Goal: Information Seeking & Learning: Check status

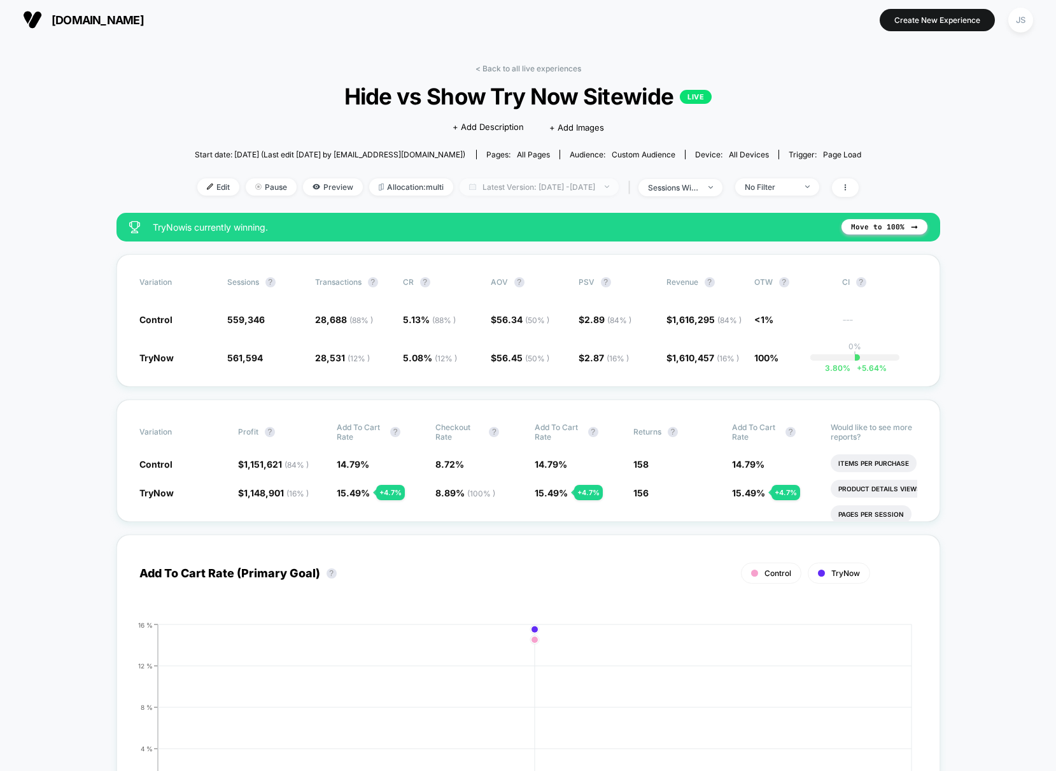
click at [574, 188] on span "Latest Version: [DATE] - [DATE]" at bounding box center [539, 186] width 159 height 17
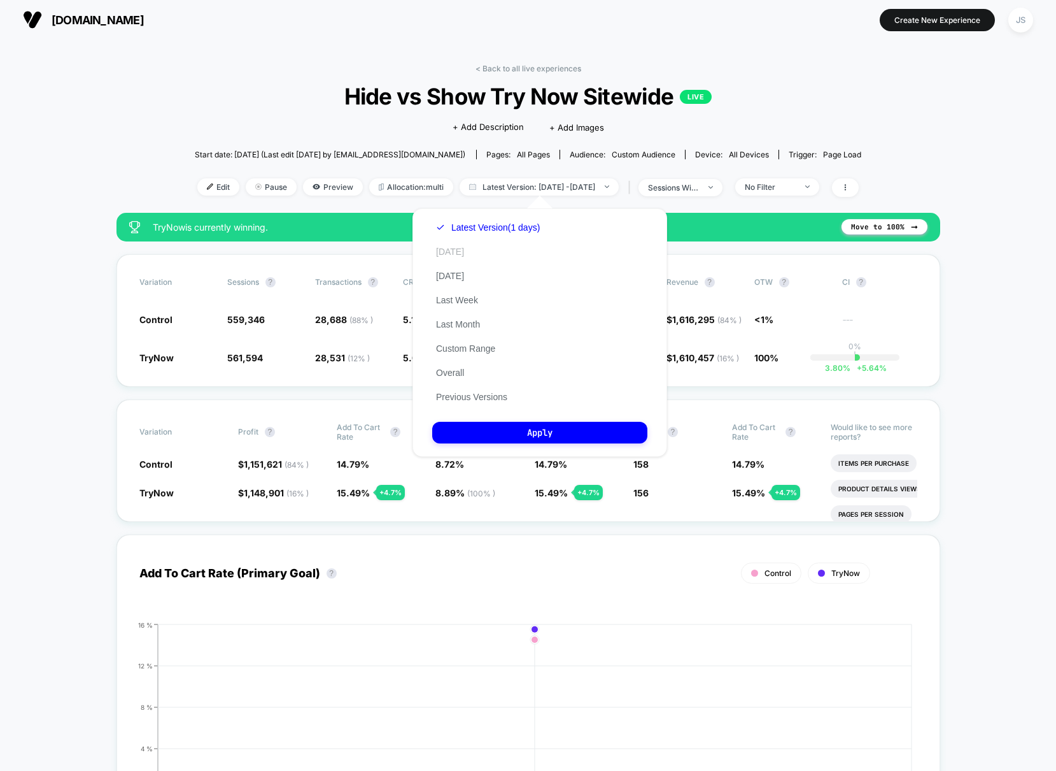
click at [453, 256] on button "[DATE]" at bounding box center [450, 251] width 36 height 11
click at [521, 423] on button "Apply" at bounding box center [539, 433] width 215 height 22
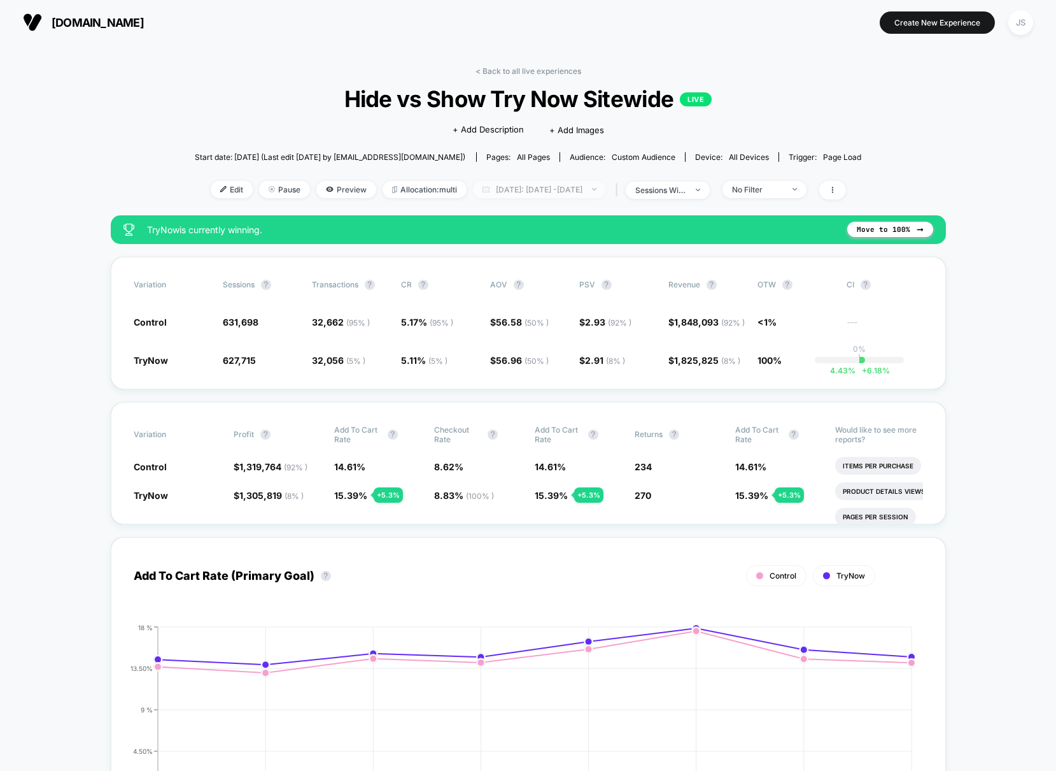
click at [499, 190] on span "[DATE]: [DATE] - [DATE]" at bounding box center [539, 189] width 133 height 17
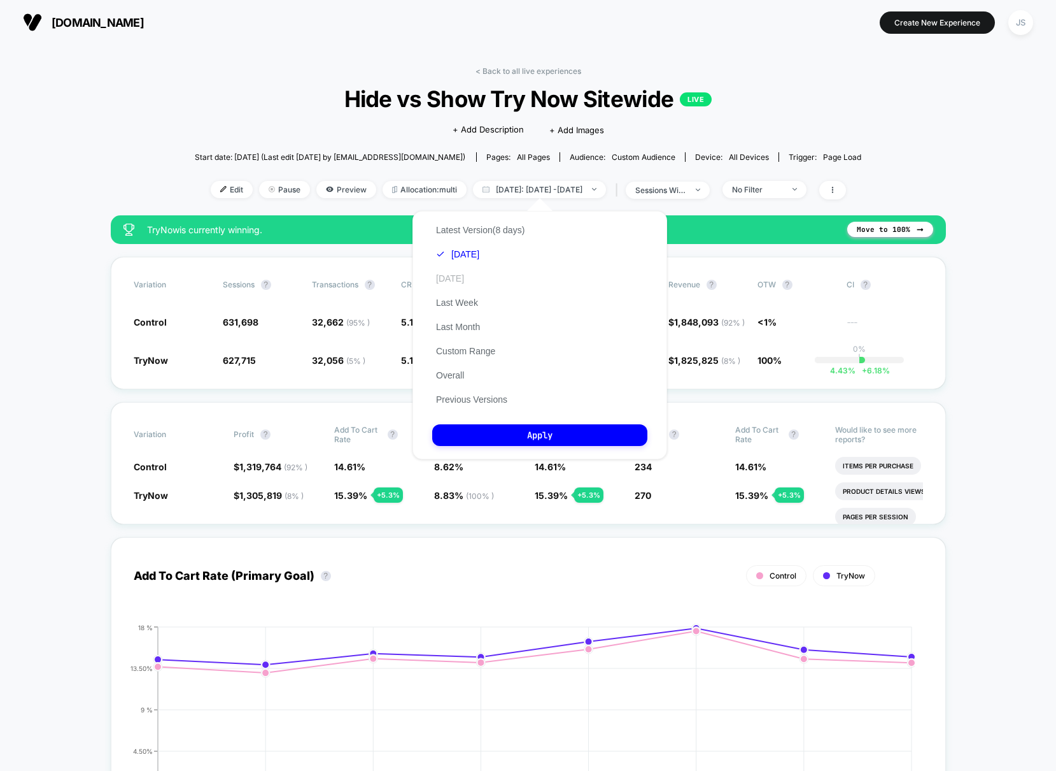
click at [467, 281] on button "[DATE]" at bounding box center [450, 278] width 36 height 11
click at [481, 347] on button "Custom Range" at bounding box center [465, 350] width 67 height 11
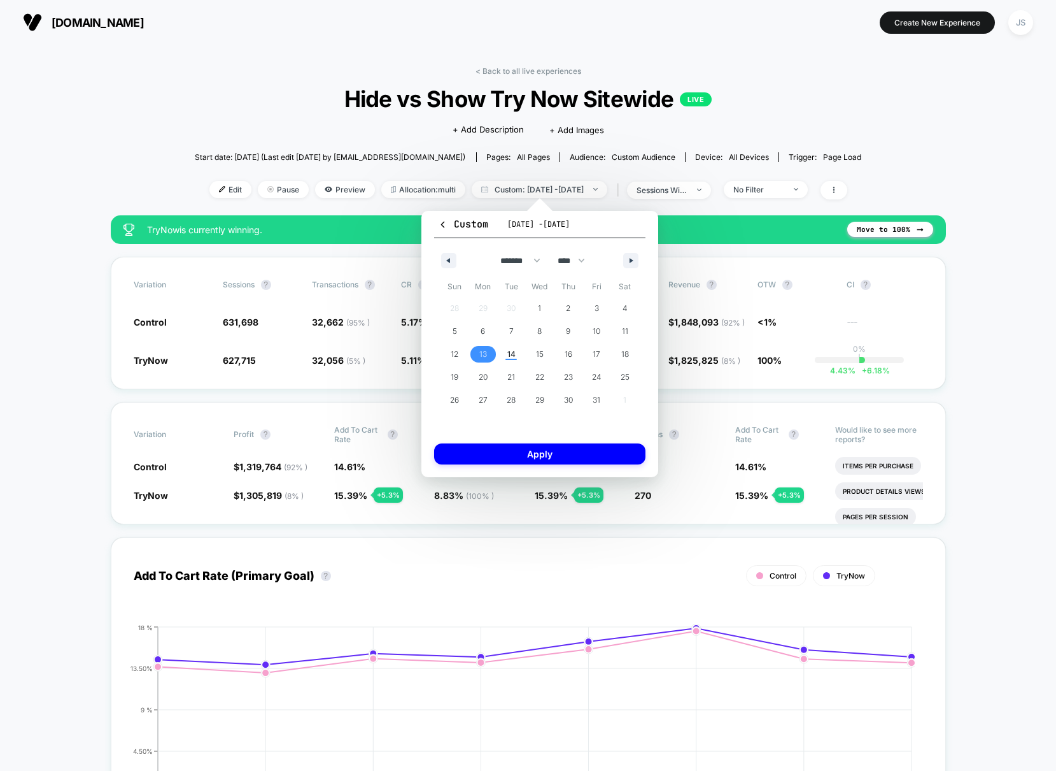
click at [488, 353] on span "13" at bounding box center [483, 354] width 29 height 17
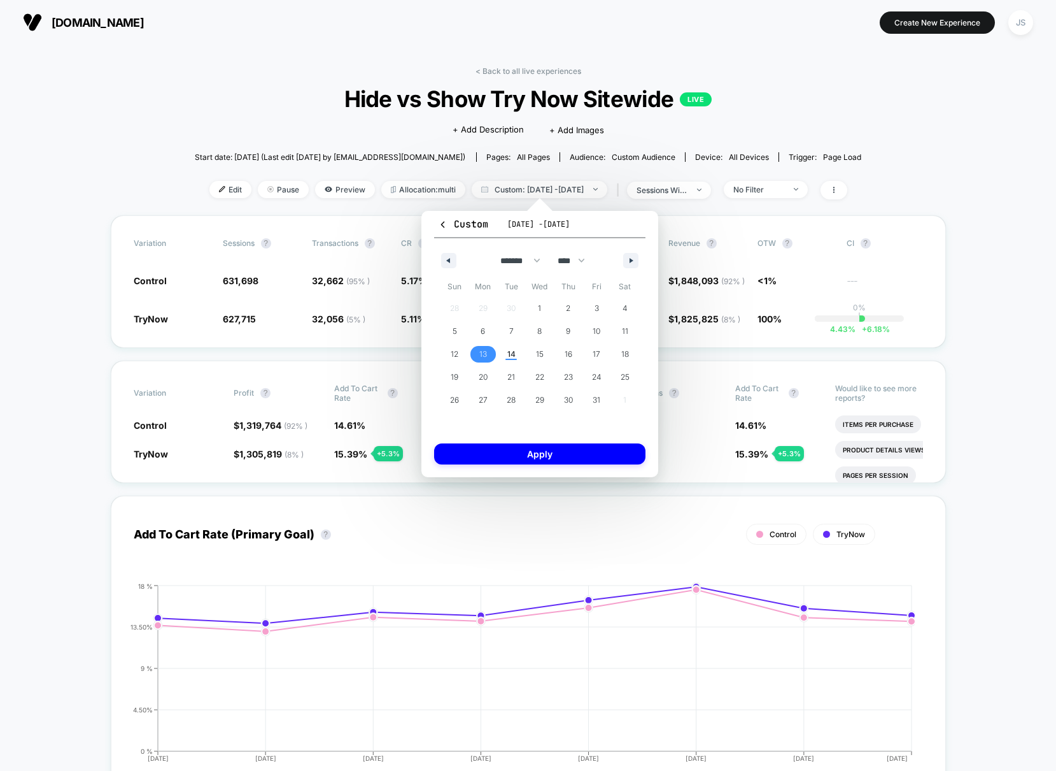
click at [488, 353] on span "13" at bounding box center [483, 354] width 29 height 17
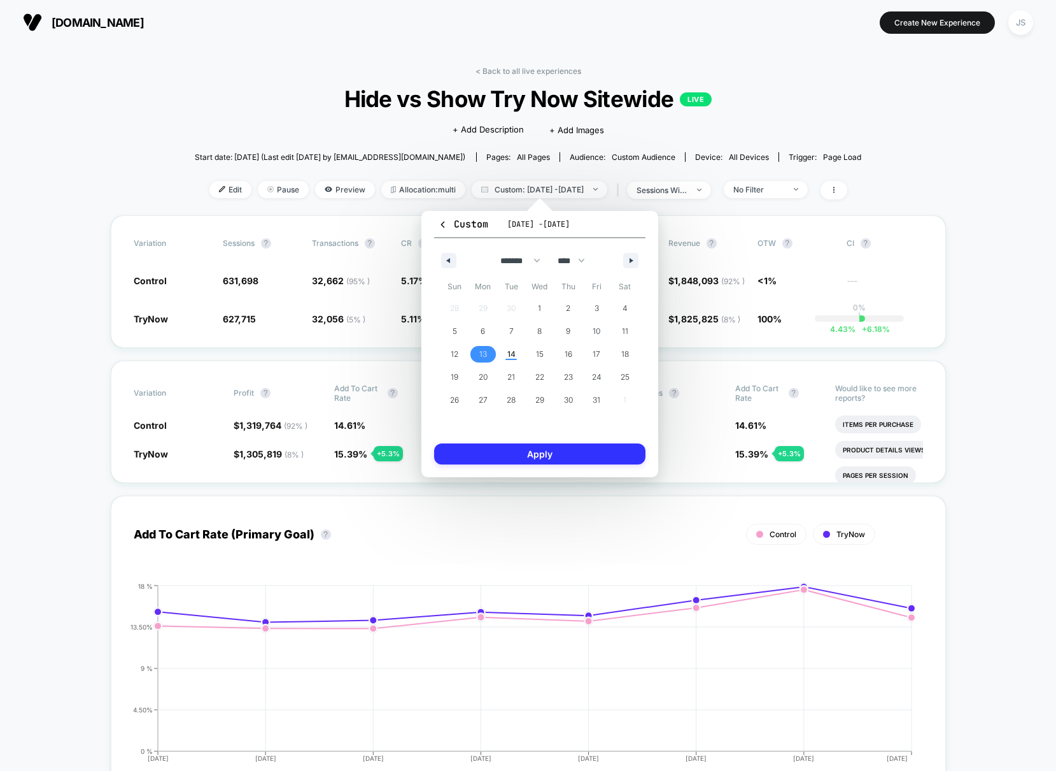
click at [508, 452] on button "Apply" at bounding box center [539, 453] width 211 height 21
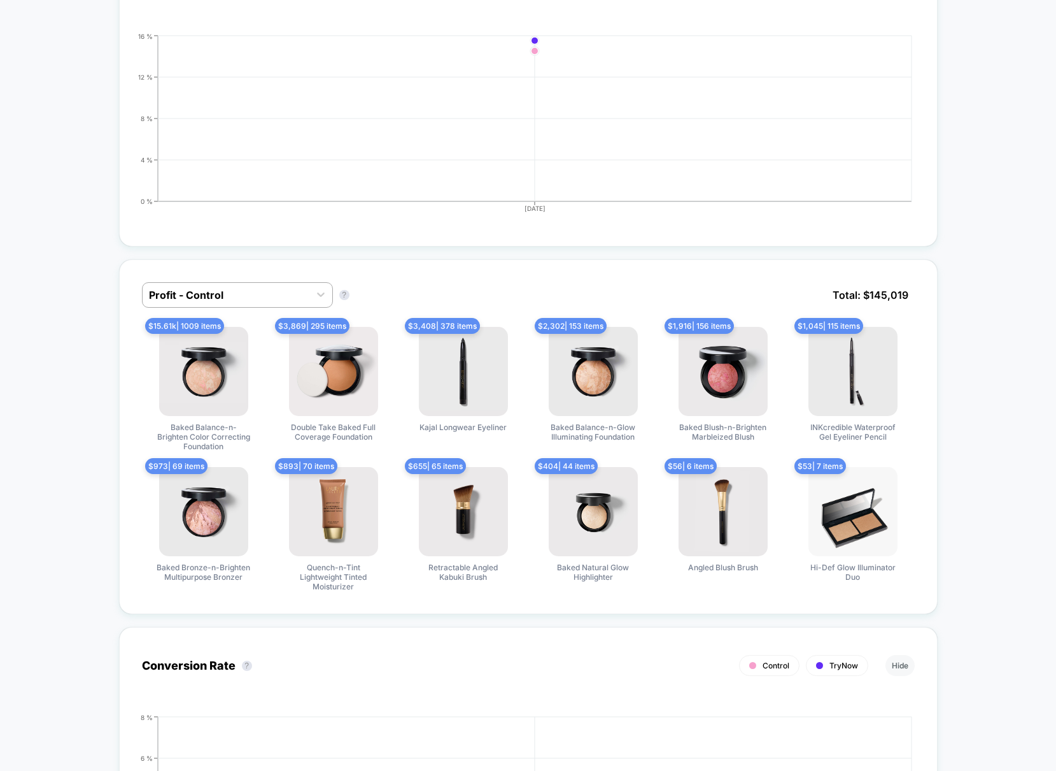
scroll to position [871, 0]
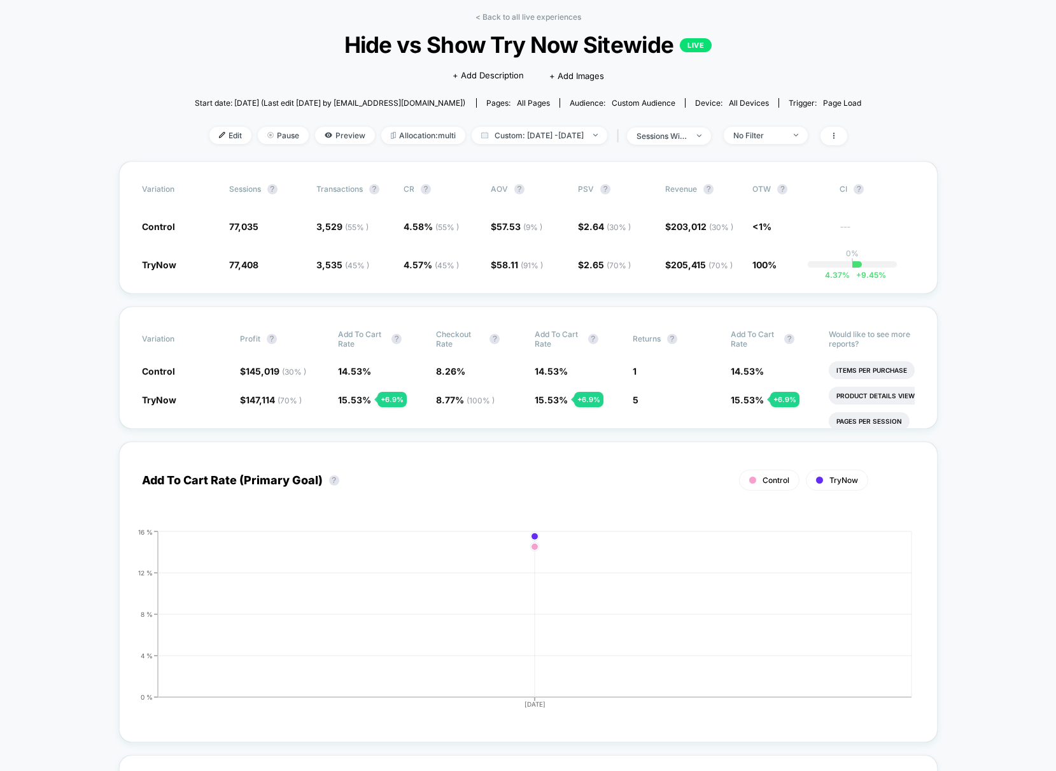
scroll to position [0, 0]
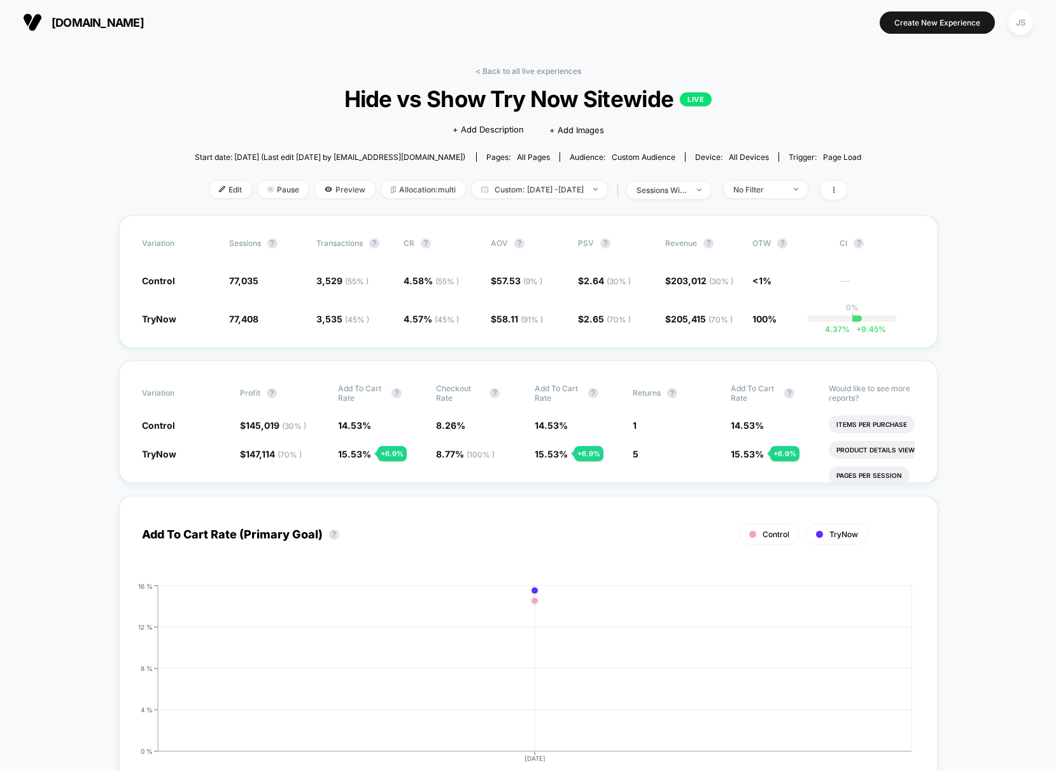
click at [544, 187] on span "Custom: [DATE] - [DATE]" at bounding box center [540, 189] width 136 height 17
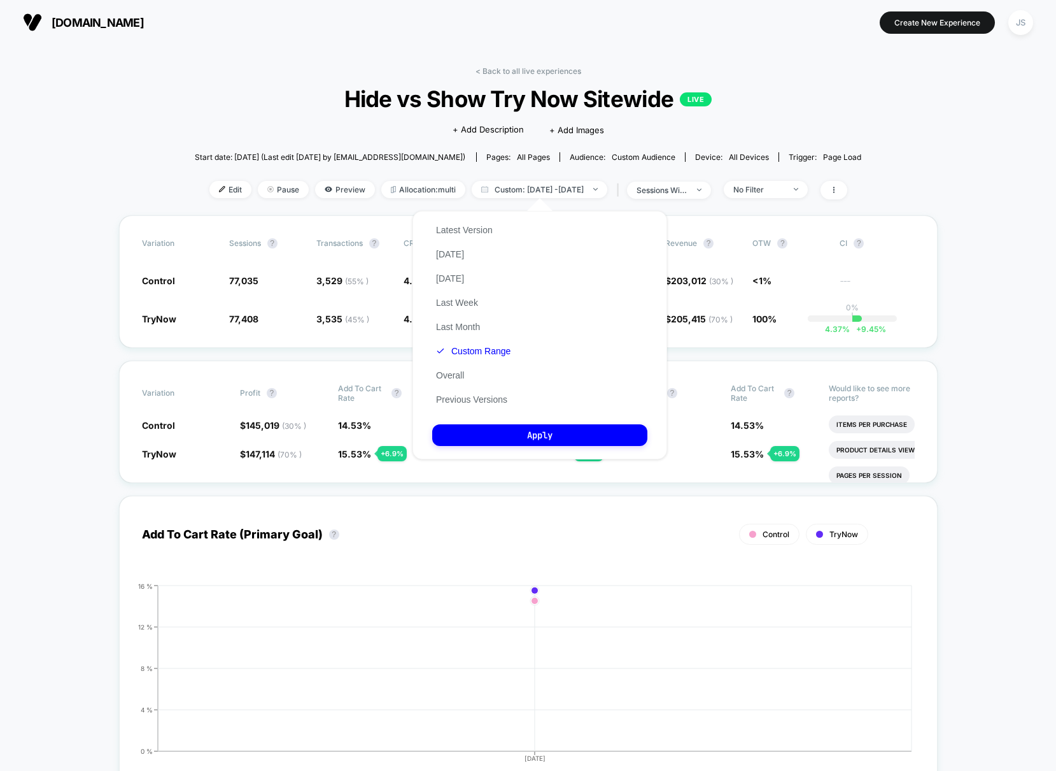
click at [486, 353] on button "Custom Range" at bounding box center [473, 350] width 82 height 11
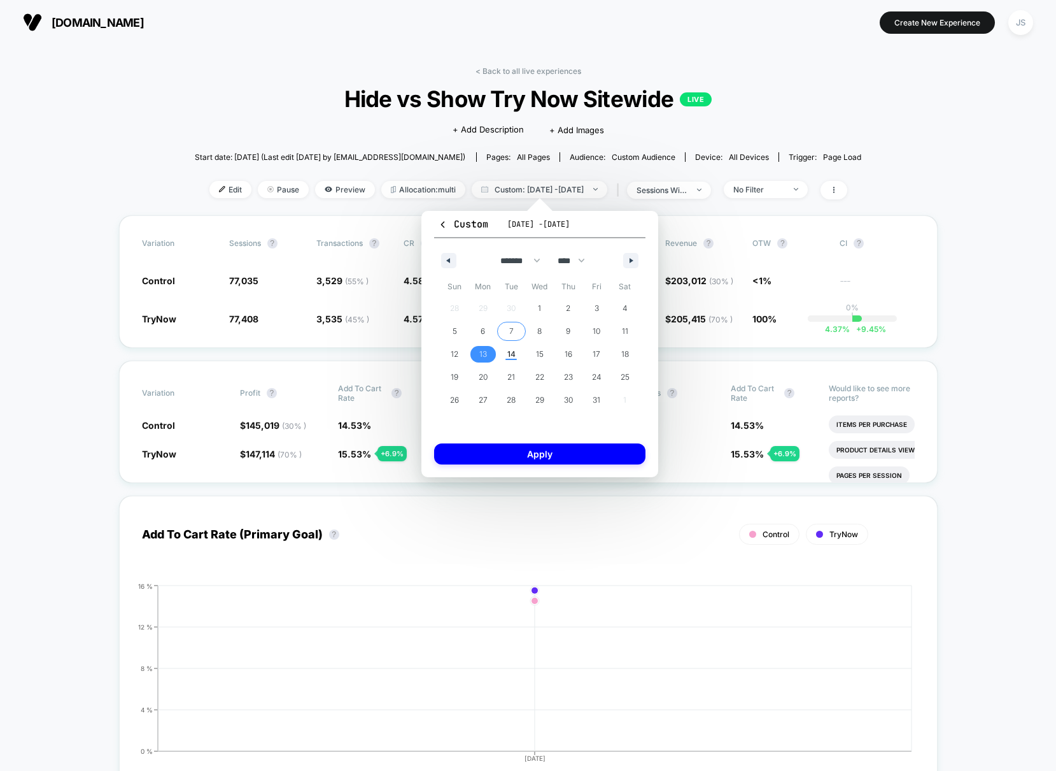
drag, startPoint x: 515, startPoint y: 329, endPoint x: 548, endPoint y: 329, distance: 33.8
click at [515, 329] on span "7" at bounding box center [511, 331] width 29 height 17
click at [562, 329] on span "9" at bounding box center [568, 331] width 29 height 17
click at [564, 456] on button "Apply" at bounding box center [539, 453] width 211 height 21
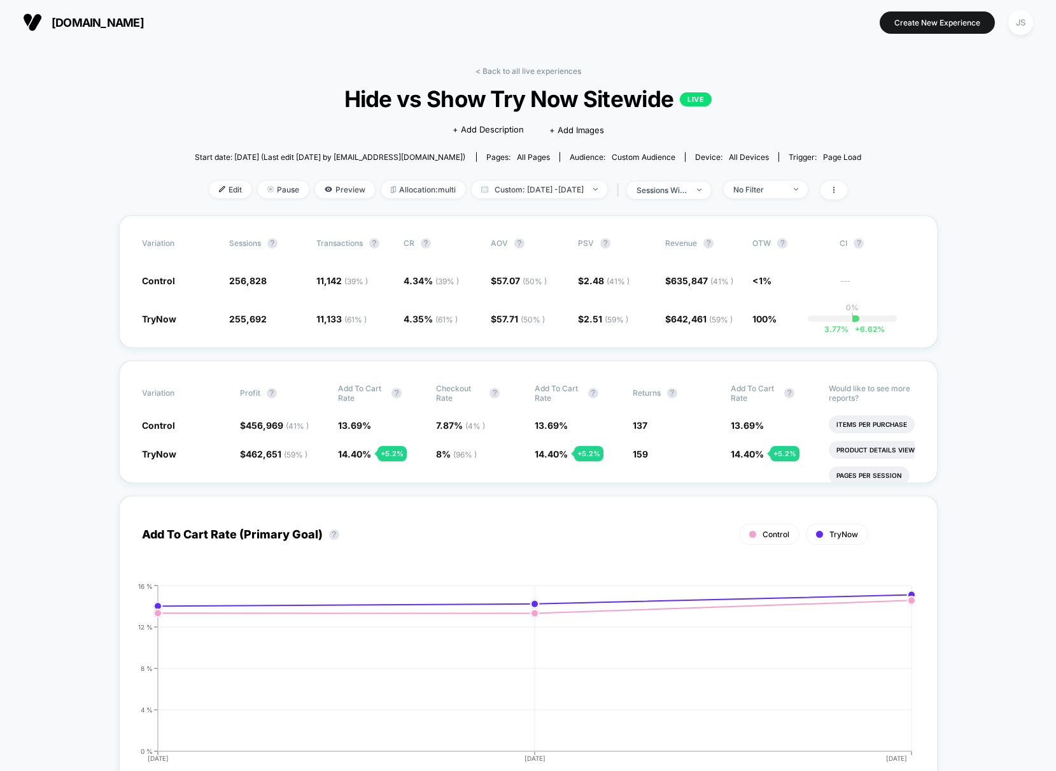
click at [785, 185] on div "No Filter" at bounding box center [759, 190] width 51 height 10
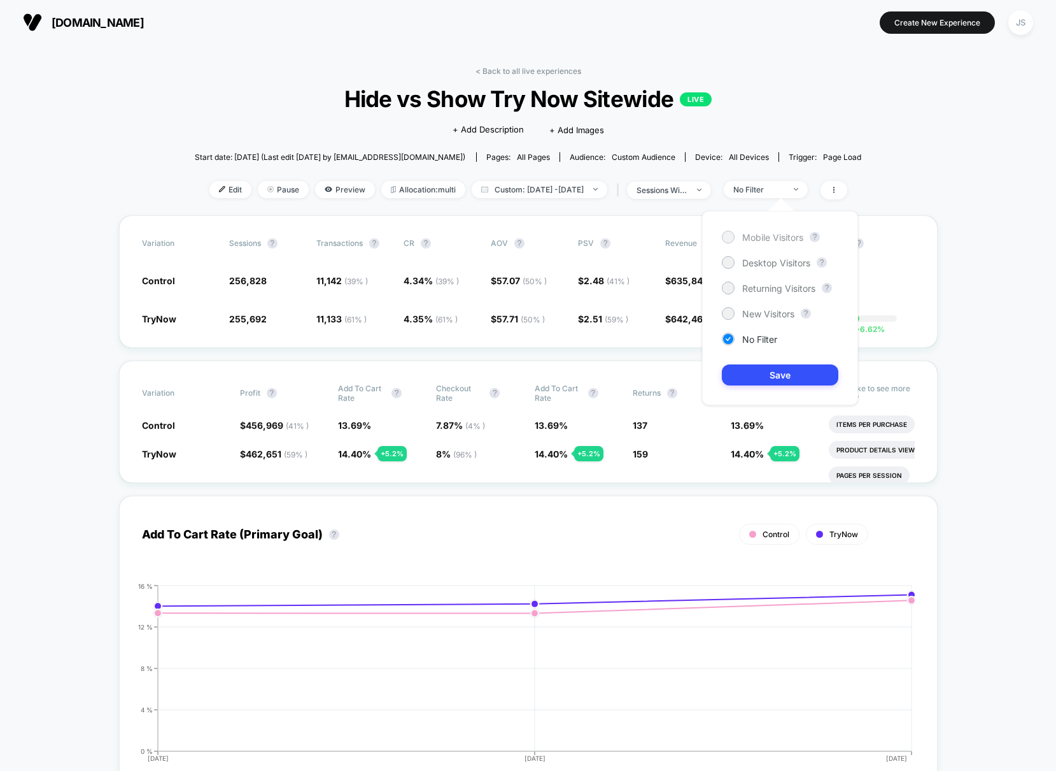
click at [752, 235] on span "Mobile Visitors" at bounding box center [773, 237] width 61 height 11
click at [767, 369] on button "Save" at bounding box center [780, 374] width 117 height 21
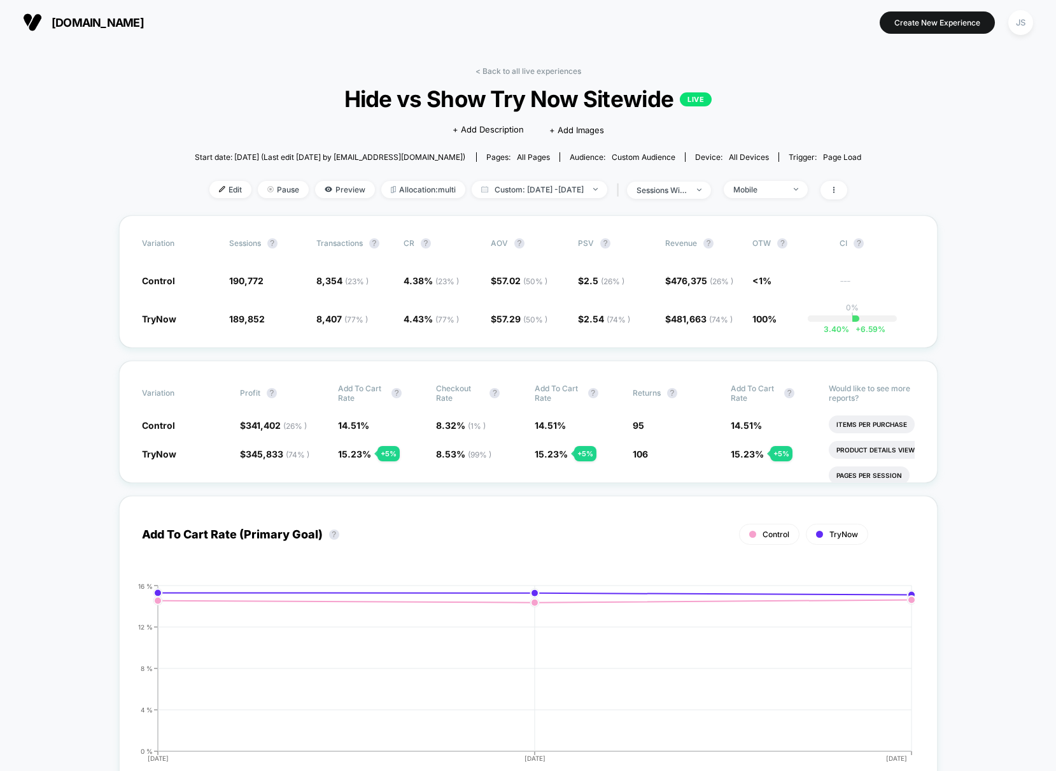
click at [564, 191] on span "Custom: [DATE] - [DATE]" at bounding box center [540, 189] width 136 height 17
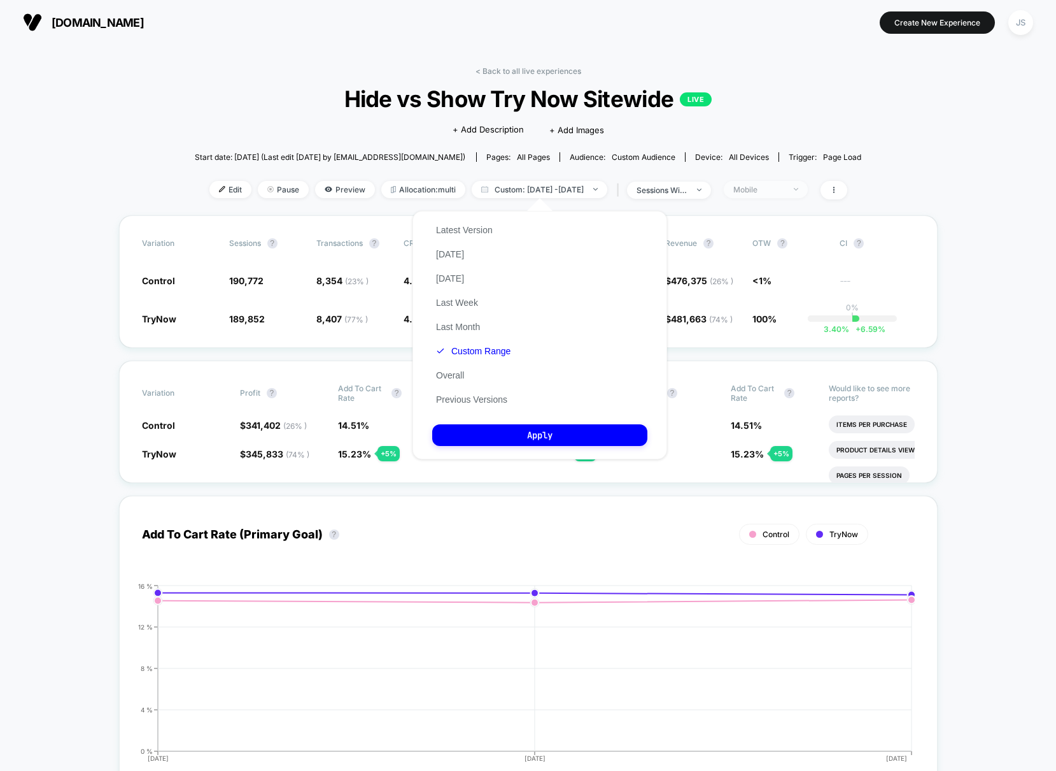
click at [785, 187] on div "Mobile" at bounding box center [759, 190] width 51 height 10
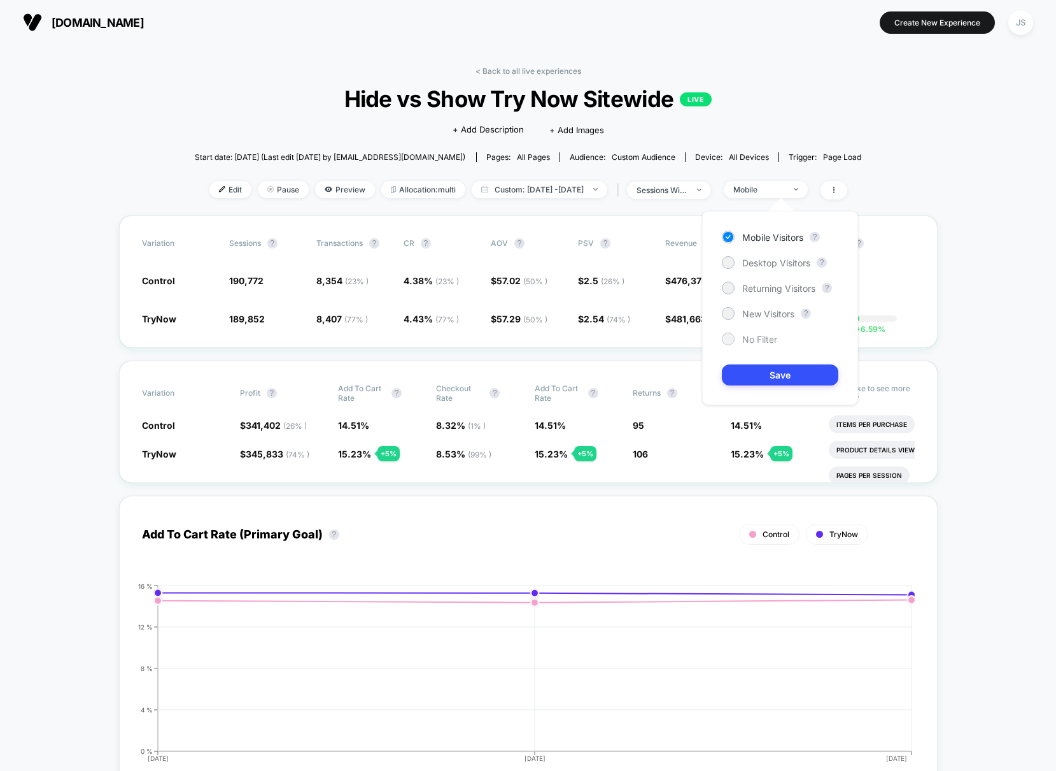
click at [762, 343] on span "No Filter" at bounding box center [760, 339] width 35 height 11
click at [776, 374] on button "Save" at bounding box center [780, 374] width 117 height 21
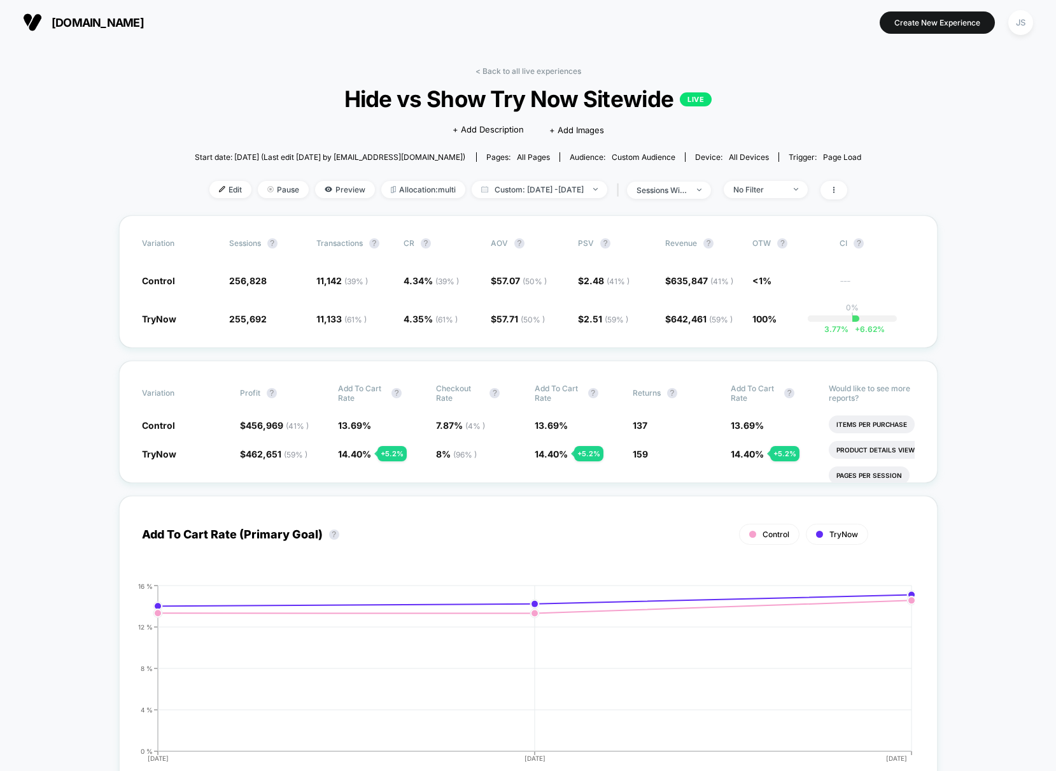
click at [577, 208] on div "< Back to all live experiences Hide vs Show Try Now Sitewide LIVE Click to edit…" at bounding box center [528, 140] width 667 height 149
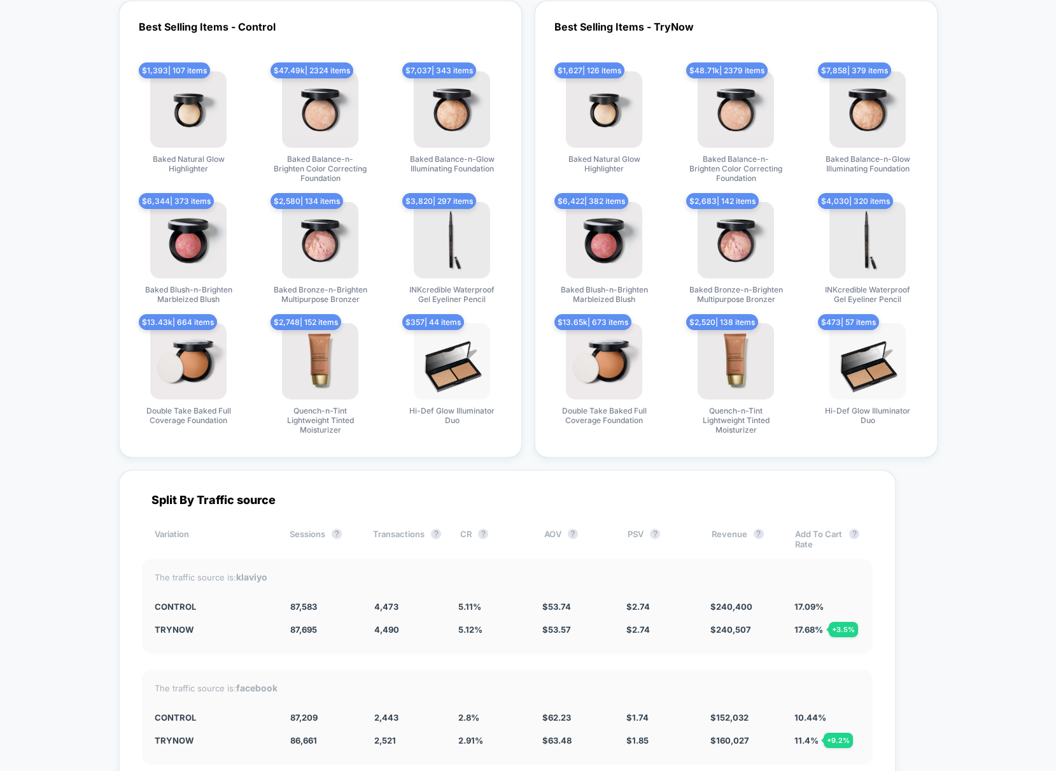
scroll to position [3216, 0]
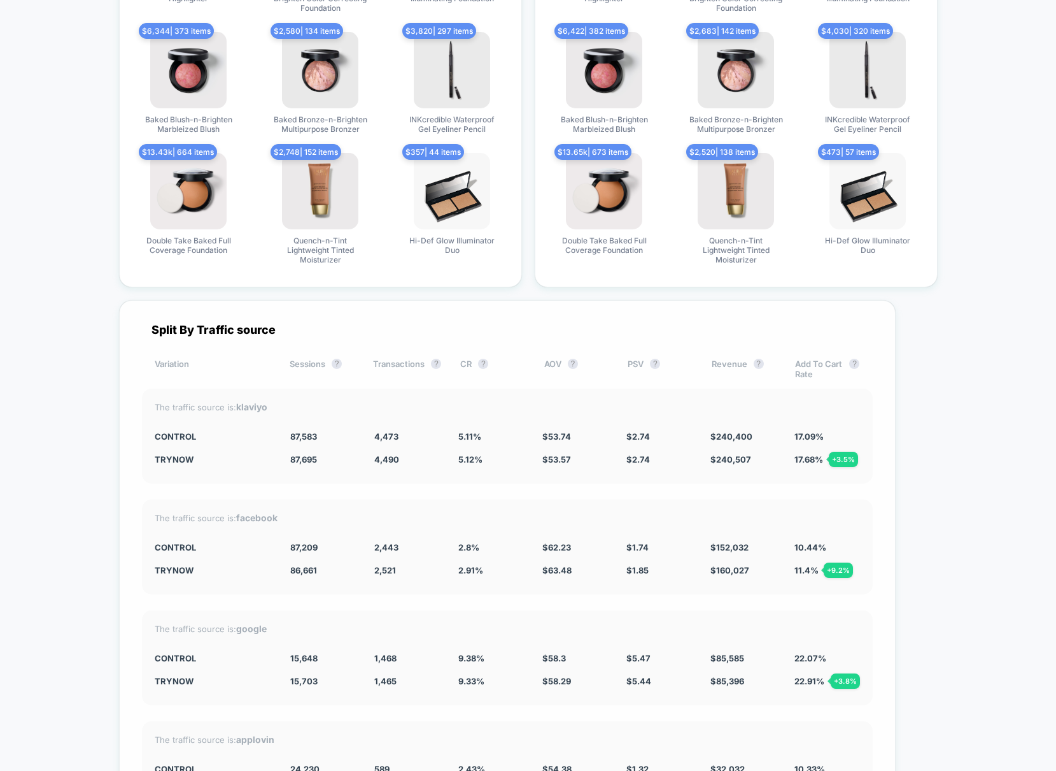
click at [497, 592] on div "The traffic source is: facebook Control 87,209 2,443 2.8 % $ 62.23 $ 1.74 $ 152…" at bounding box center [507, 546] width 731 height 95
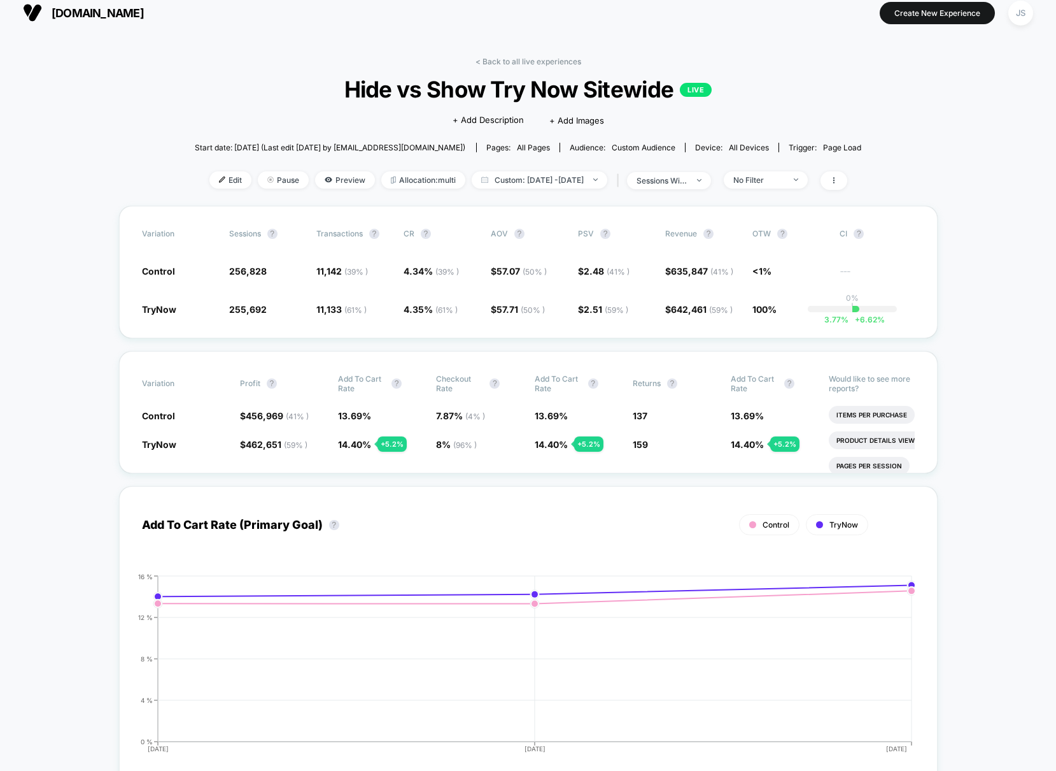
scroll to position [0, 0]
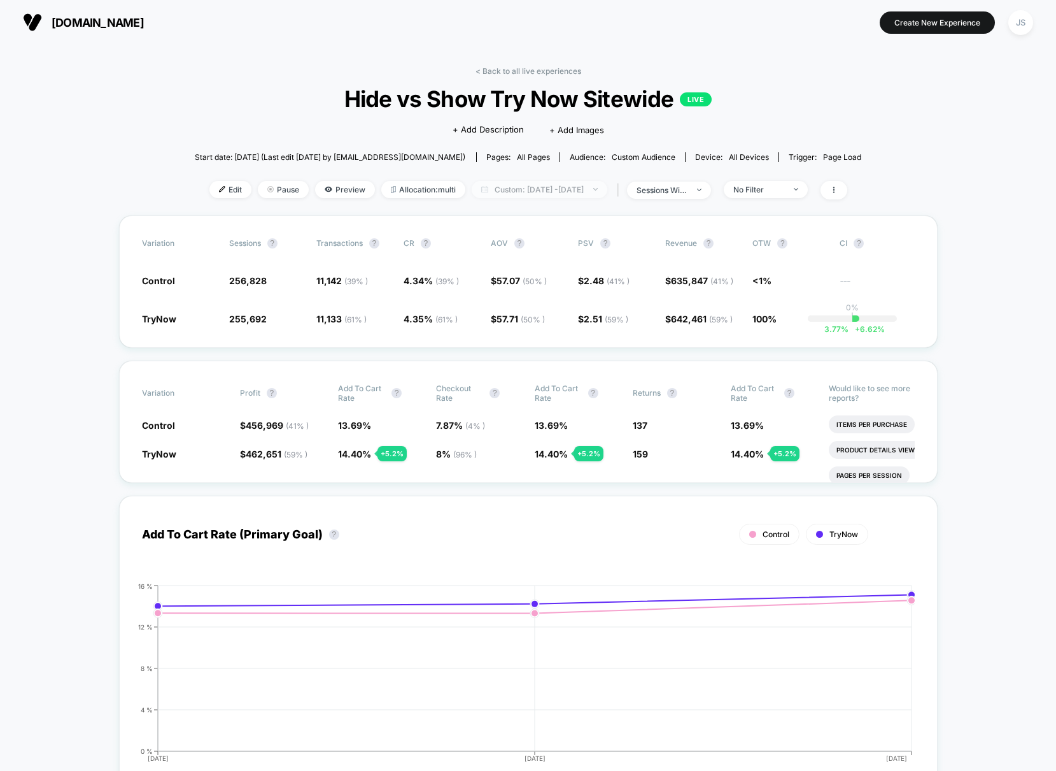
click at [546, 192] on span "Custom: [DATE] - [DATE]" at bounding box center [540, 189] width 136 height 17
select select "*"
select select "****"
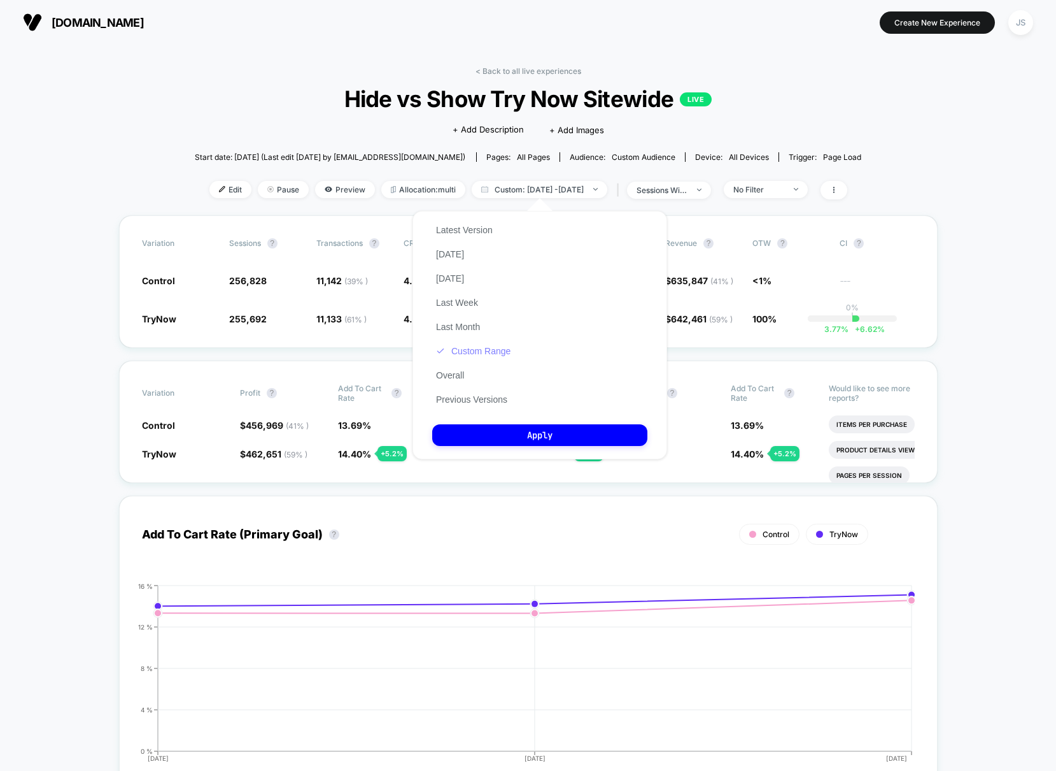
click at [501, 352] on button "Custom Range" at bounding box center [473, 350] width 82 height 11
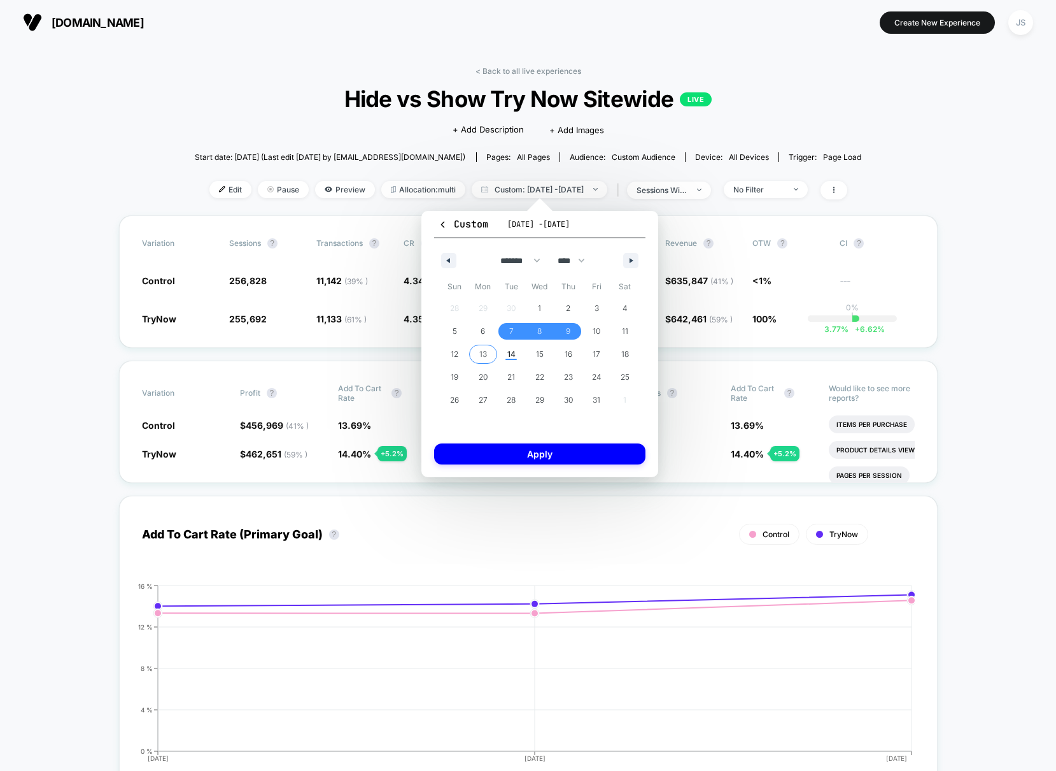
click at [477, 355] on span "13" at bounding box center [483, 354] width 29 height 17
click at [480, 355] on span "13" at bounding box center [484, 354] width 8 height 23
click at [518, 465] on div "Custom [DATE] - [DATE] ******* ******** ***** ***** *** **** **** ****** ******…" at bounding box center [540, 344] width 237 height 266
click at [518, 459] on button "Apply" at bounding box center [539, 453] width 211 height 21
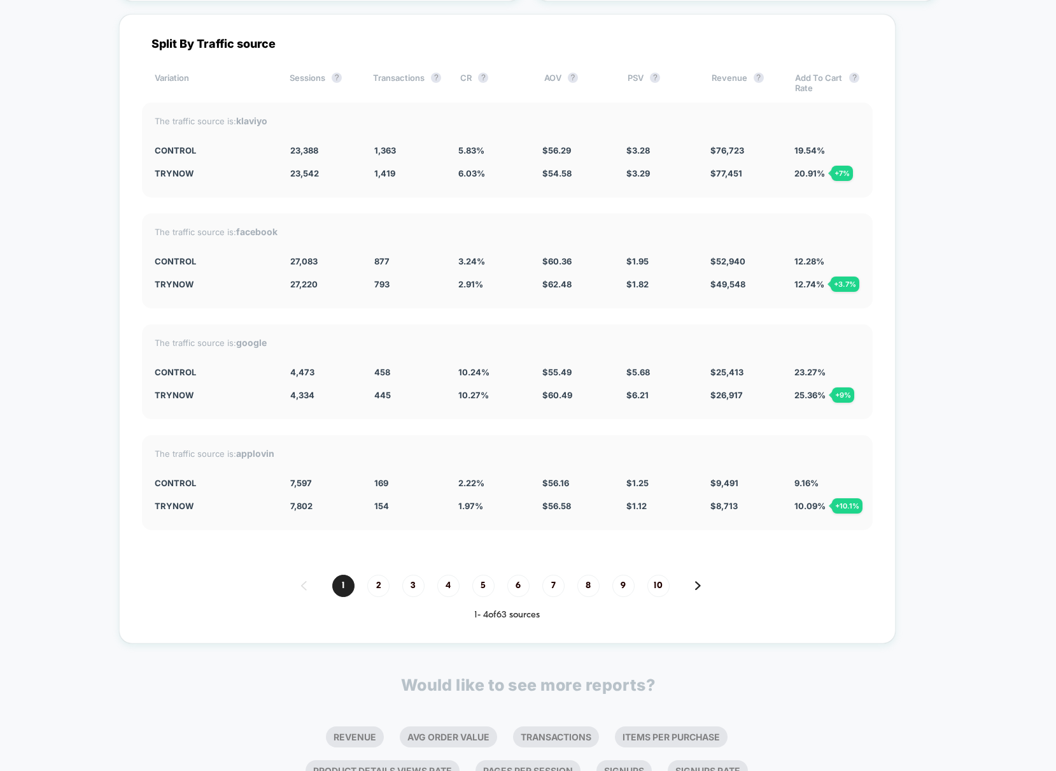
scroll to position [3462, 0]
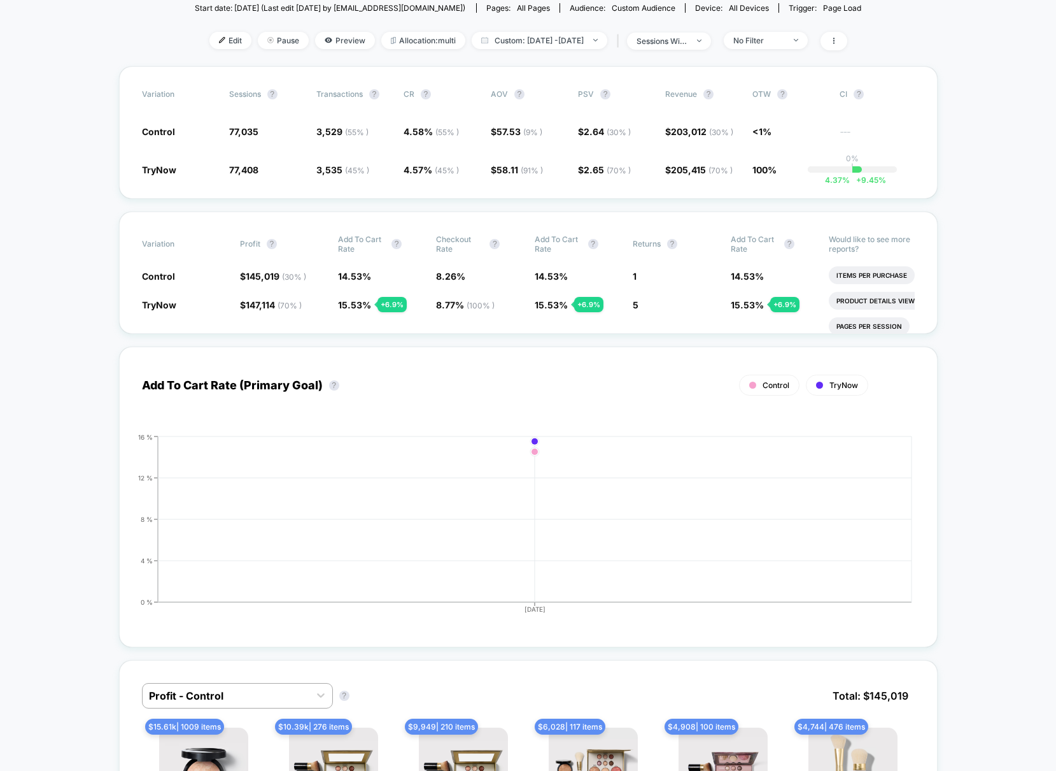
scroll to position [0, 0]
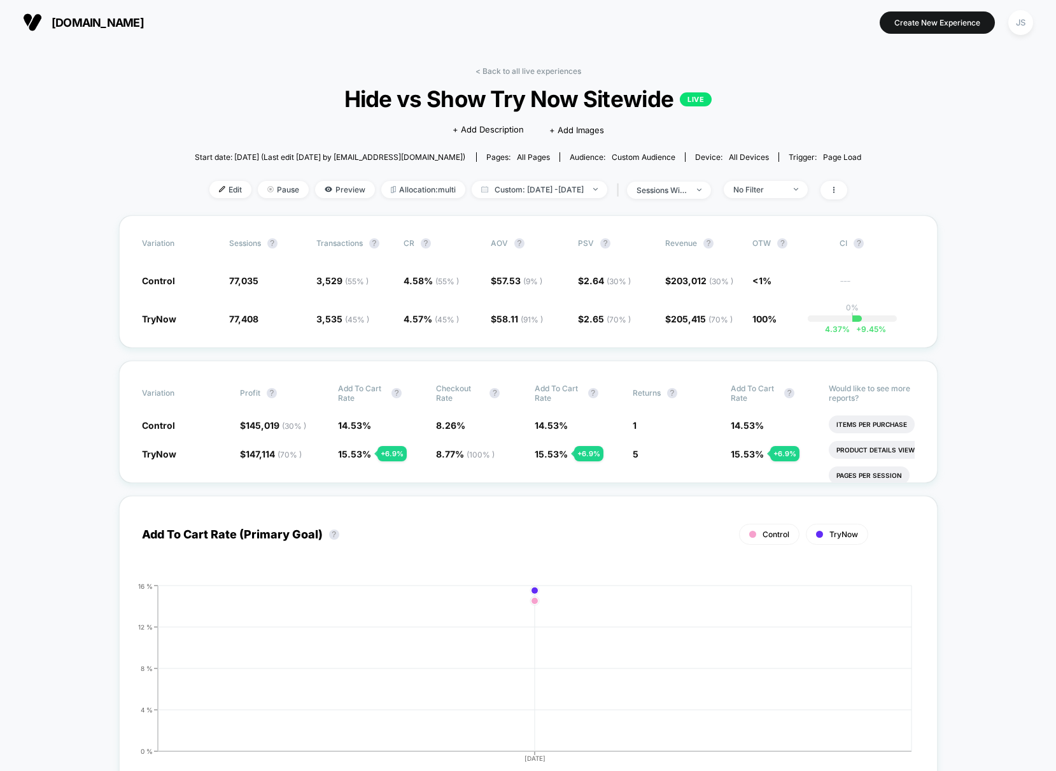
click at [539, 185] on span "Custom: [DATE] - [DATE]" at bounding box center [540, 189] width 136 height 17
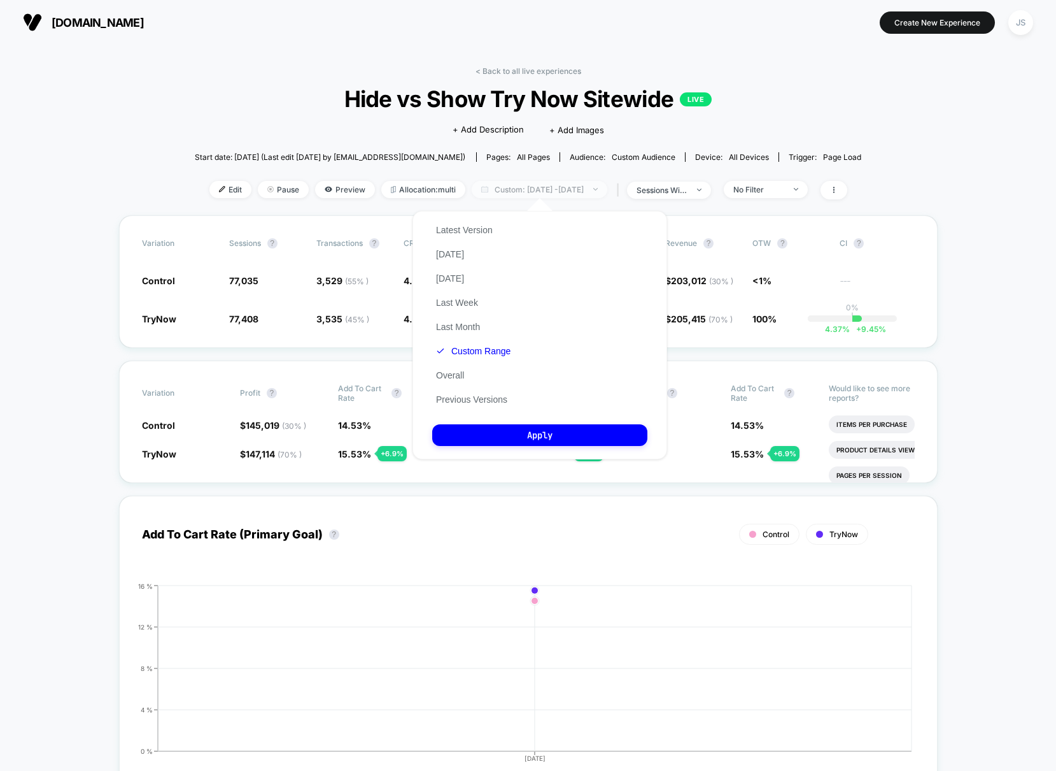
click at [539, 185] on span "Custom: [DATE] - [DATE]" at bounding box center [540, 189] width 136 height 17
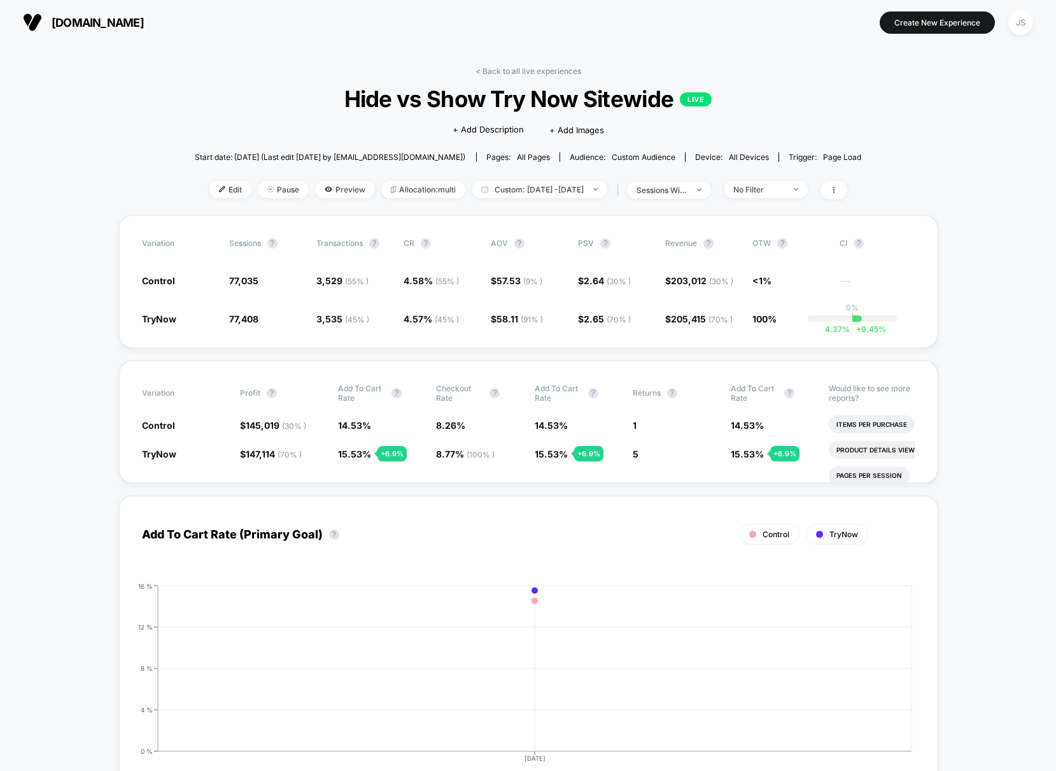
click at [552, 75] on link "< Back to all live experiences" at bounding box center [529, 71] width 106 height 10
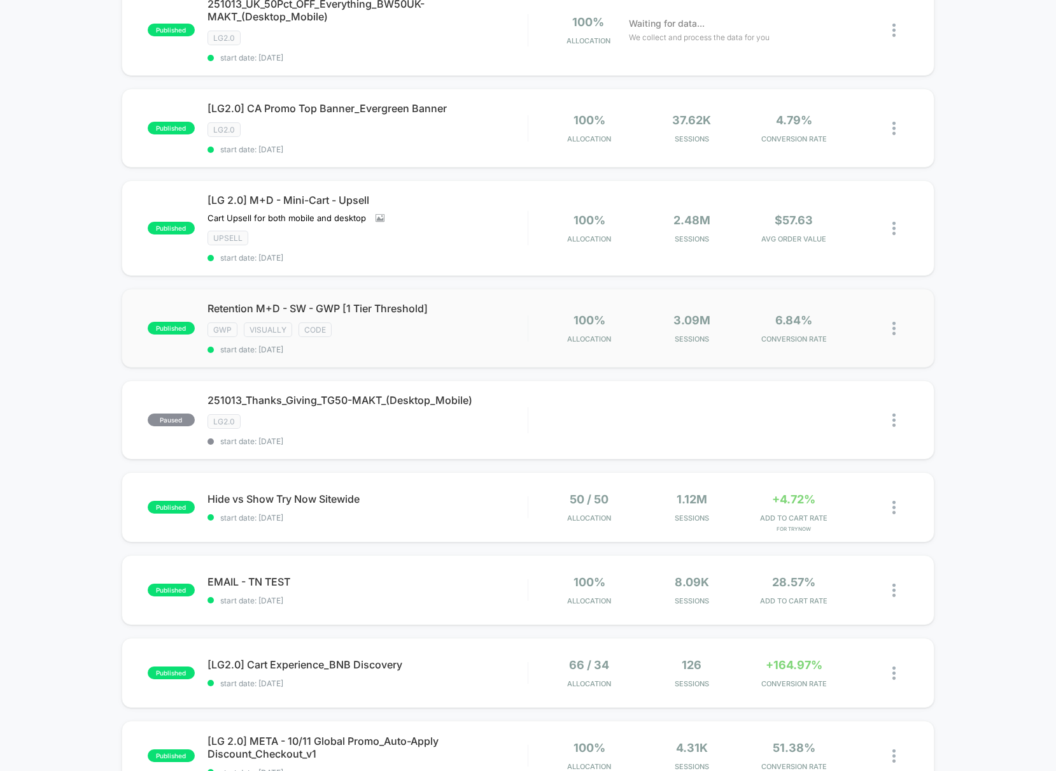
scroll to position [177, 0]
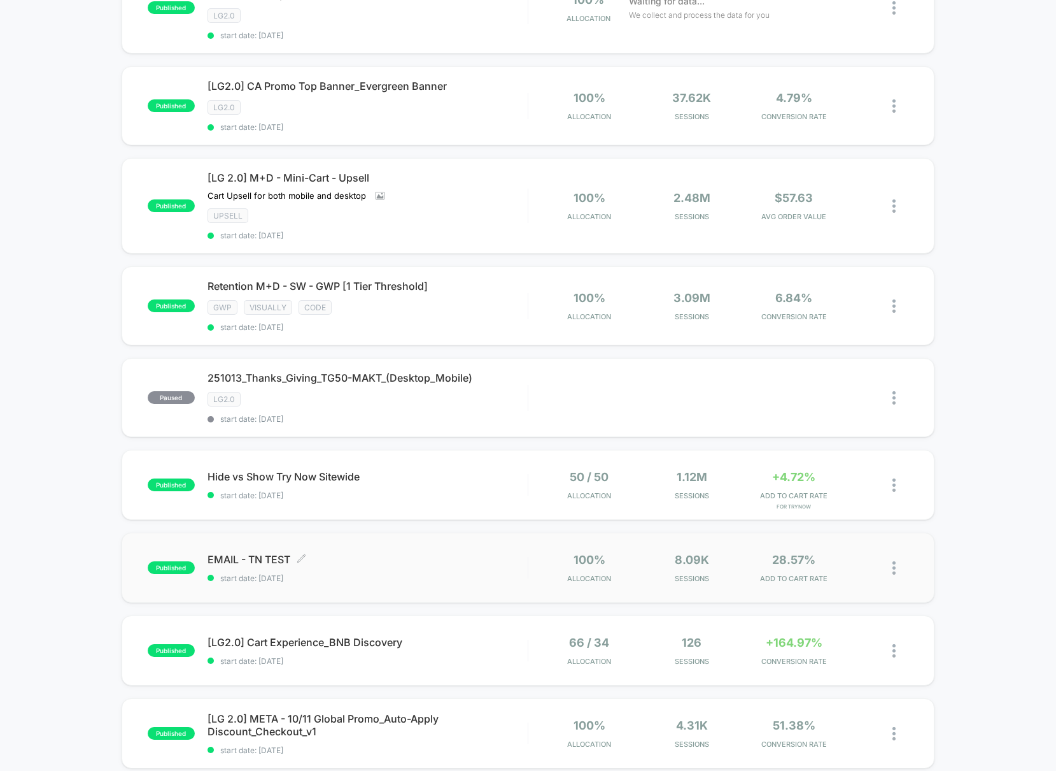
click at [237, 558] on span "EMAIL - TN TEST Click to edit experience details" at bounding box center [368, 559] width 320 height 13
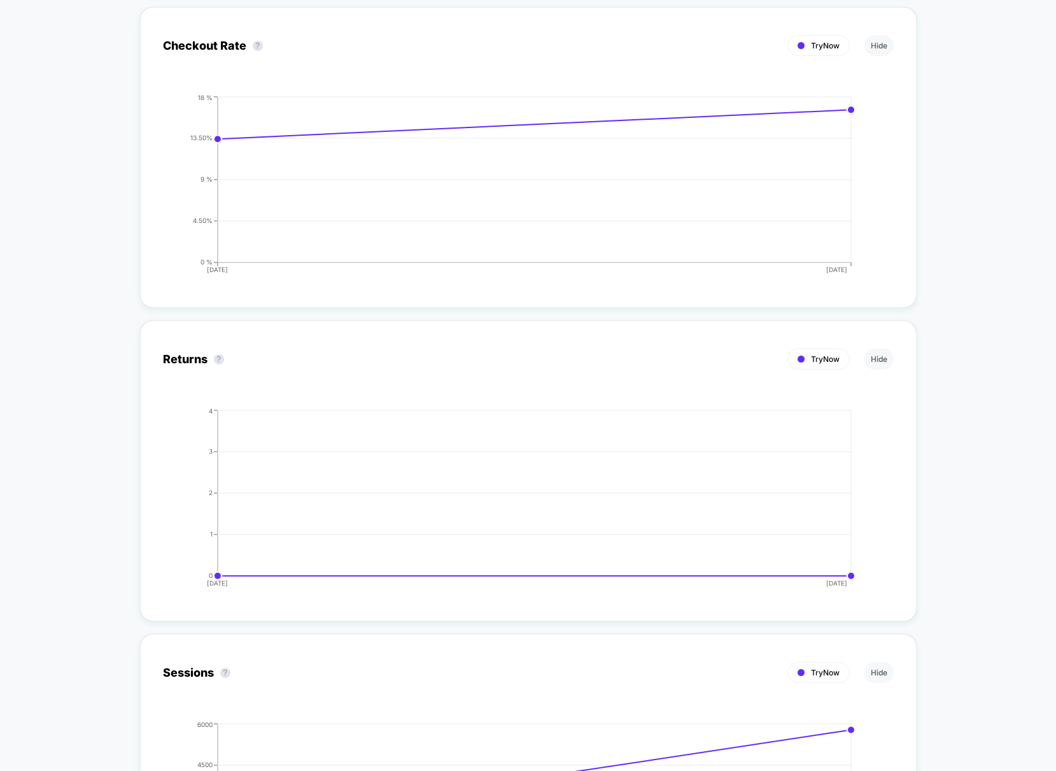
scroll to position [2115, 0]
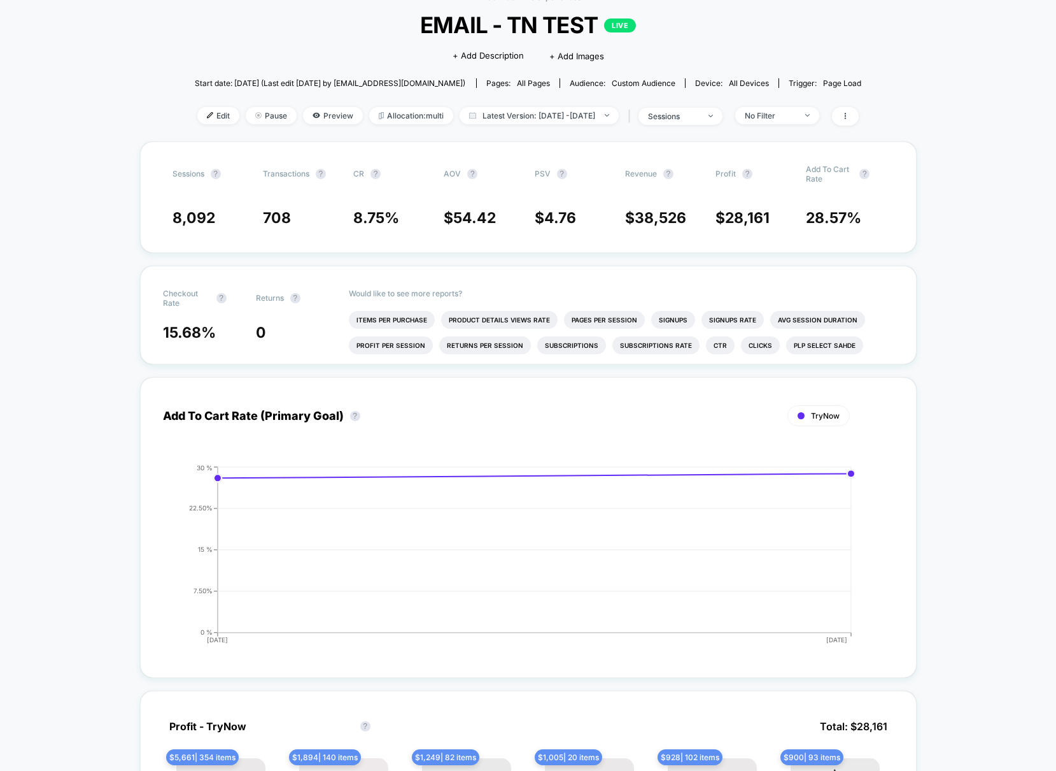
scroll to position [0, 0]
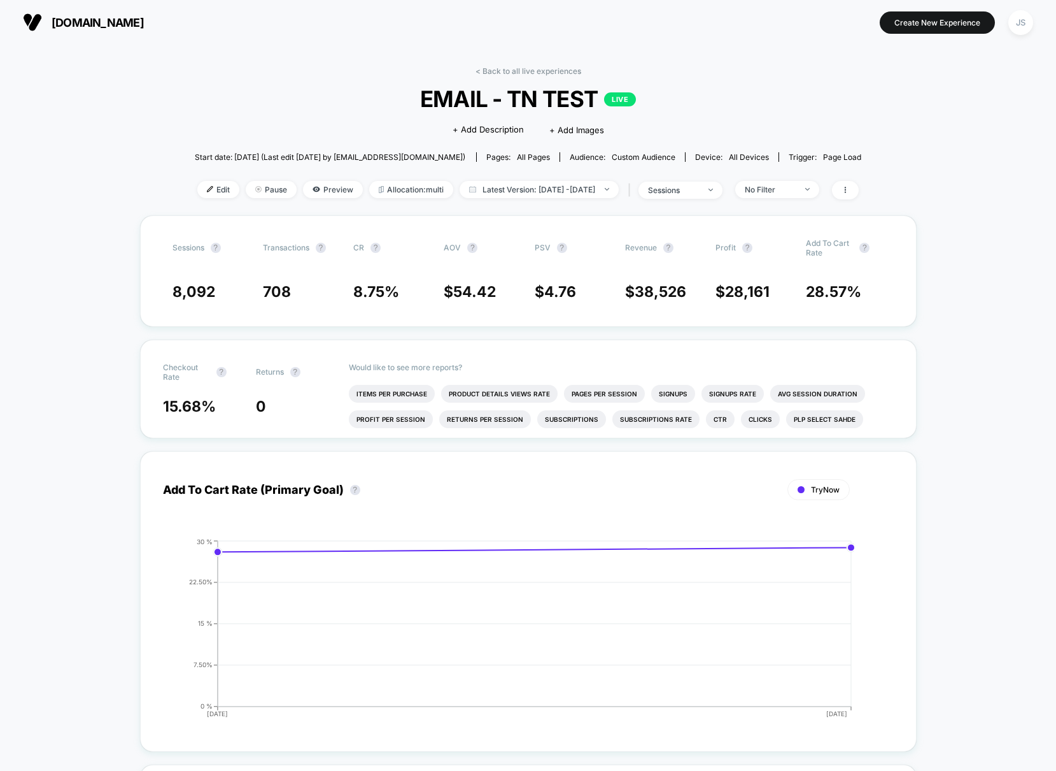
click at [497, 68] on link "< Back to all live experiences" at bounding box center [529, 71] width 106 height 10
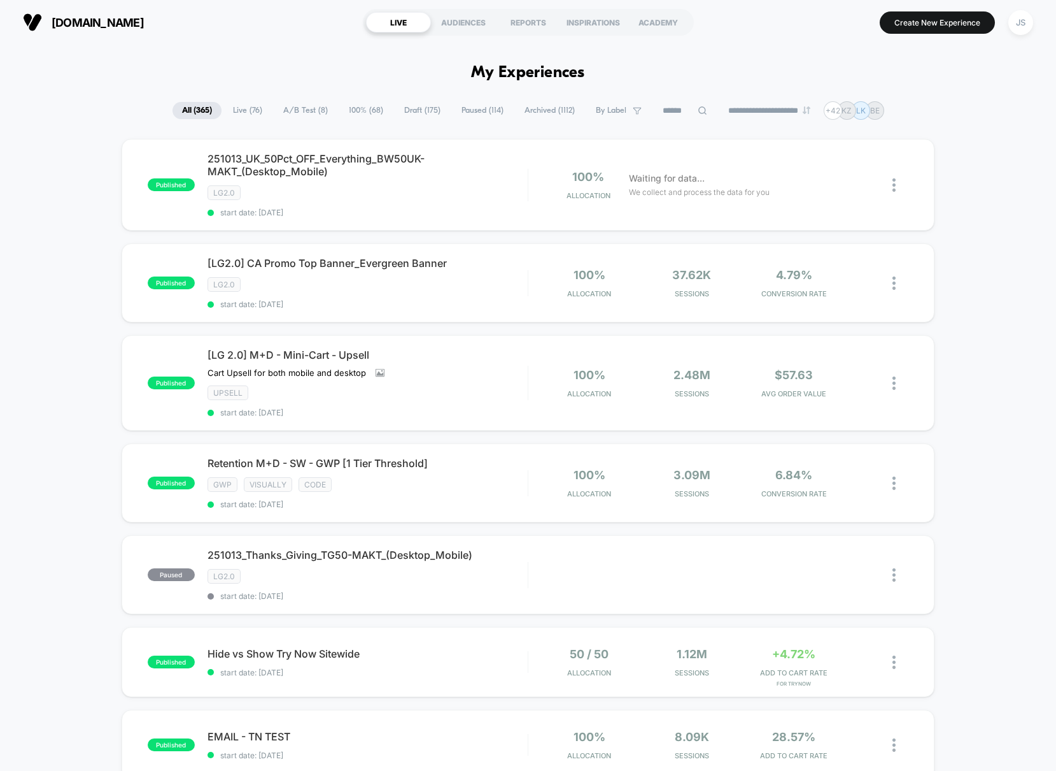
click at [65, 294] on div "published 251013_UK_50Pct_OFF_Everything_BW50UK-MAKT_(Desktop_Mobile) LG2.0 sta…" at bounding box center [528, 707] width 1056 height 1136
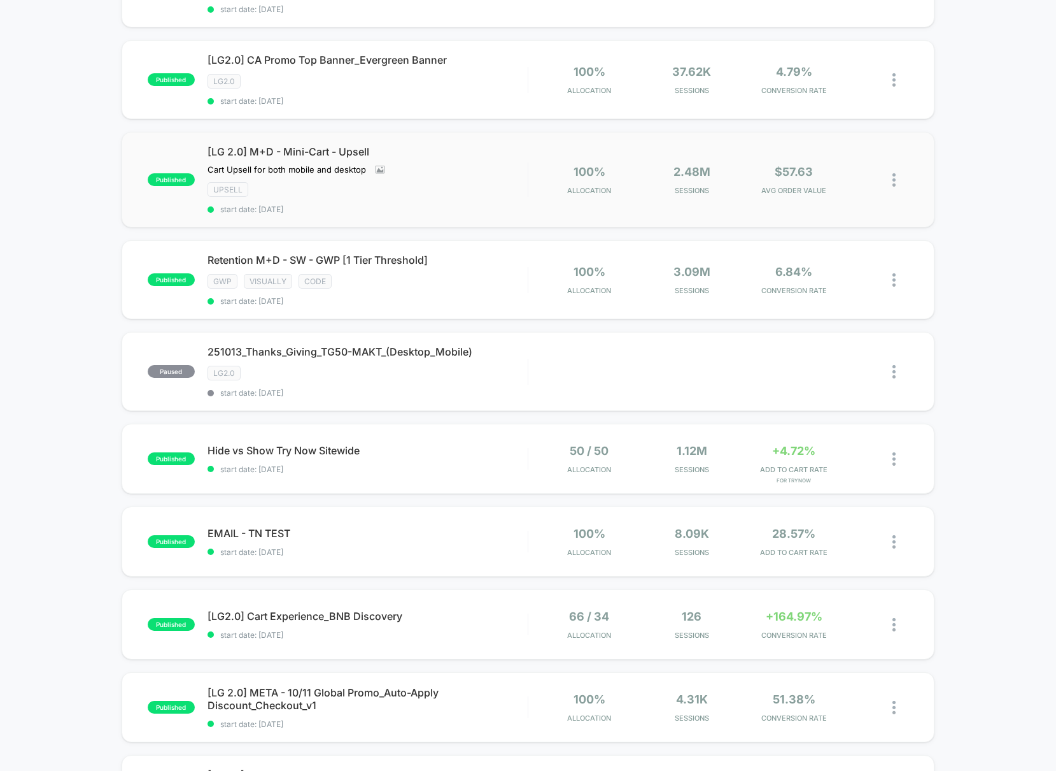
scroll to position [262, 0]
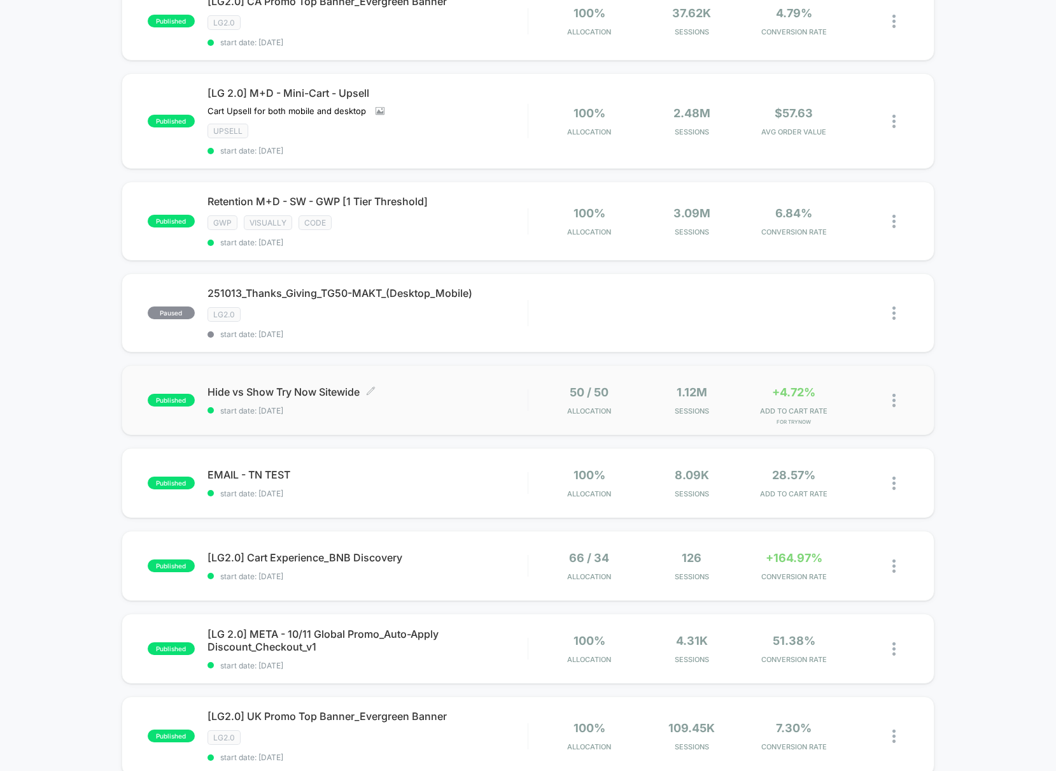
click at [309, 395] on span "Hide vs Show Try Now Sitewide Click to edit experience details" at bounding box center [368, 391] width 320 height 13
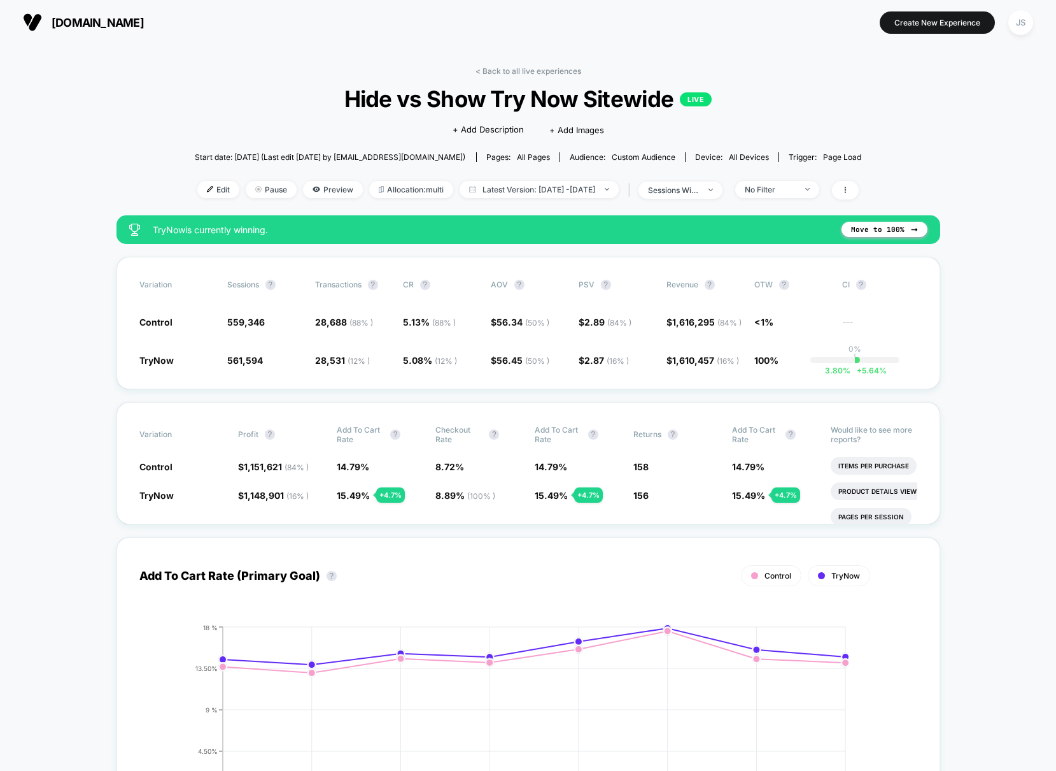
scroll to position [3, 0]
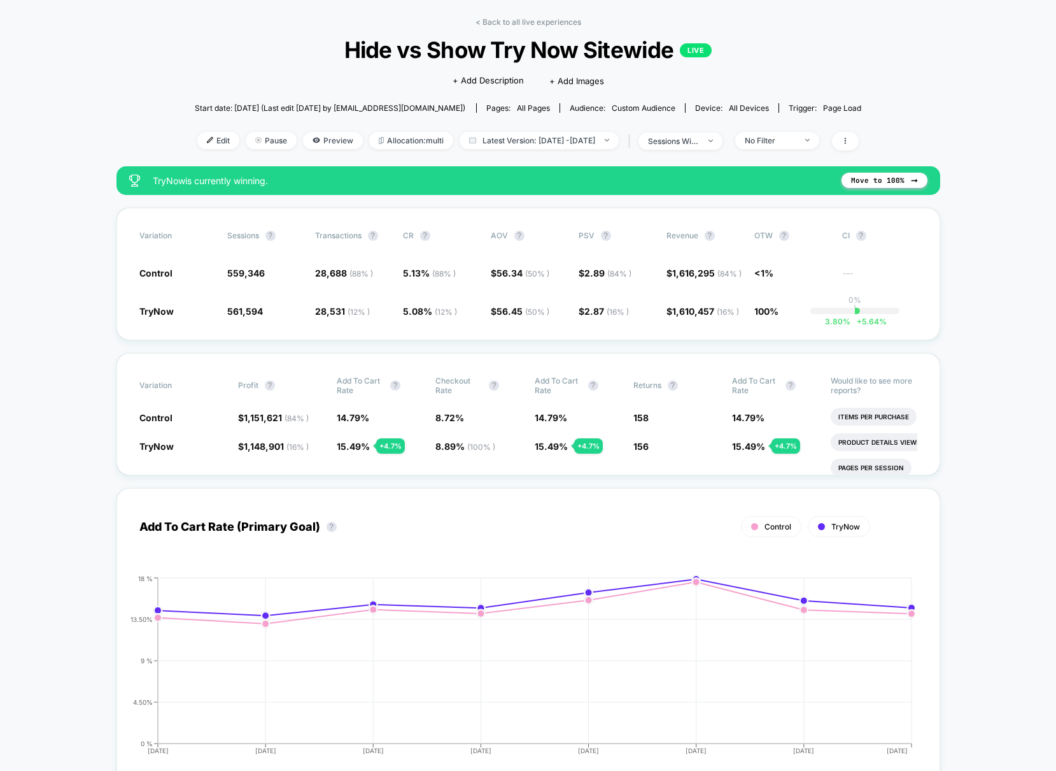
scroll to position [134, 0]
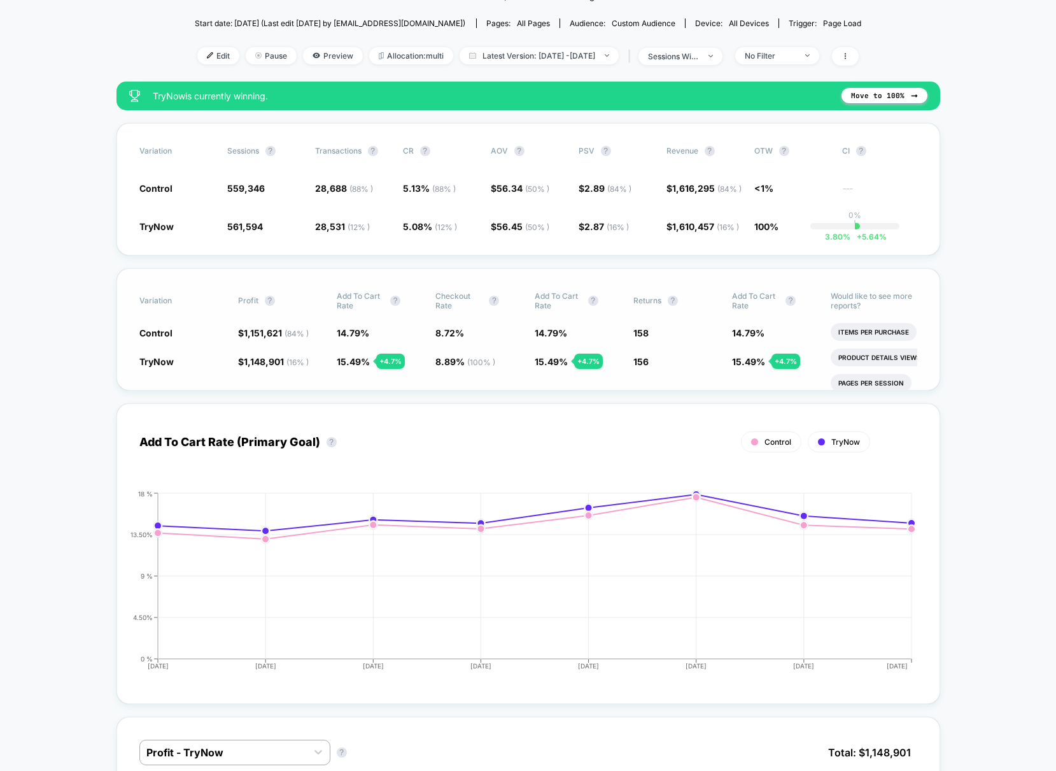
click at [477, 390] on div "Variation Profit ? Add To Cart Rate ? Checkout Rate ? Add To Cart Rate ? Return…" at bounding box center [529, 329] width 824 height 122
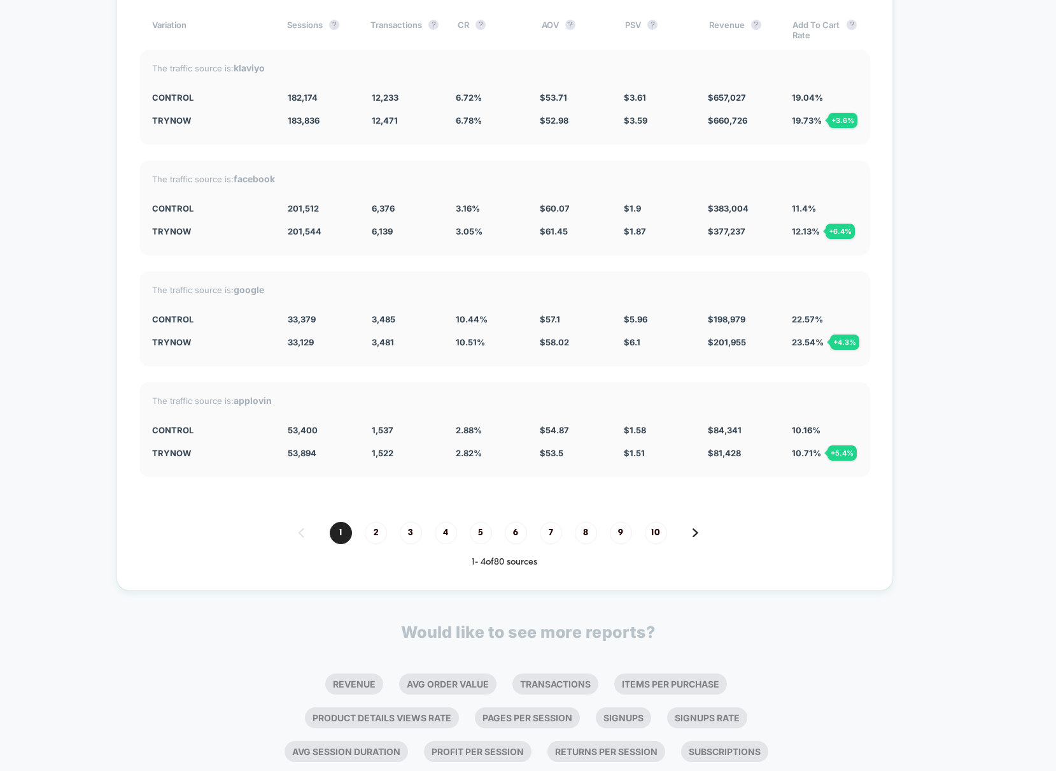
scroll to position [3434, 0]
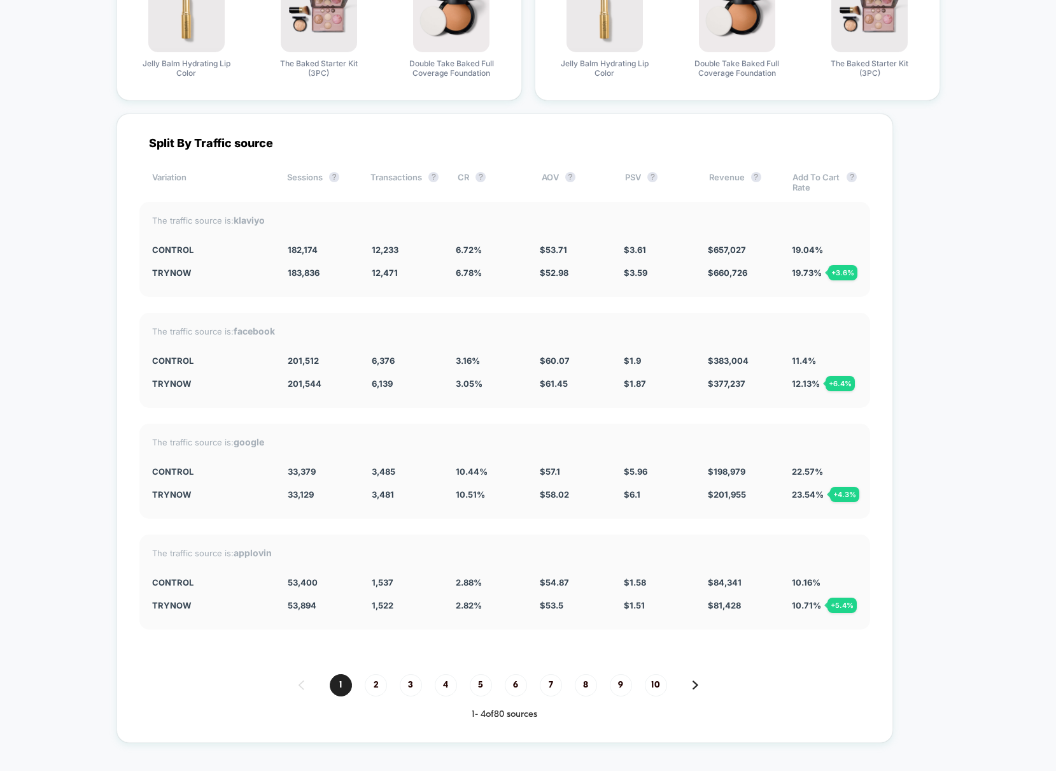
click at [313, 150] on div "Split By Traffic source" at bounding box center [504, 142] width 731 height 13
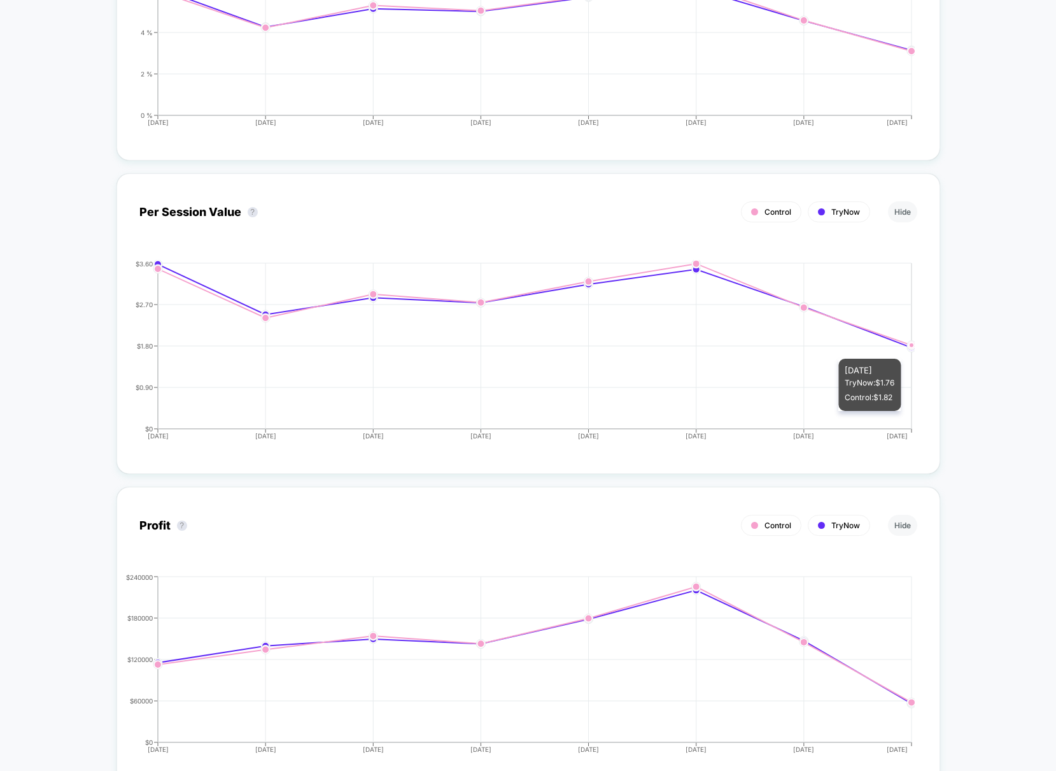
click at [894, 429] on icon "[DATE] [DATE] [DATE] [DATE] [DATE] [DATE] [DATE] [DATE] $0 $0.90 $1.80 $2.70 $3…" at bounding box center [516, 355] width 799 height 191
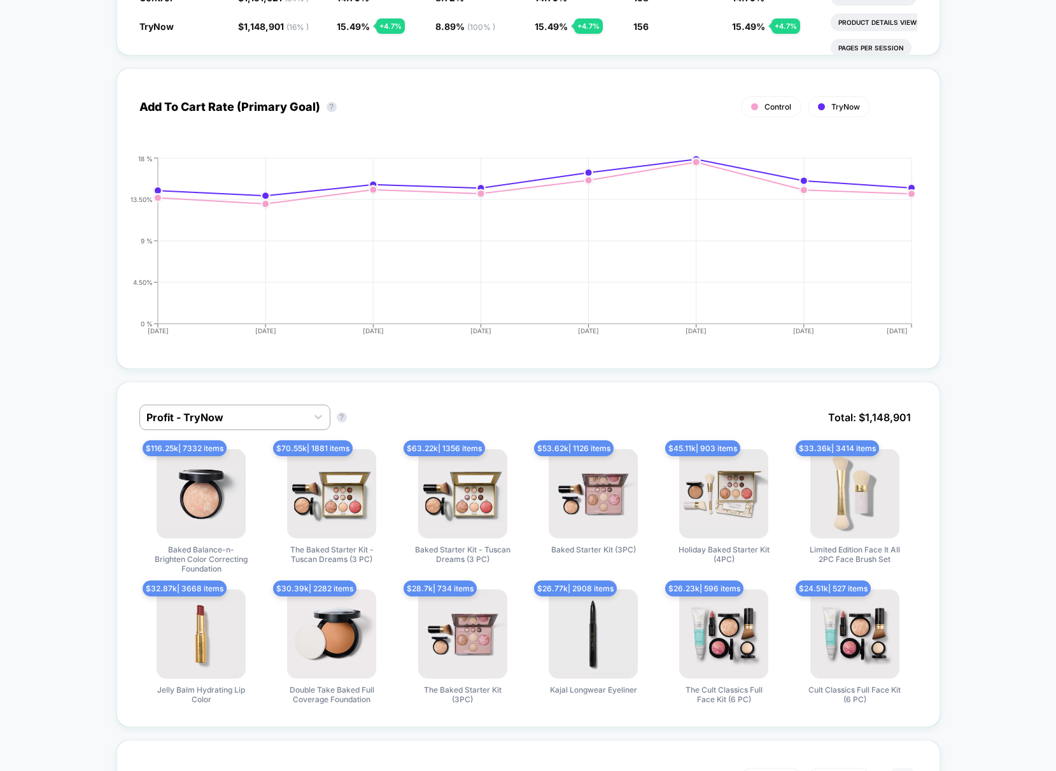
scroll to position [0, 0]
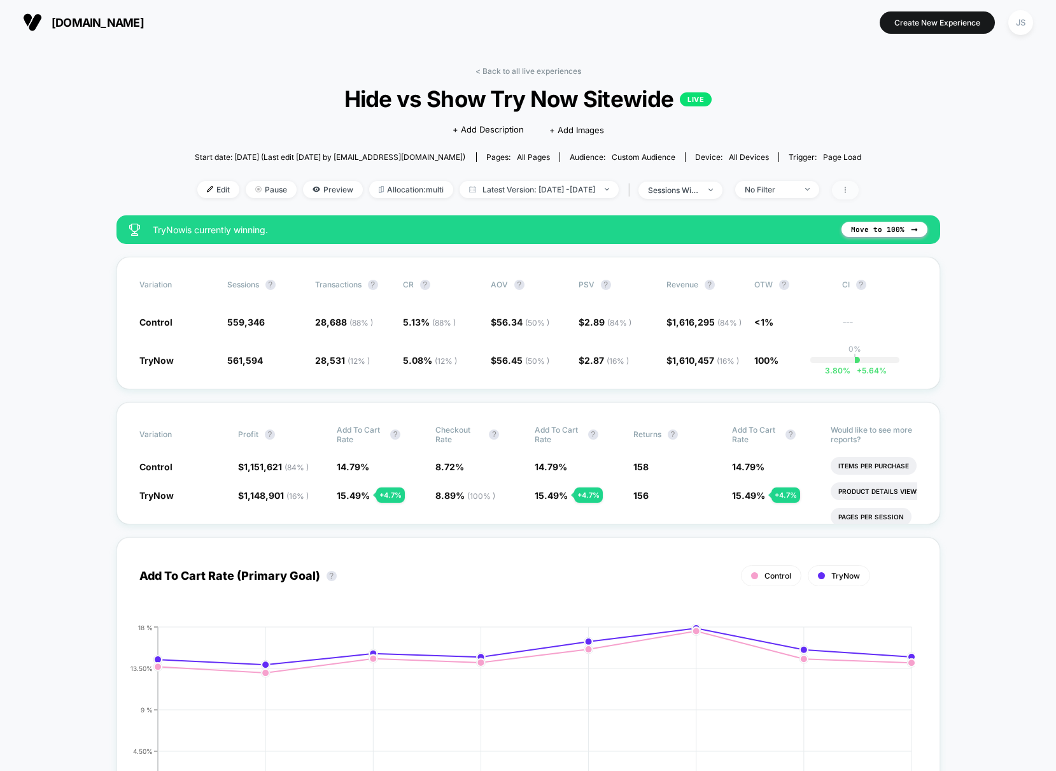
click at [859, 192] on span at bounding box center [845, 190] width 27 height 18
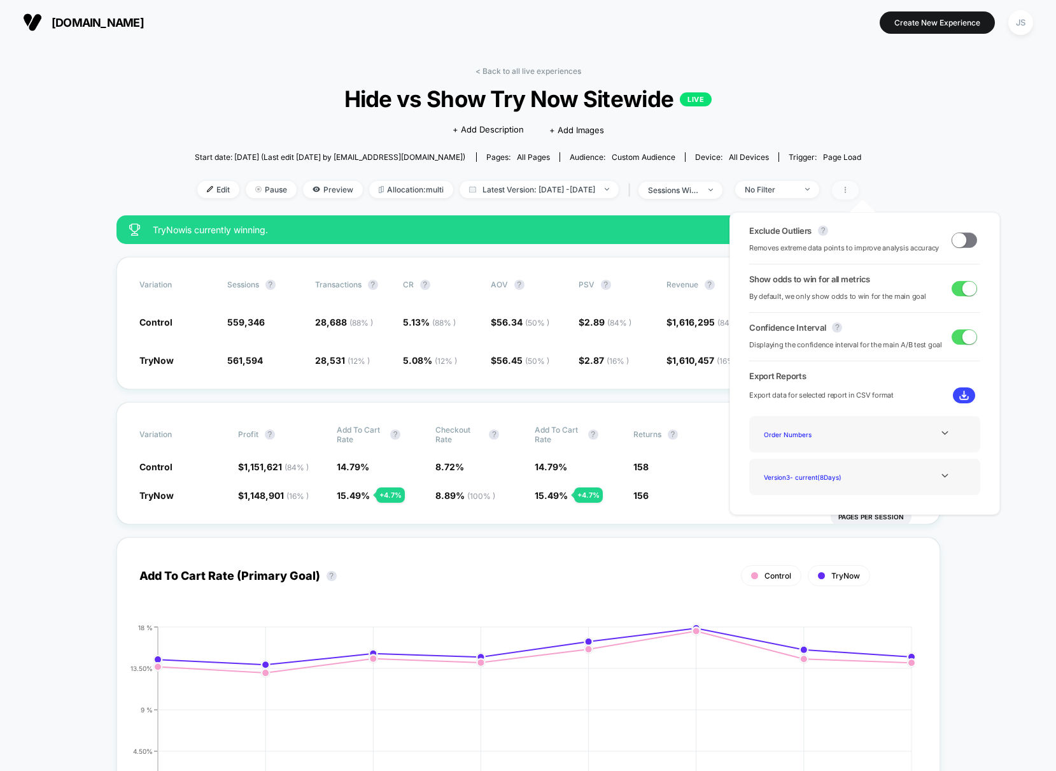
click at [849, 192] on icon at bounding box center [846, 190] width 8 height 8
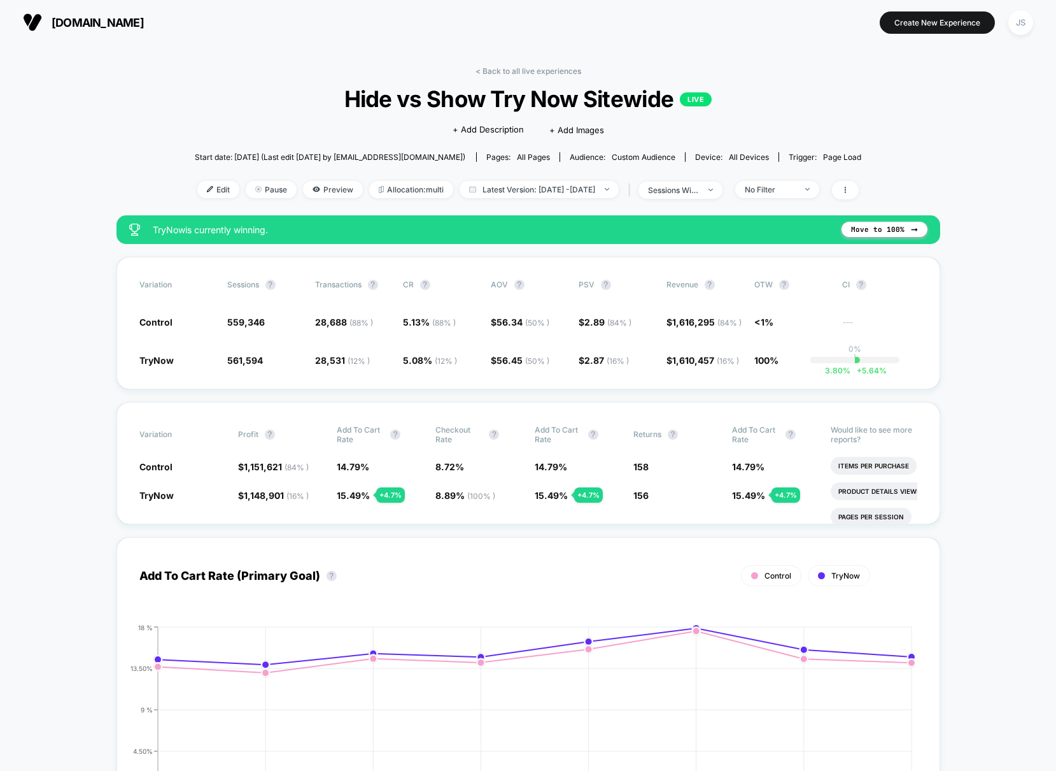
scroll to position [3, 0]
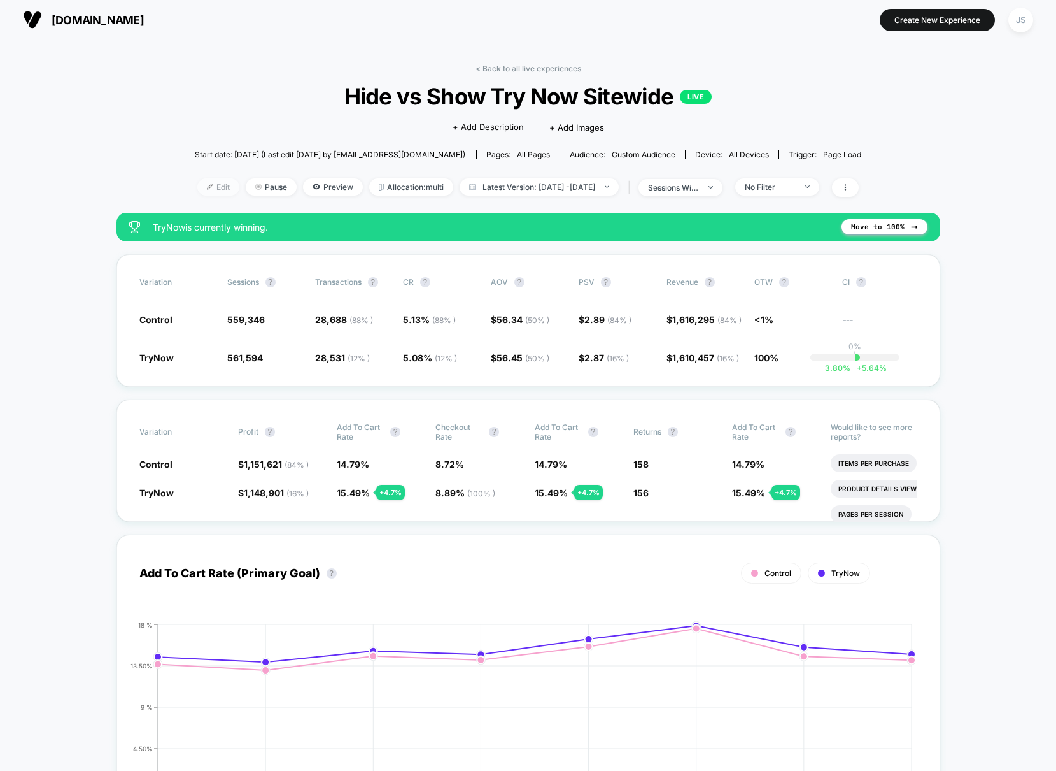
click at [201, 190] on span "Edit" at bounding box center [218, 186] width 42 height 17
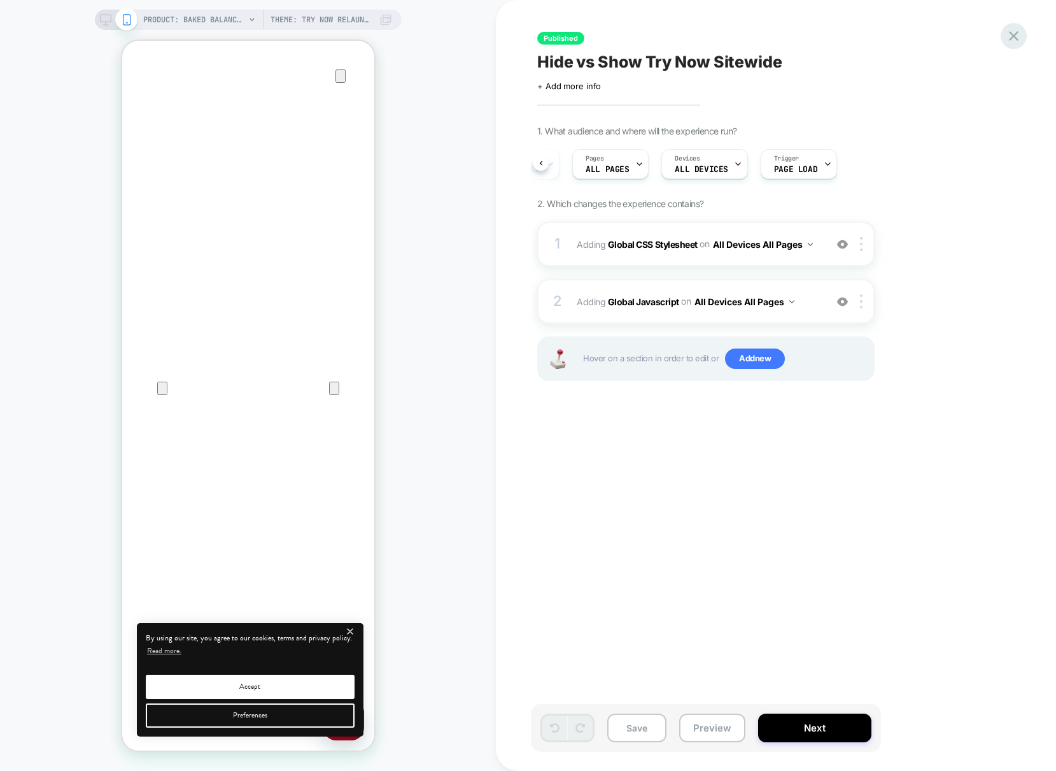
click at [1015, 38] on icon at bounding box center [1014, 36] width 10 height 10
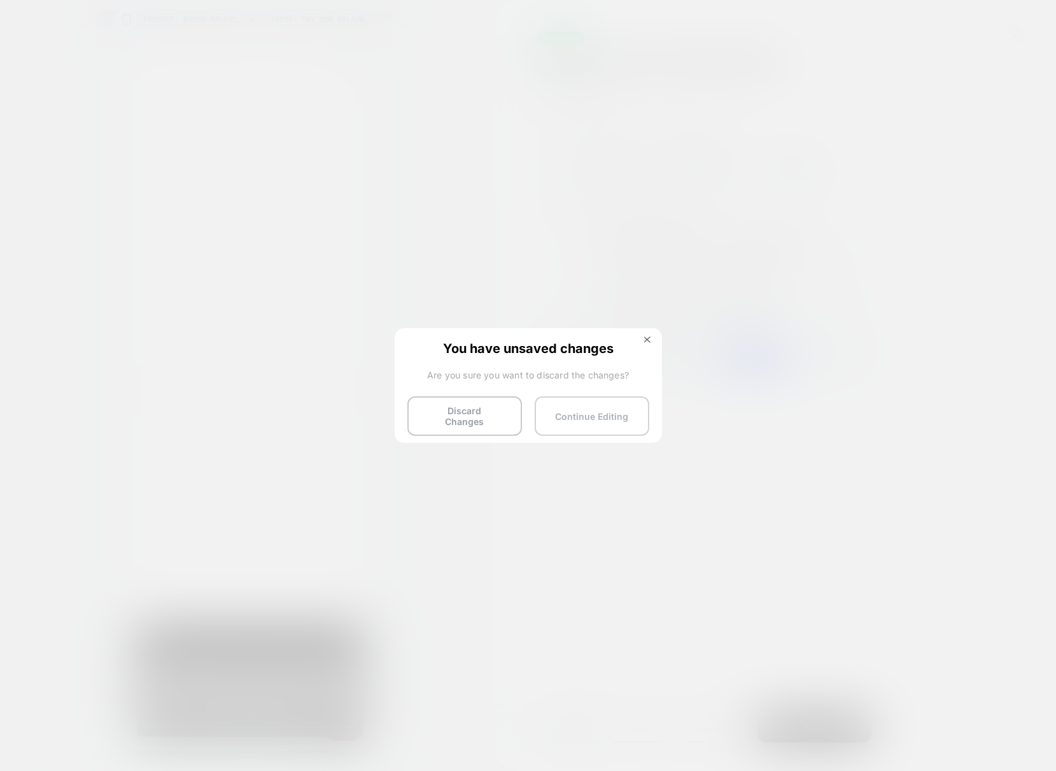
click at [592, 415] on button "Continue Editing" at bounding box center [592, 415] width 115 height 39
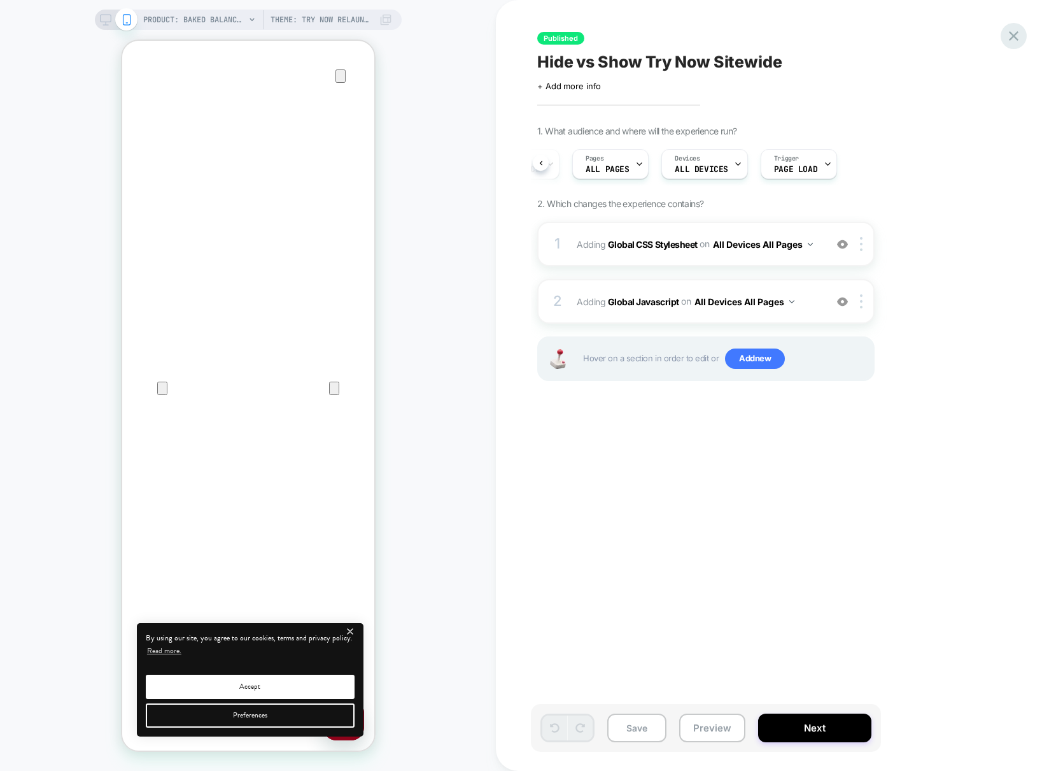
click at [1009, 40] on icon at bounding box center [1014, 35] width 17 height 17
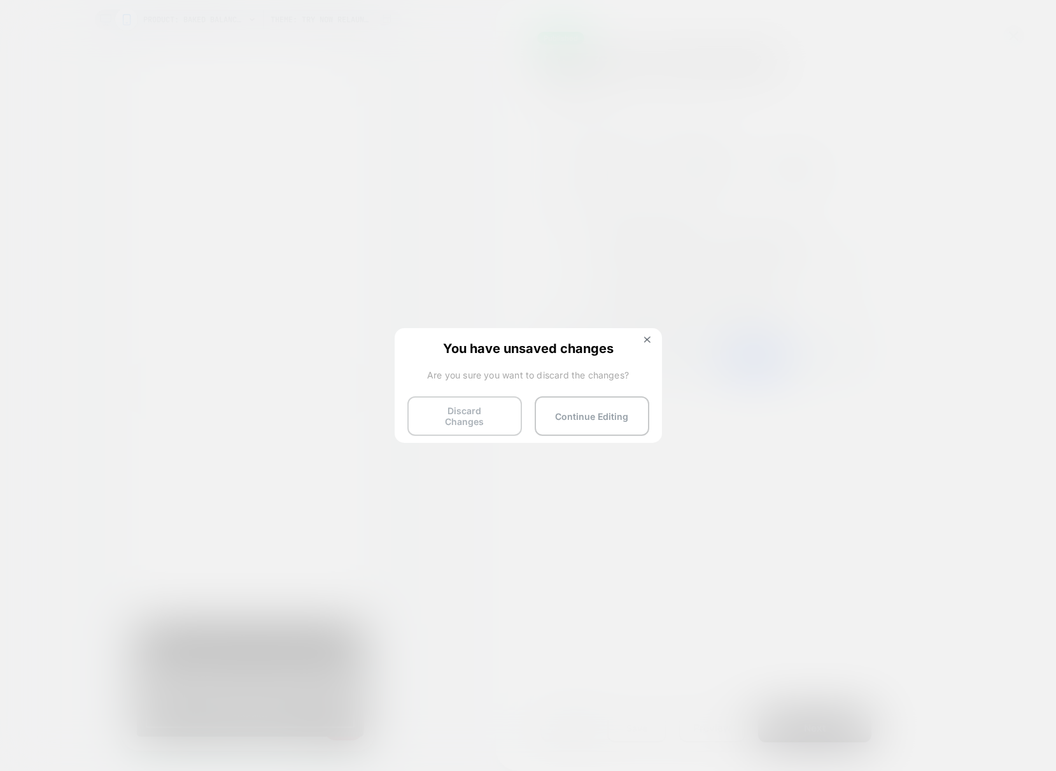
click at [458, 408] on button "Discard Changes" at bounding box center [465, 415] width 115 height 39
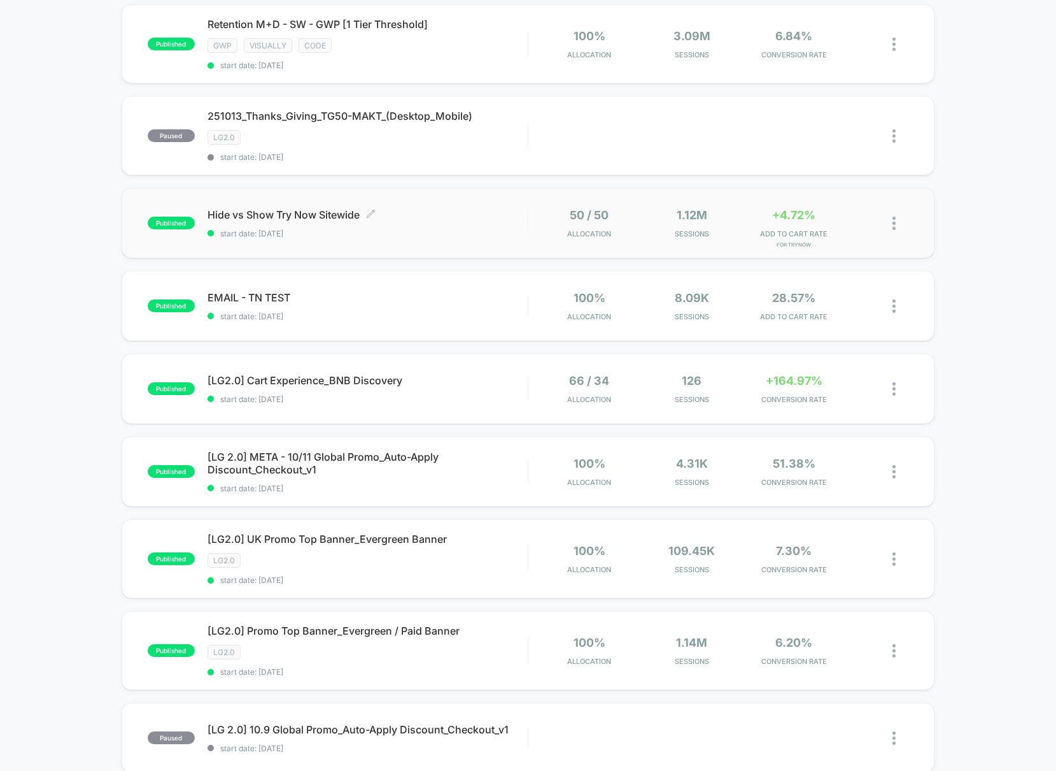
scroll to position [512, 0]
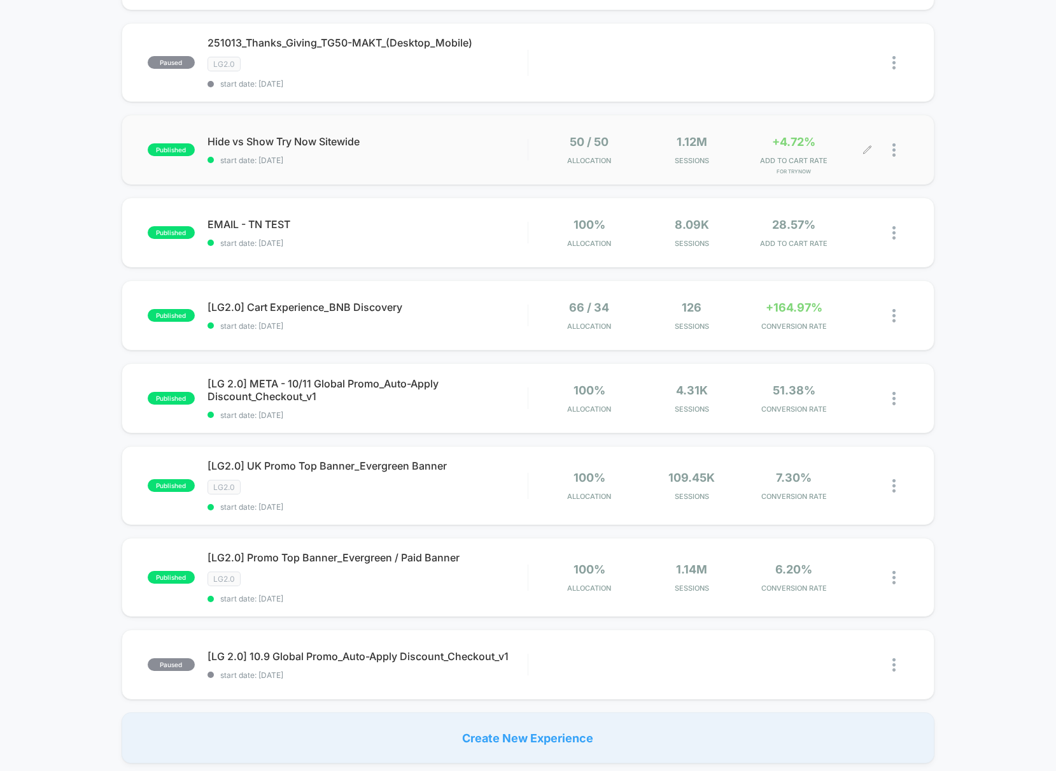
click at [892, 158] on div at bounding box center [888, 150] width 41 height 30
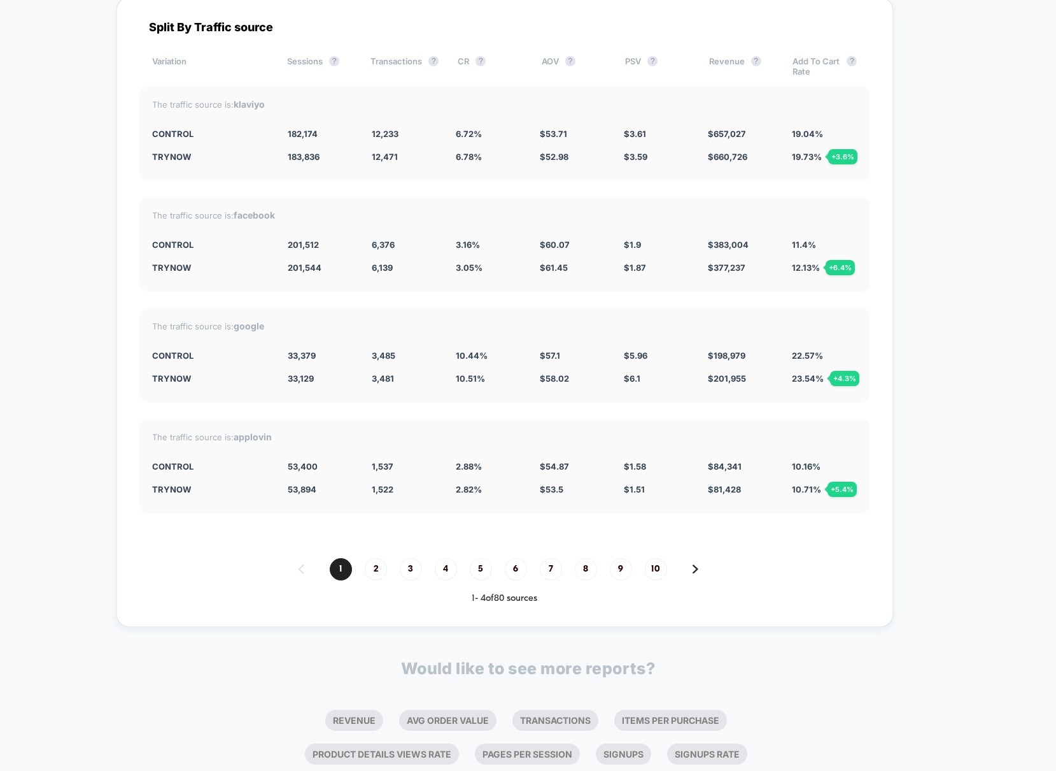
scroll to position [3546, 0]
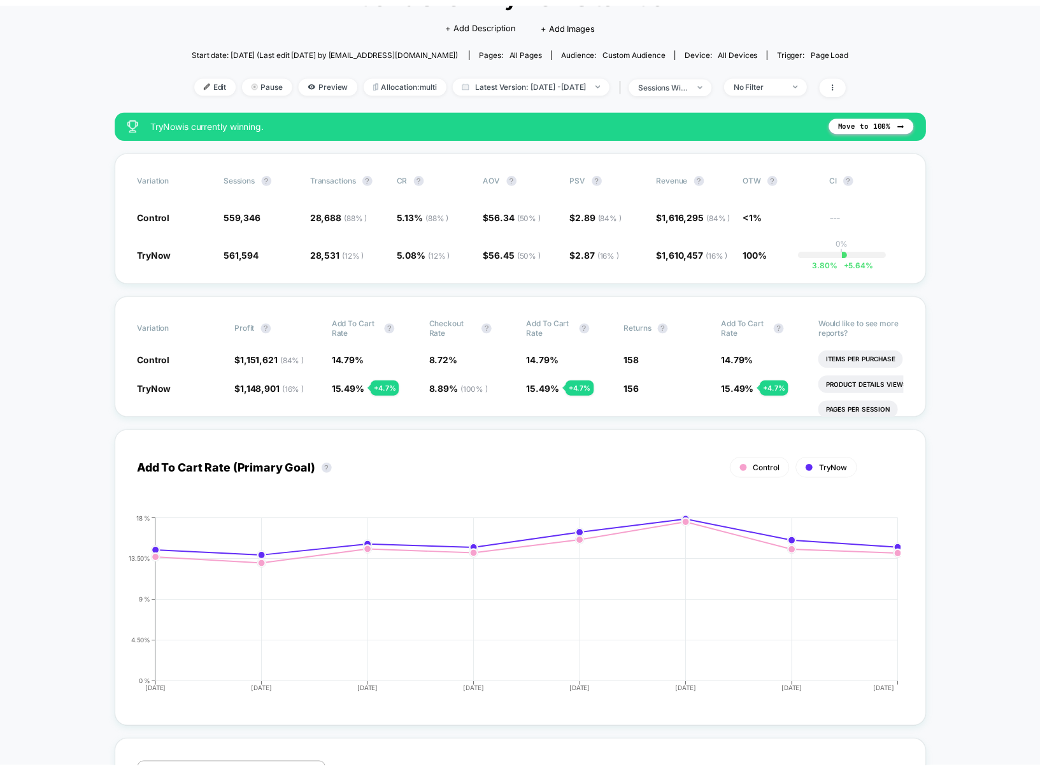
scroll to position [0, 0]
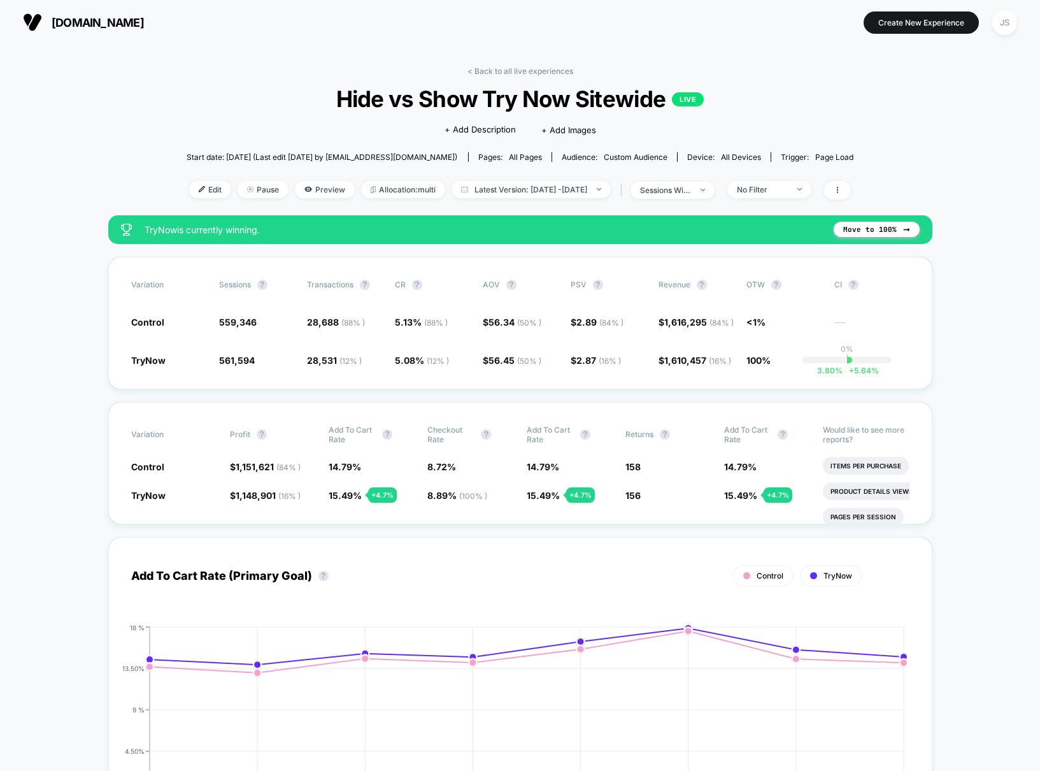
click at [841, 190] on icon at bounding box center [838, 190] width 8 height 8
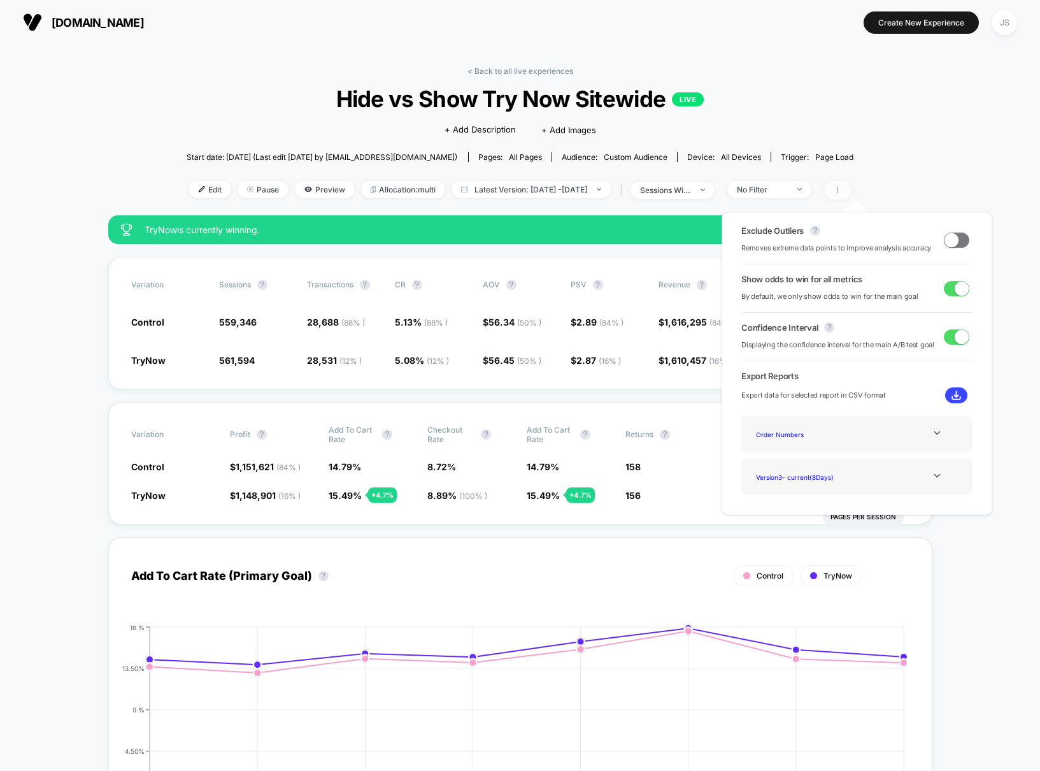
click at [841, 190] on icon at bounding box center [838, 190] width 8 height 8
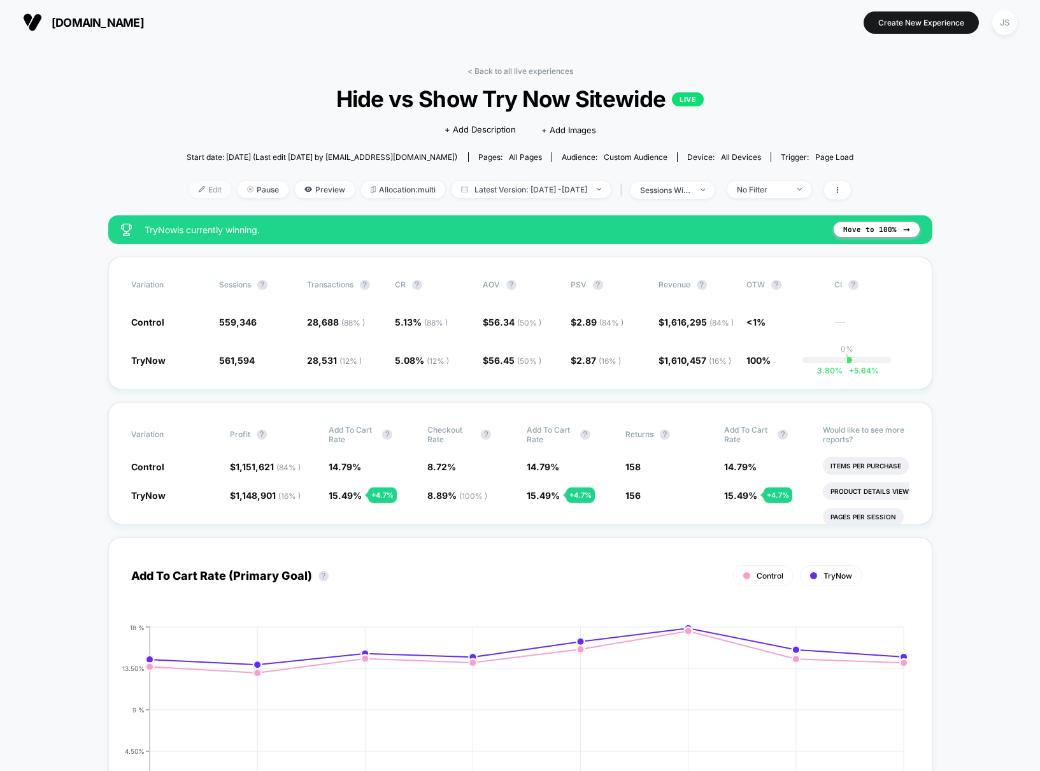
click at [189, 187] on span "Edit" at bounding box center [210, 189] width 42 height 17
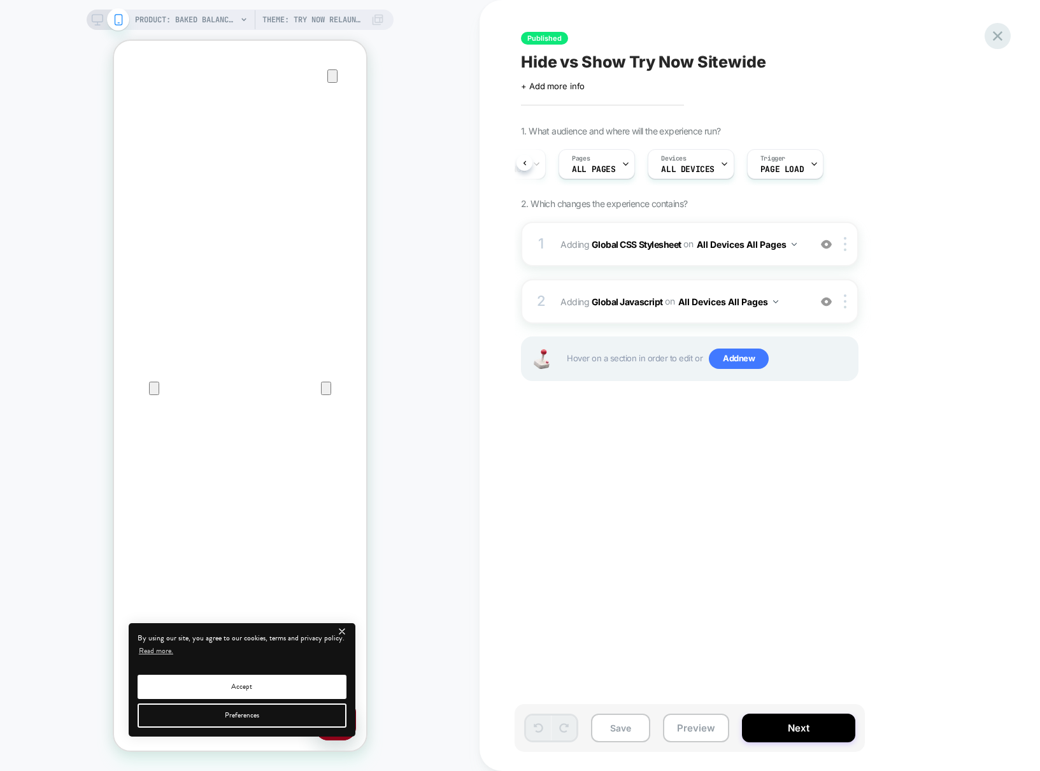
click at [997, 32] on icon at bounding box center [997, 35] width 17 height 17
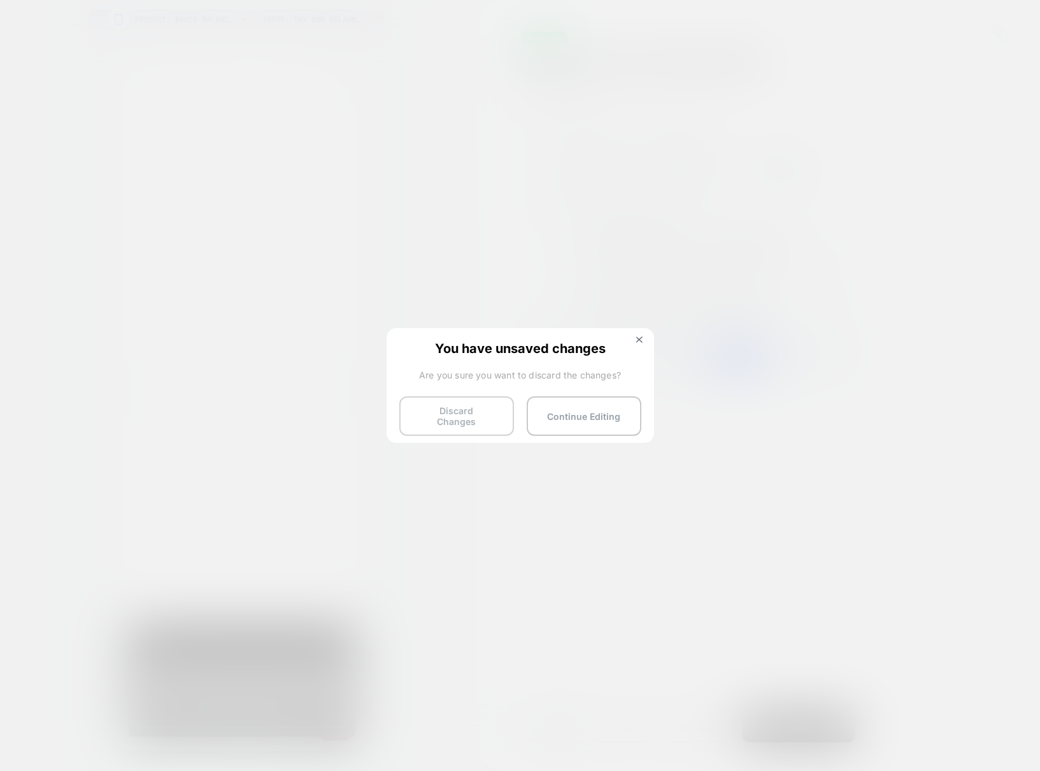
click at [466, 410] on button "Discard Changes" at bounding box center [456, 415] width 115 height 39
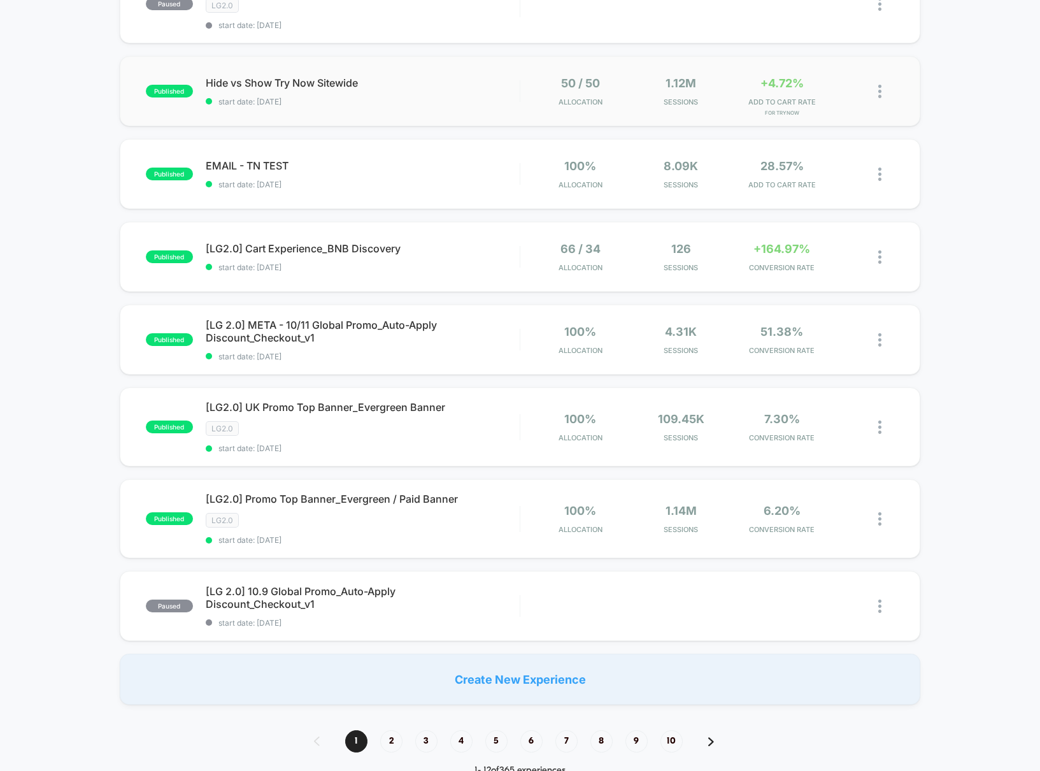
scroll to position [553, 0]
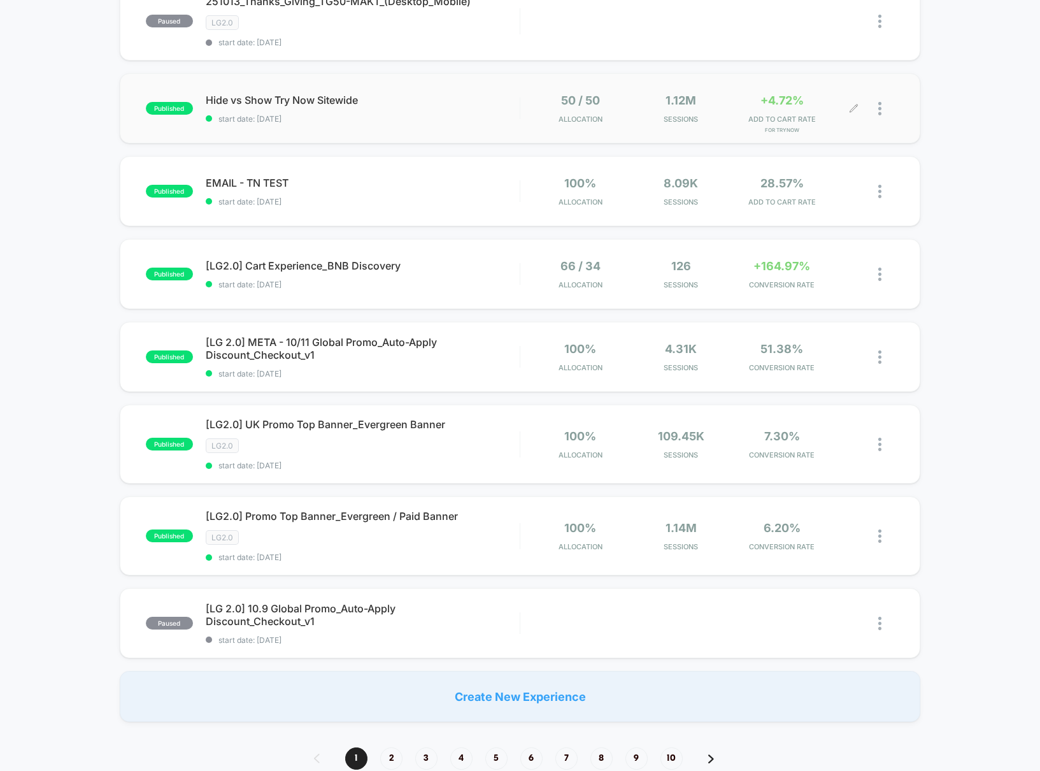
click at [857, 108] on icon at bounding box center [854, 109] width 10 height 10
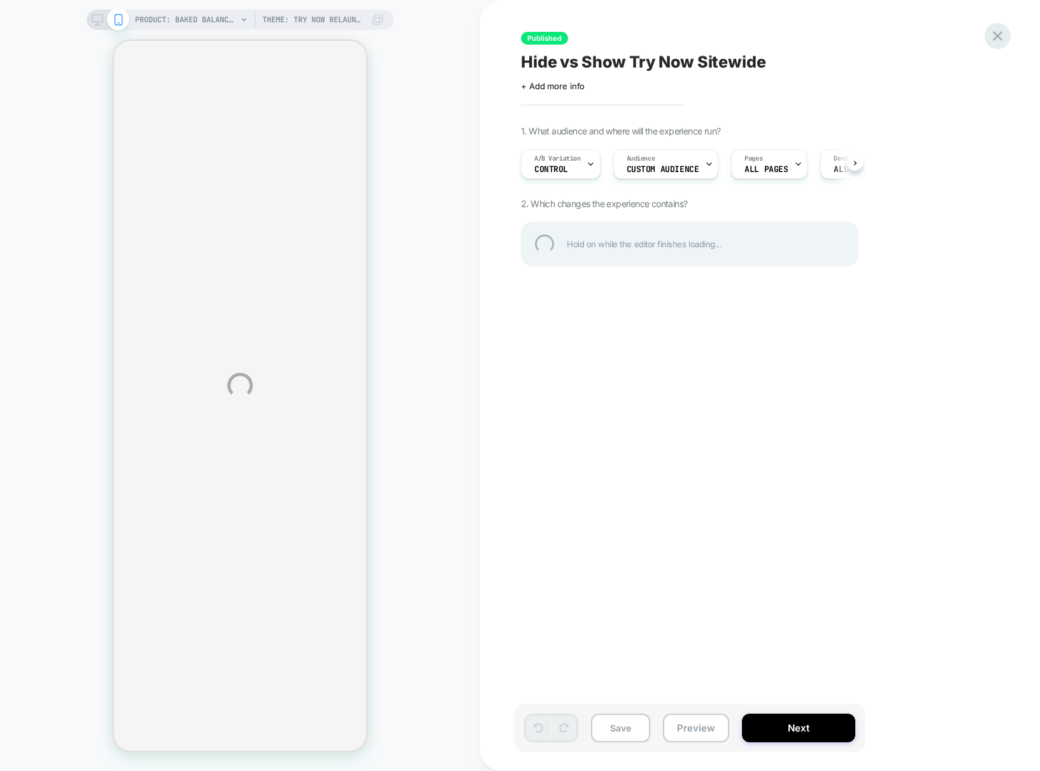
click at [997, 35] on div at bounding box center [998, 36] width 26 height 26
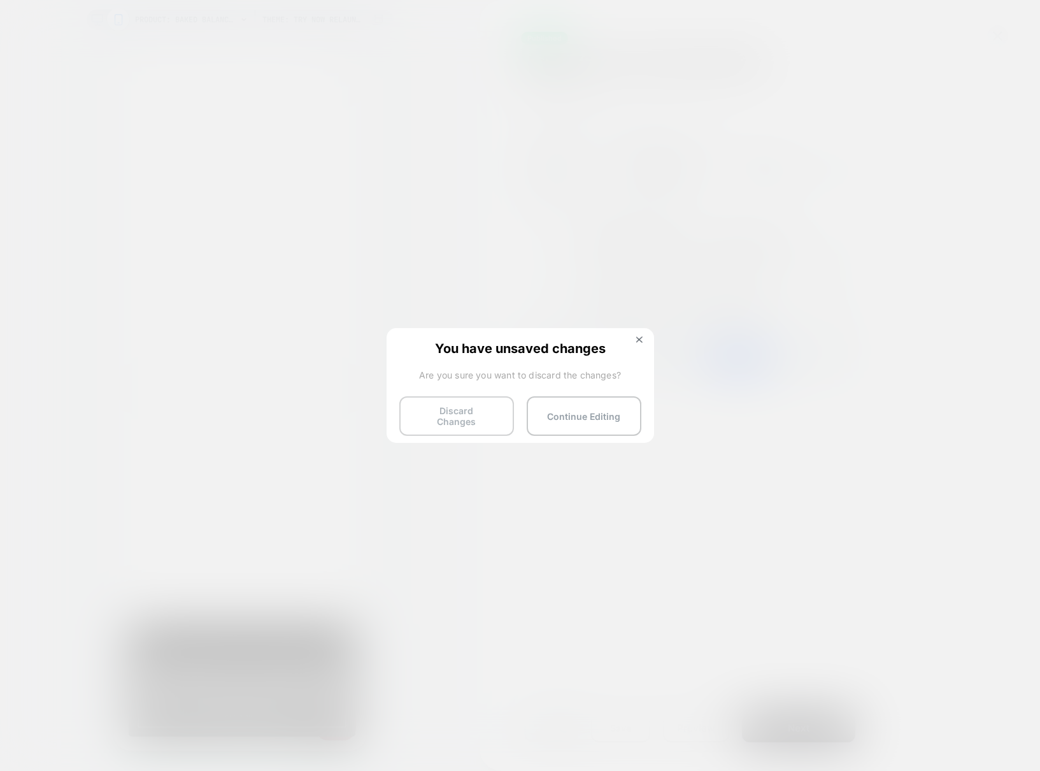
click at [490, 413] on button "Discard Changes" at bounding box center [456, 415] width 115 height 39
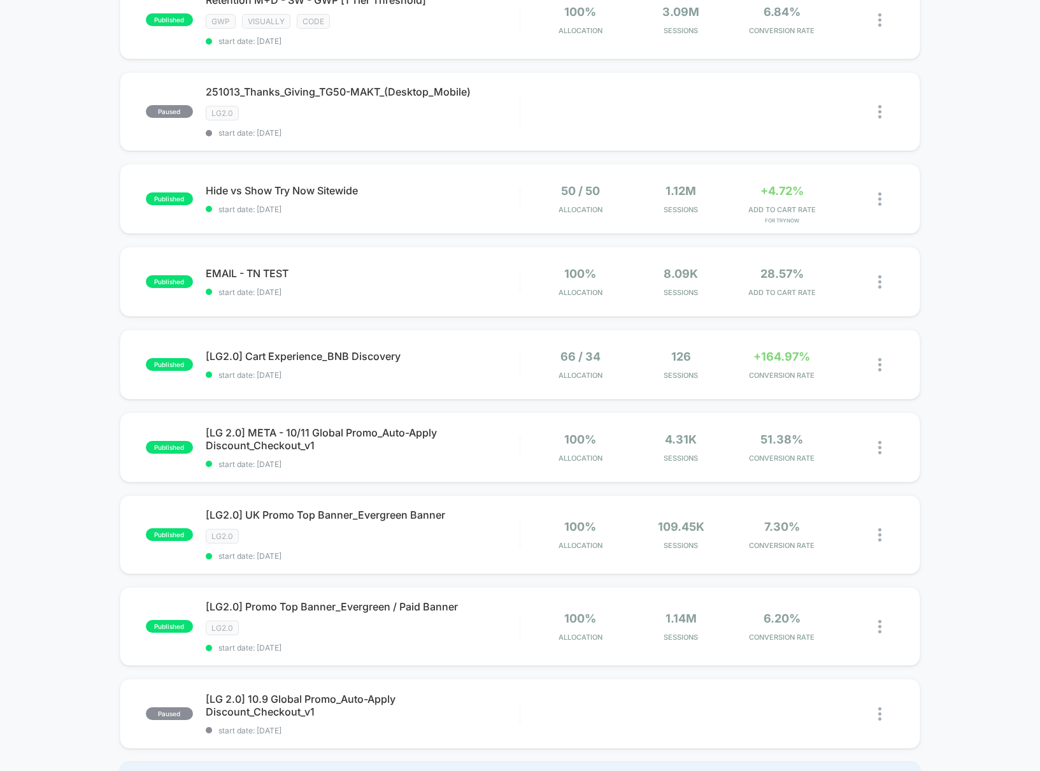
scroll to position [478, 0]
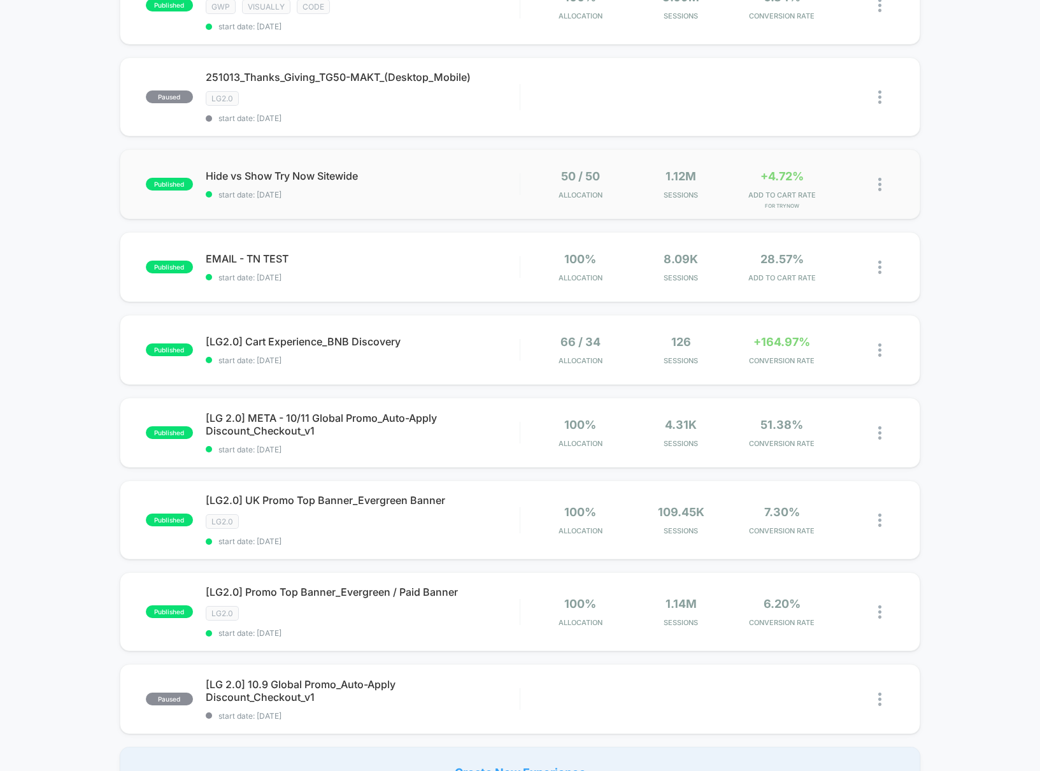
click at [879, 185] on img at bounding box center [879, 184] width 3 height 13
click at [985, 193] on div "published 251013_UK_50Pct_OFF_Everything_BW50UK-MAKT_(Desktop_Mobile) LG2.0 sta…" at bounding box center [520, 229] width 1040 height 1136
click at [171, 185] on span "published" at bounding box center [169, 184] width 47 height 13
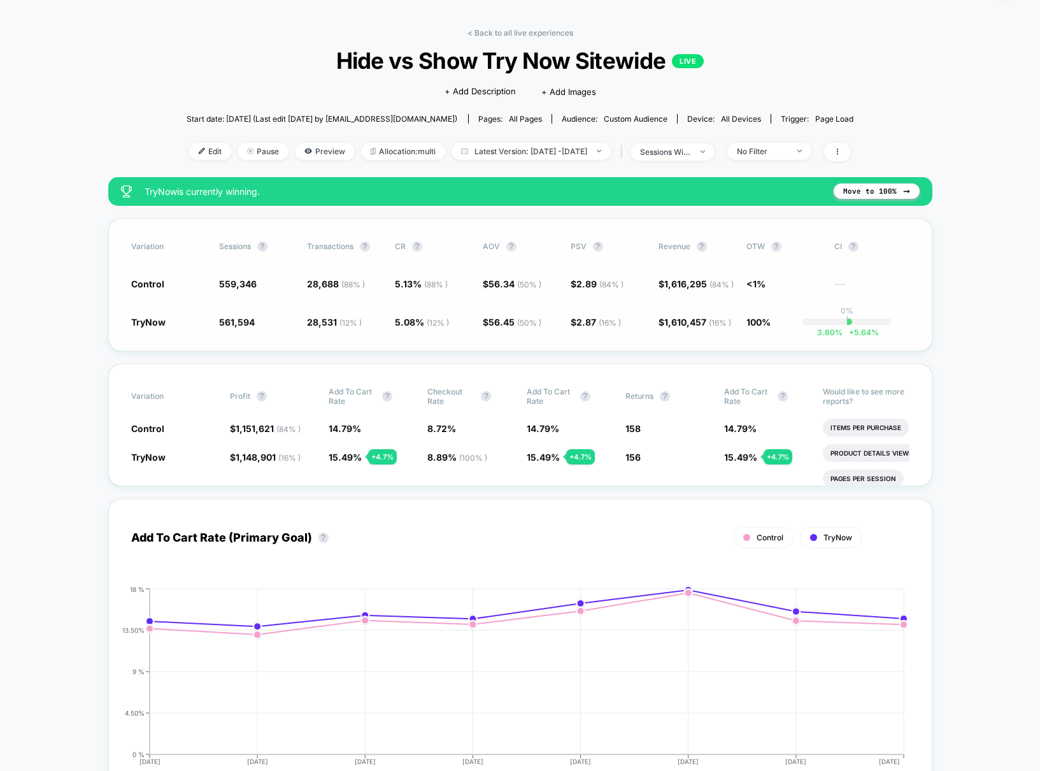
scroll to position [39, 0]
click at [691, 147] on div "sessions with impression" at bounding box center [665, 151] width 51 height 10
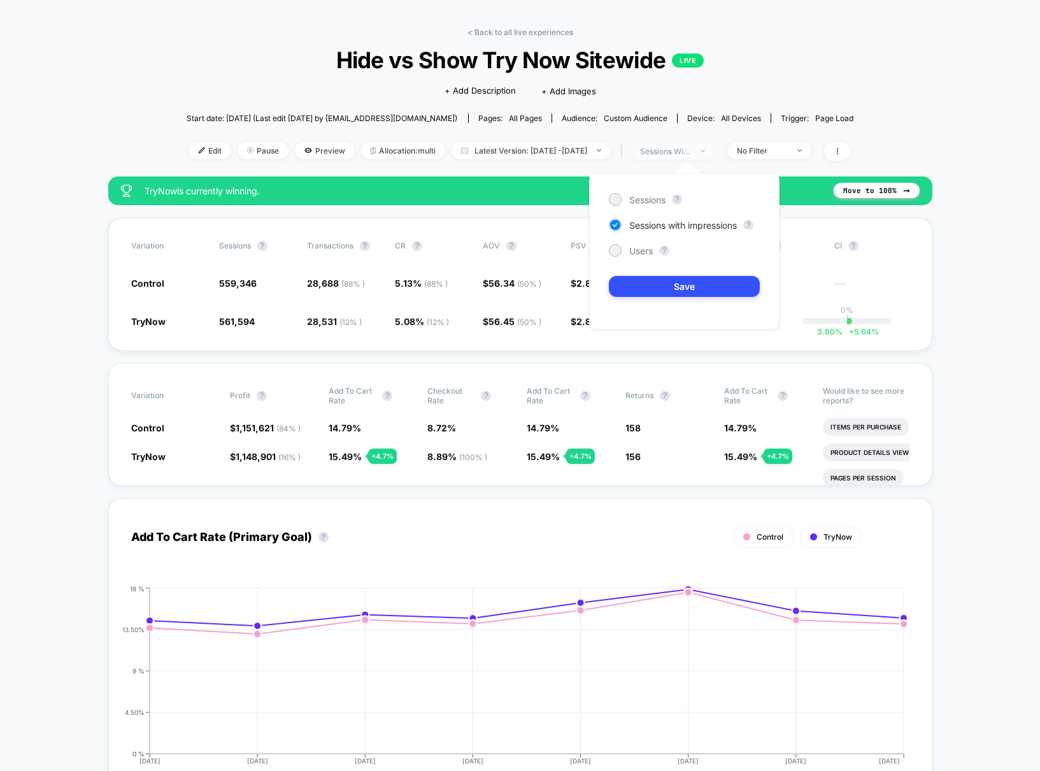
click at [691, 149] on div "sessions with impression" at bounding box center [665, 151] width 51 height 10
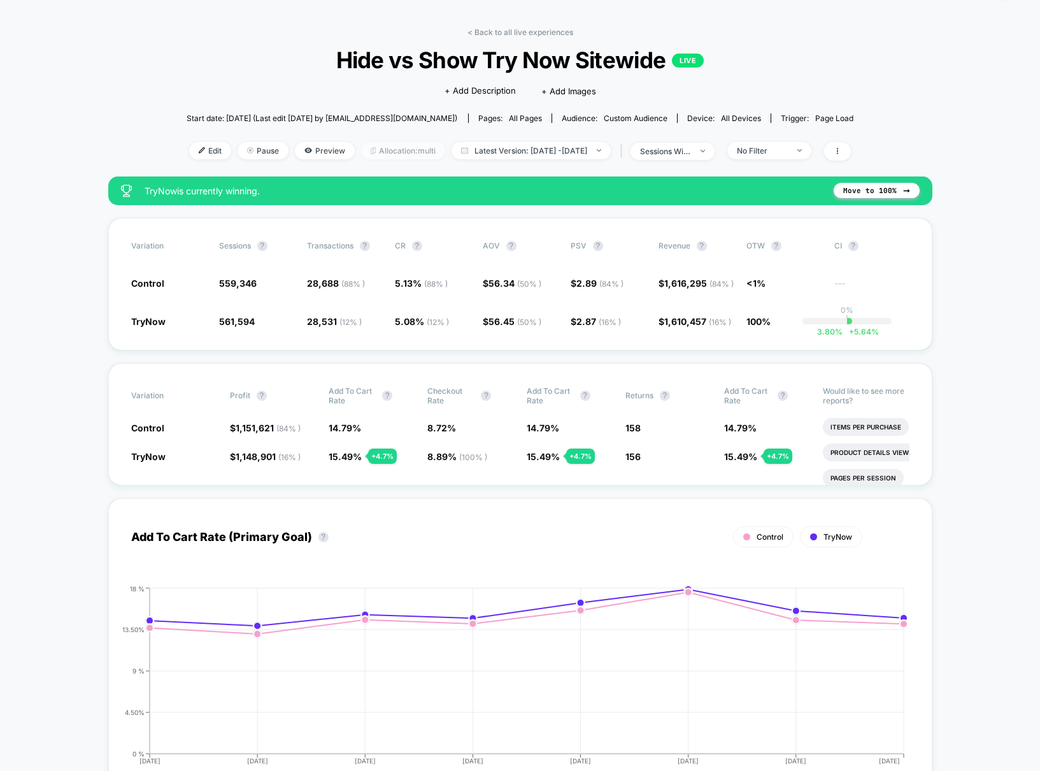
click at [367, 153] on span "Allocation: multi" at bounding box center [403, 150] width 84 height 17
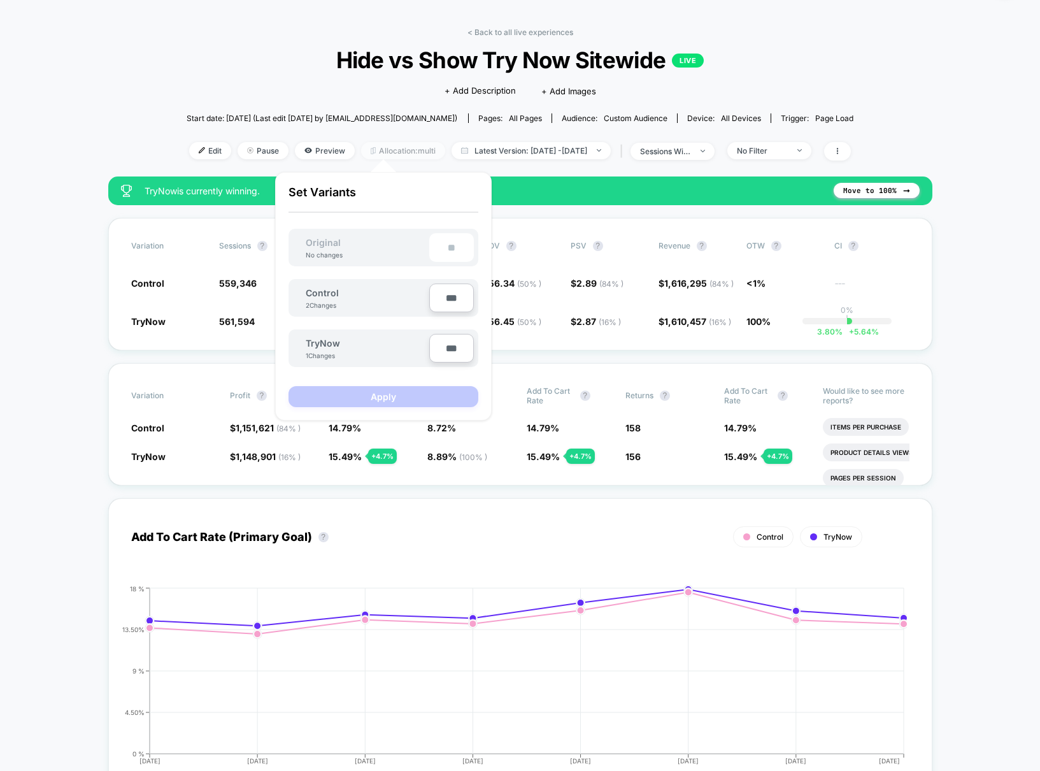
click at [367, 153] on span "Allocation: multi" at bounding box center [403, 150] width 84 height 17
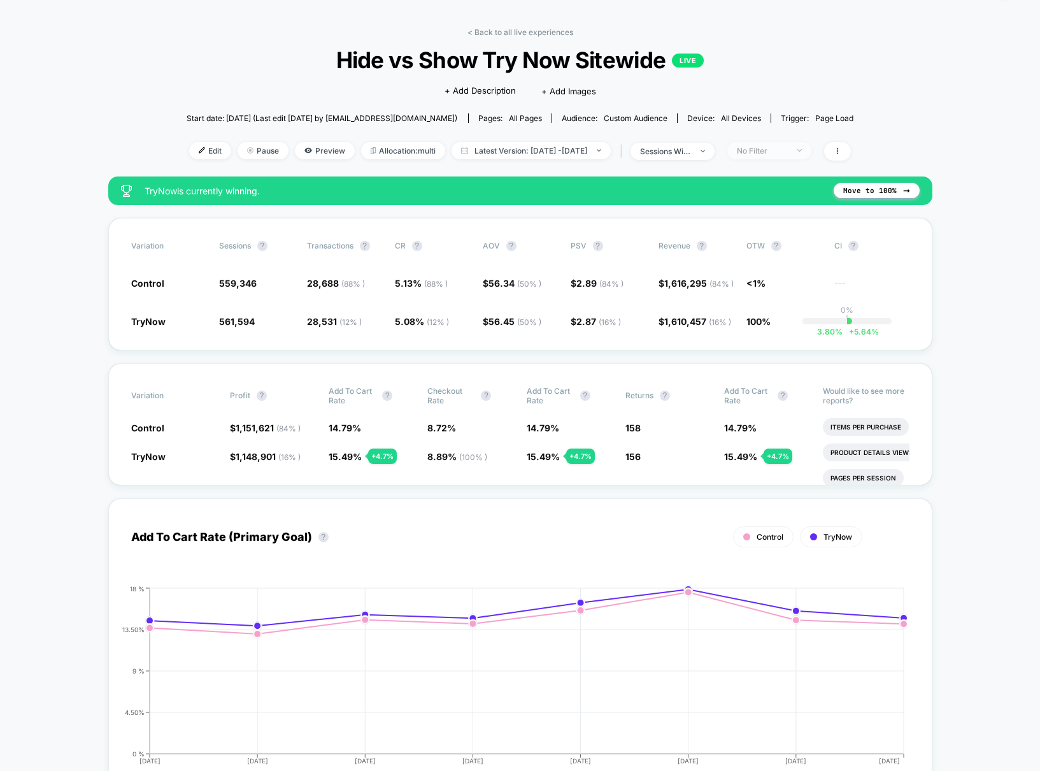
click at [811, 152] on span "No Filter" at bounding box center [769, 150] width 84 height 17
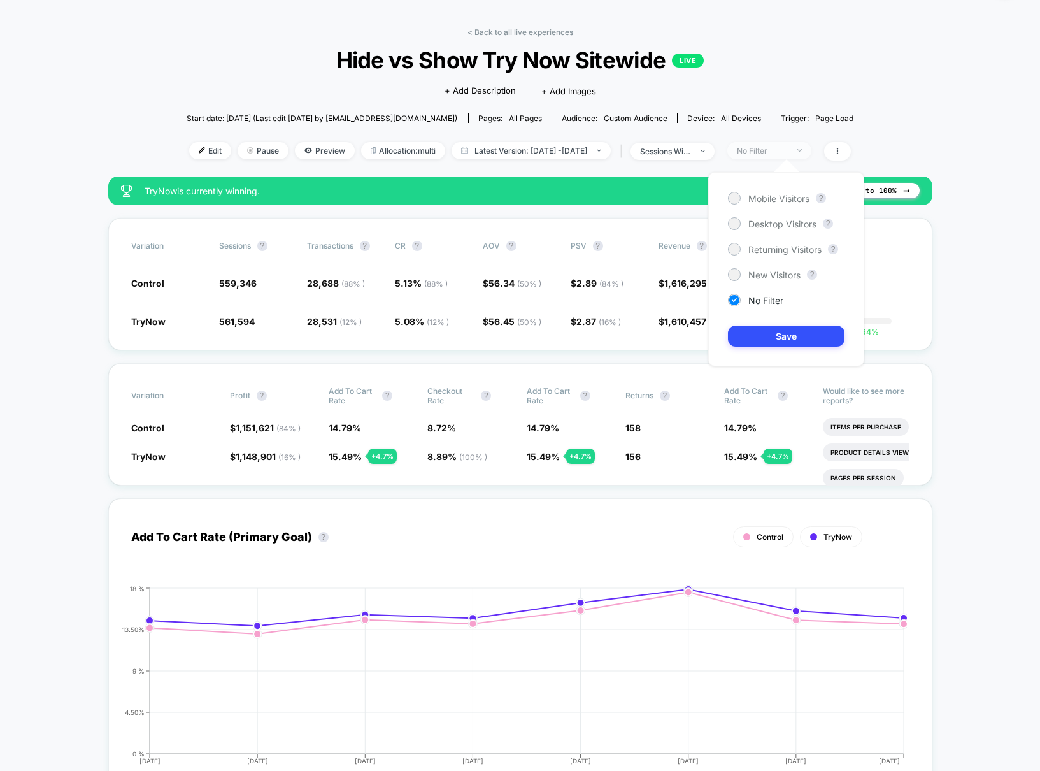
click at [811, 152] on span "No Filter" at bounding box center [769, 150] width 84 height 17
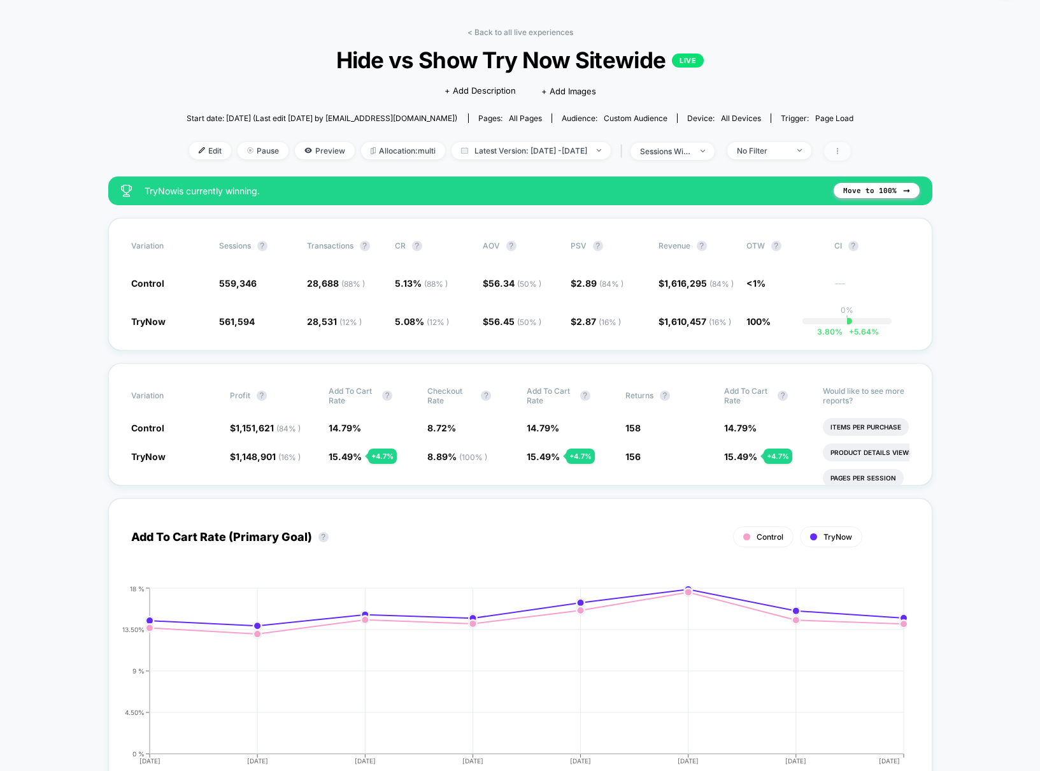
click at [851, 149] on span at bounding box center [837, 151] width 27 height 18
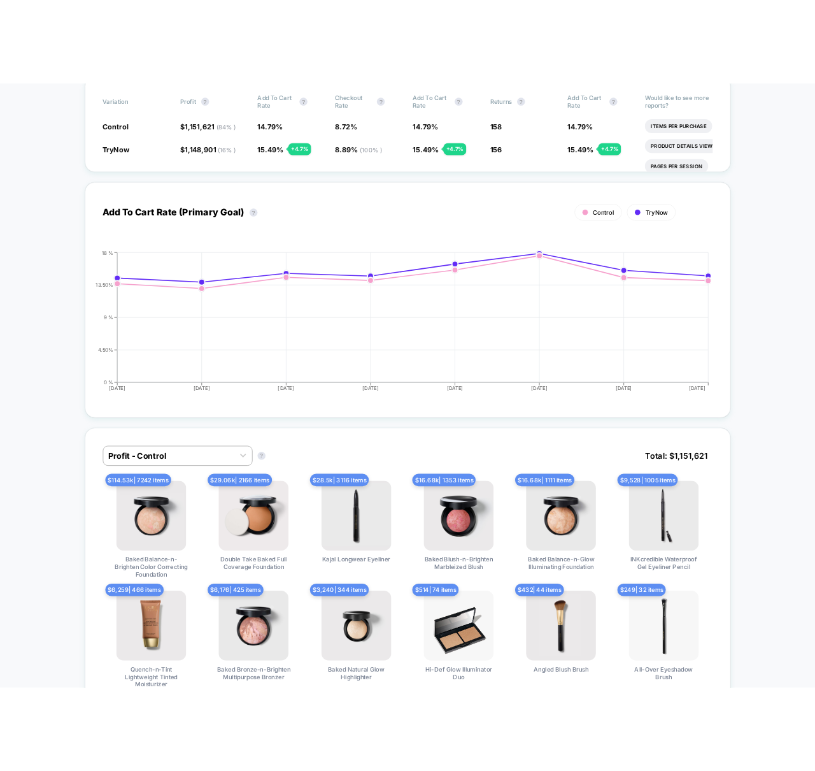
scroll to position [0, 0]
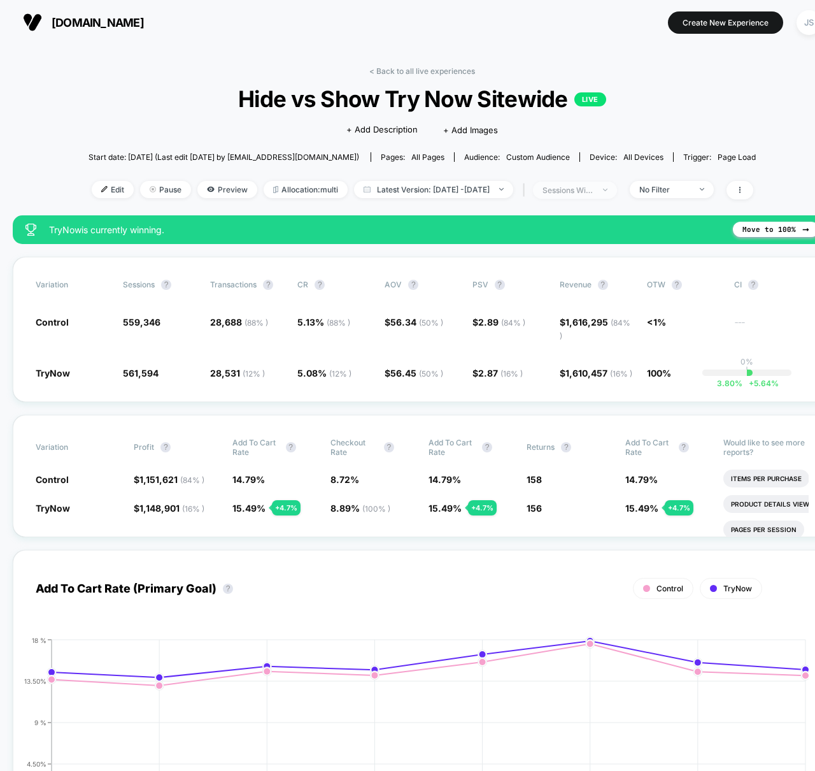
click at [572, 188] on div "sessions with impression" at bounding box center [568, 190] width 51 height 10
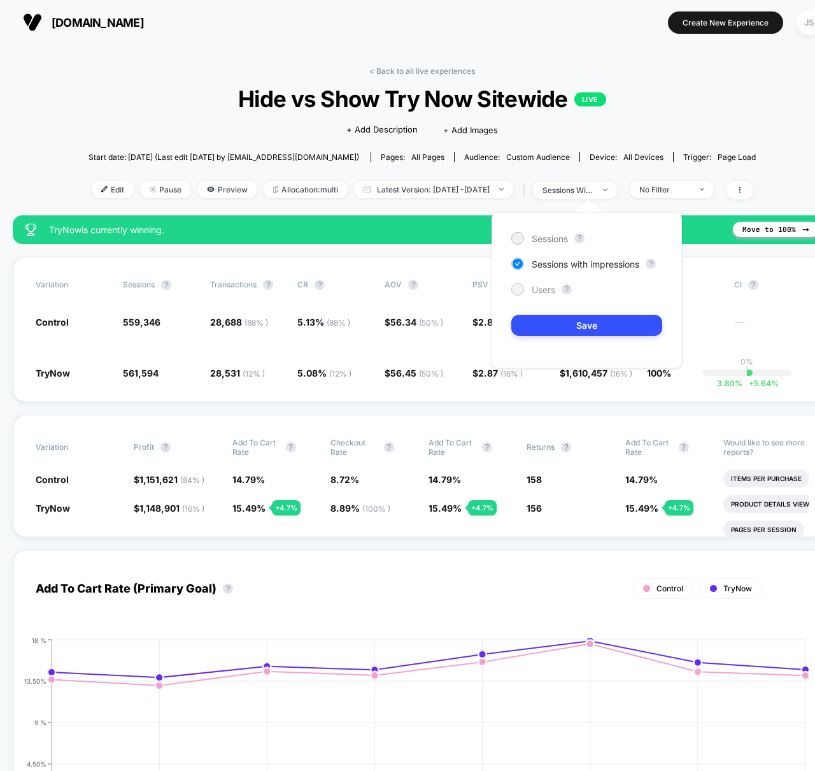
click at [546, 290] on span "Users" at bounding box center [544, 289] width 24 height 11
click at [558, 329] on button "Save" at bounding box center [586, 325] width 151 height 21
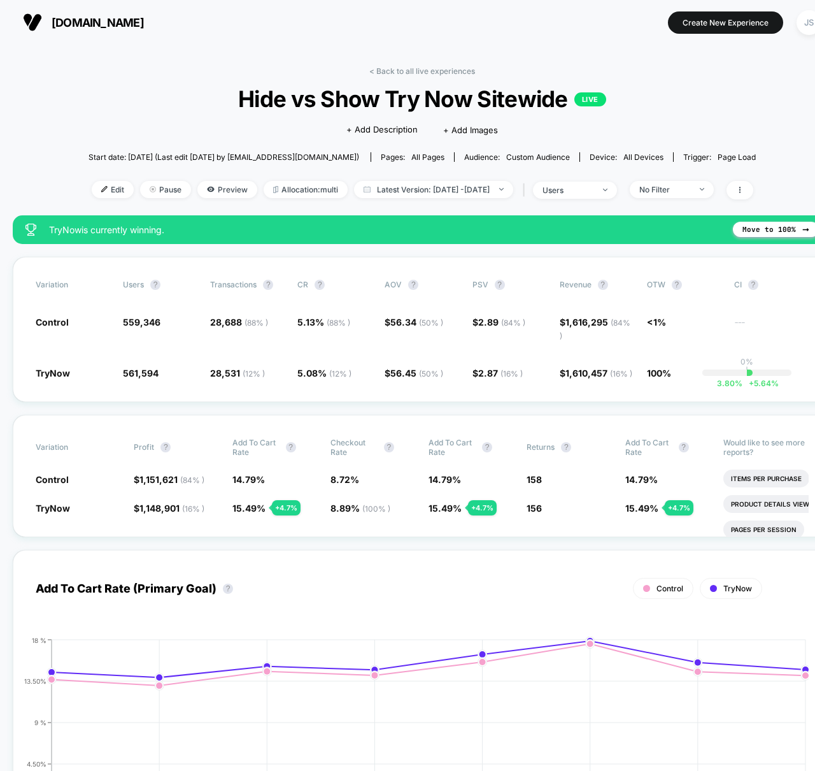
click at [395, 215] on div "TryNow is currently winning. Move to 100%" at bounding box center [422, 229] width 819 height 29
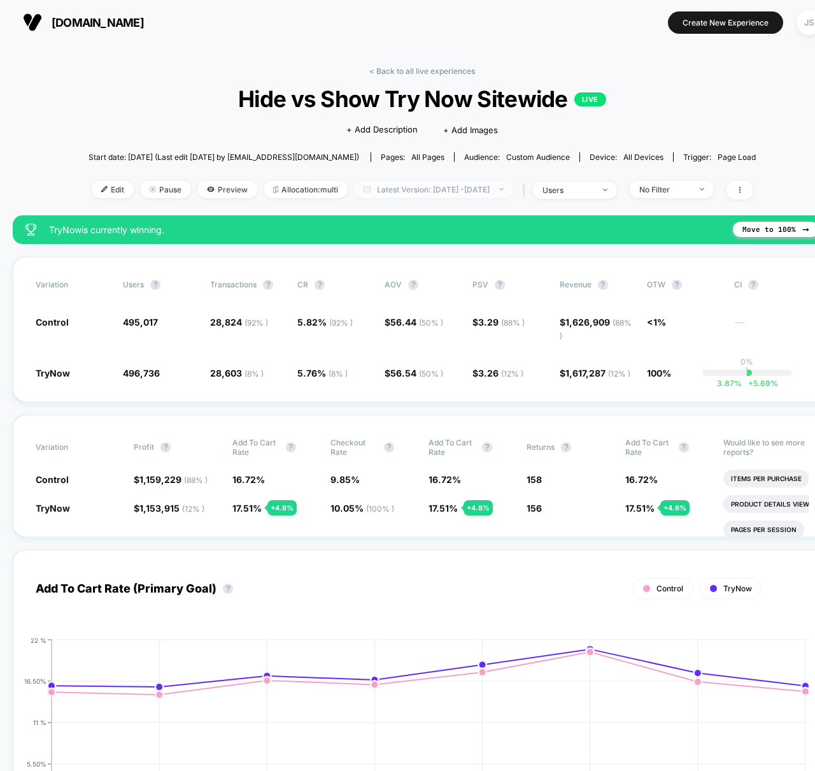
click at [403, 187] on span "Latest Version: [DATE] - [DATE]" at bounding box center [433, 189] width 159 height 17
select select "*"
select select "****"
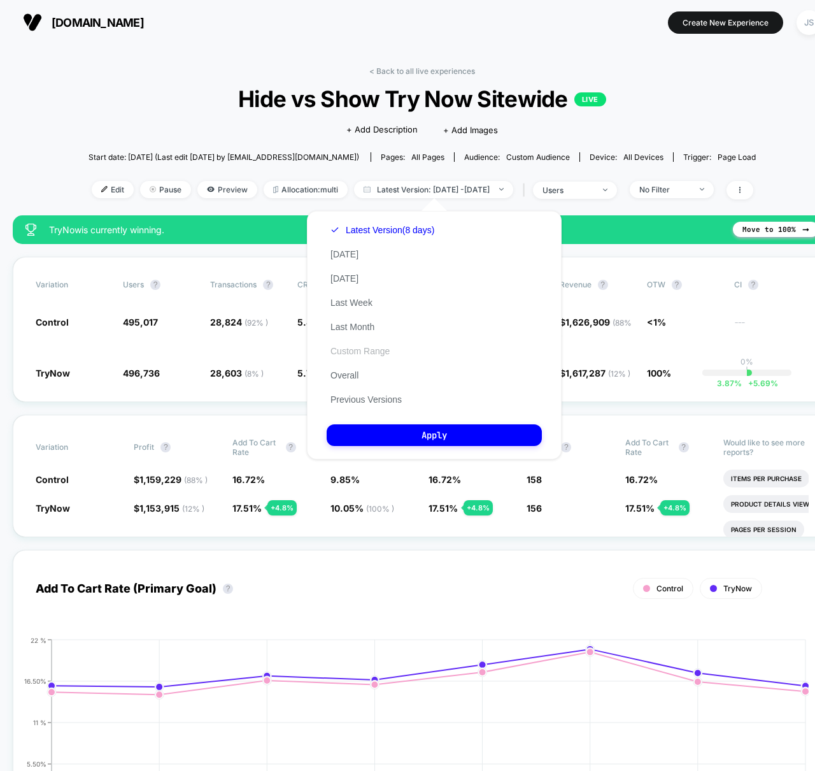
click at [369, 350] on button "Custom Range" at bounding box center [360, 350] width 67 height 11
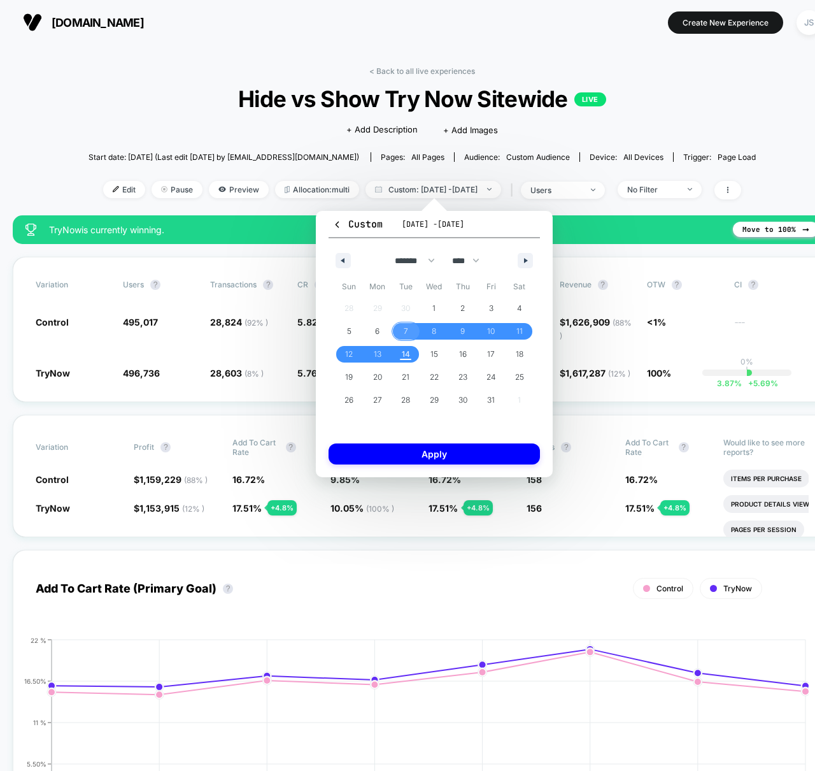
click at [397, 330] on span "7" at bounding box center [406, 331] width 29 height 17
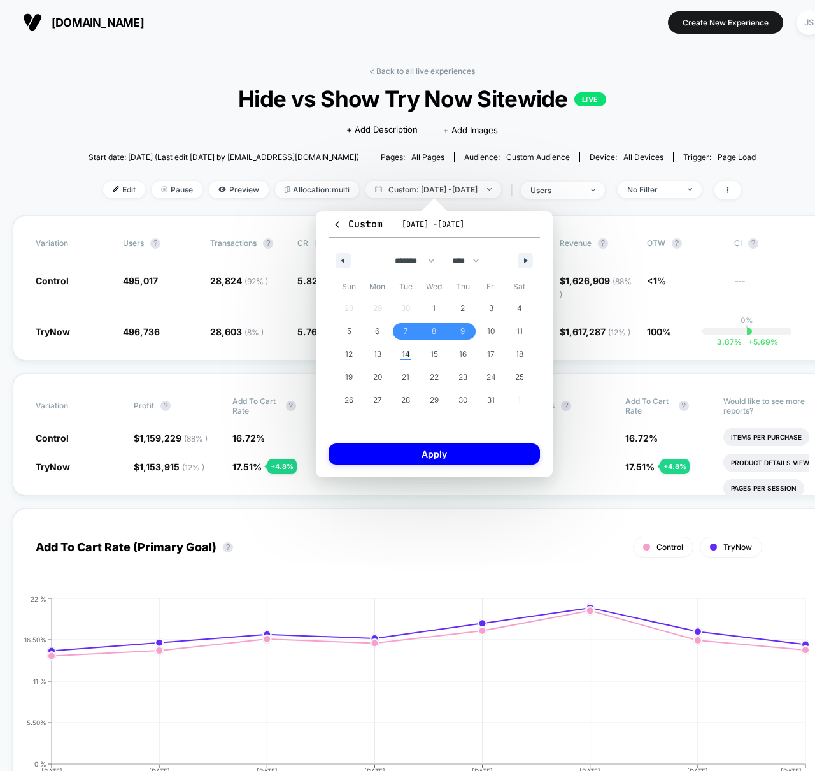
select select "*"
select select "****"
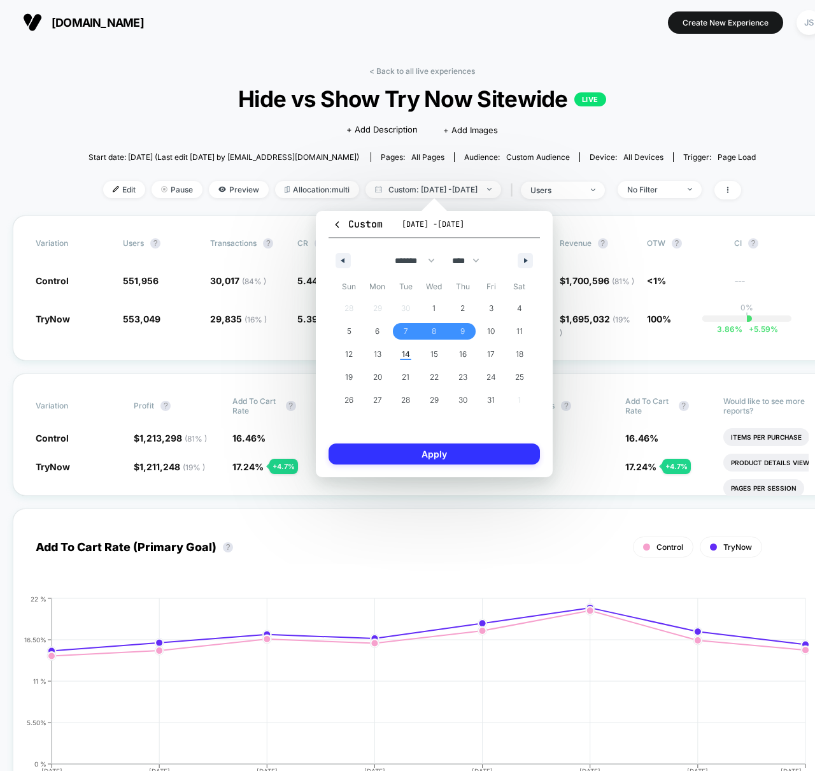
click at [473, 449] on button "Apply" at bounding box center [434, 453] width 211 height 21
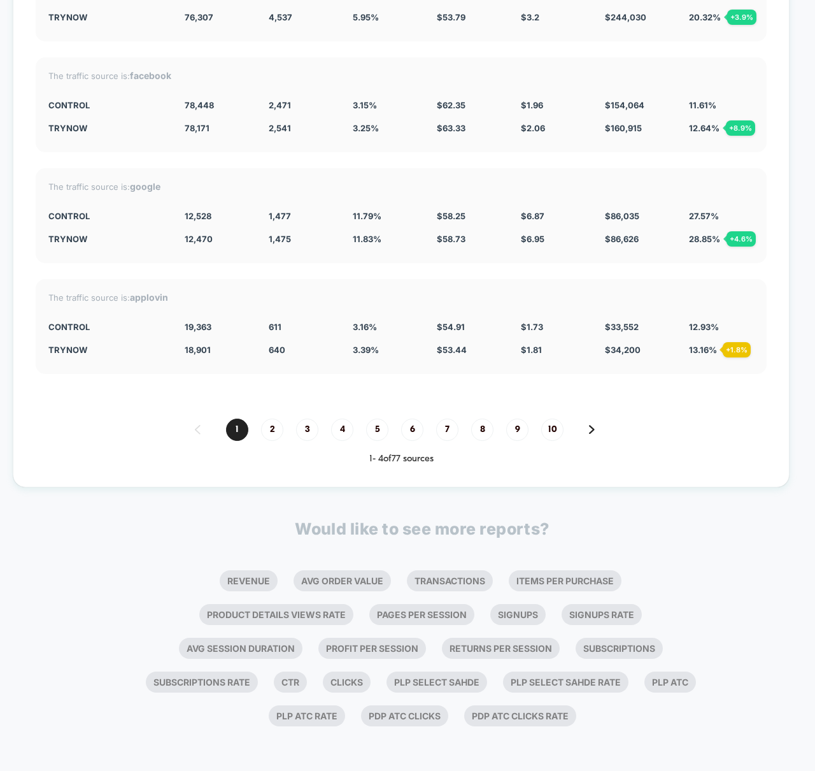
scroll to position [3305, 0]
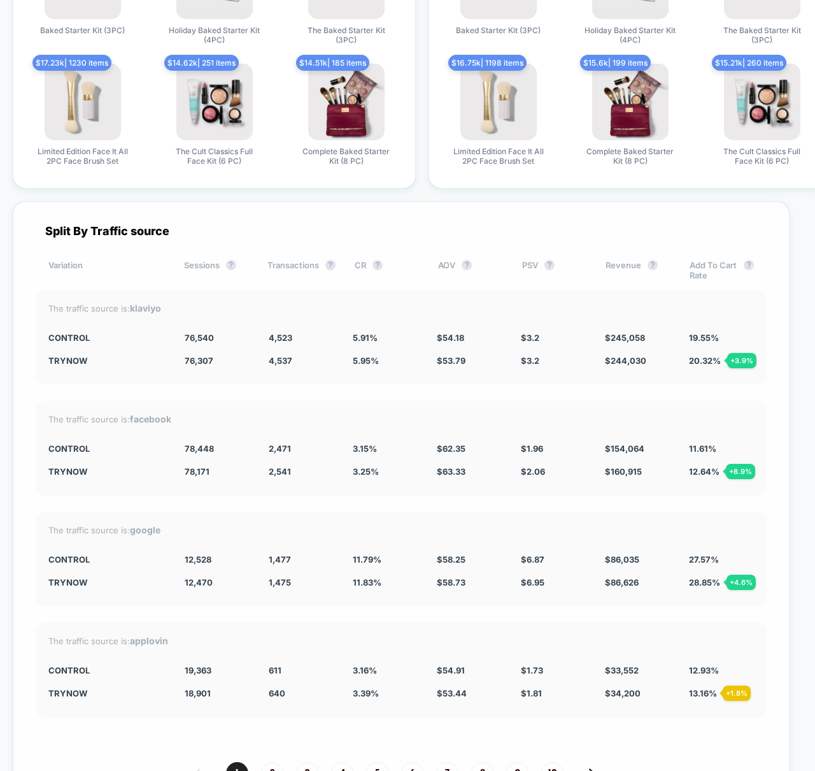
click at [372, 219] on div "Split By Traffic source Variation Sessions ? Transactions ? CR ? AOV ? PSV ? Re…" at bounding box center [401, 515] width 777 height 629
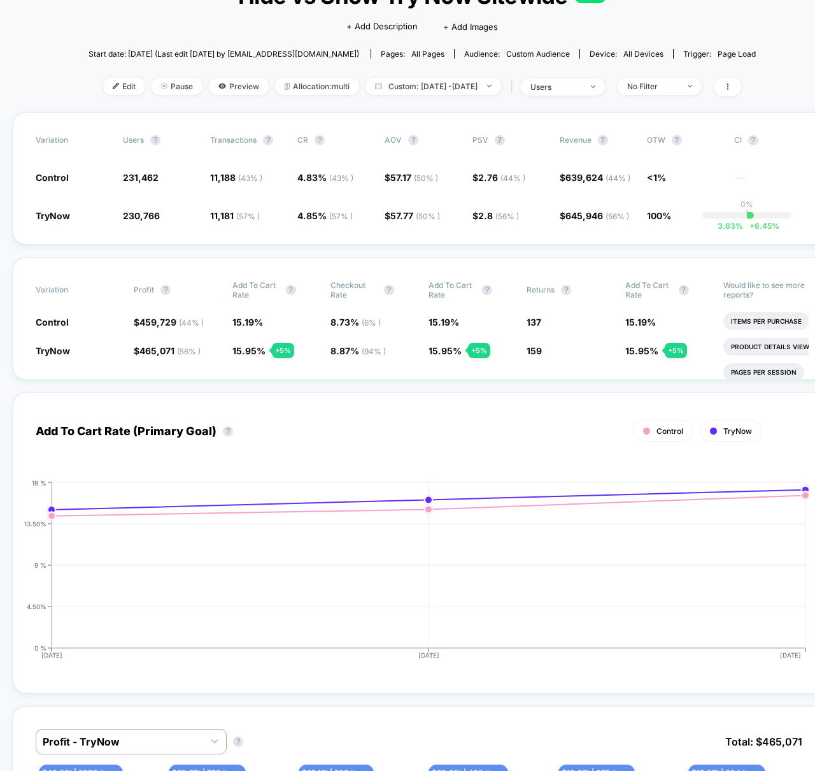
scroll to position [0, 0]
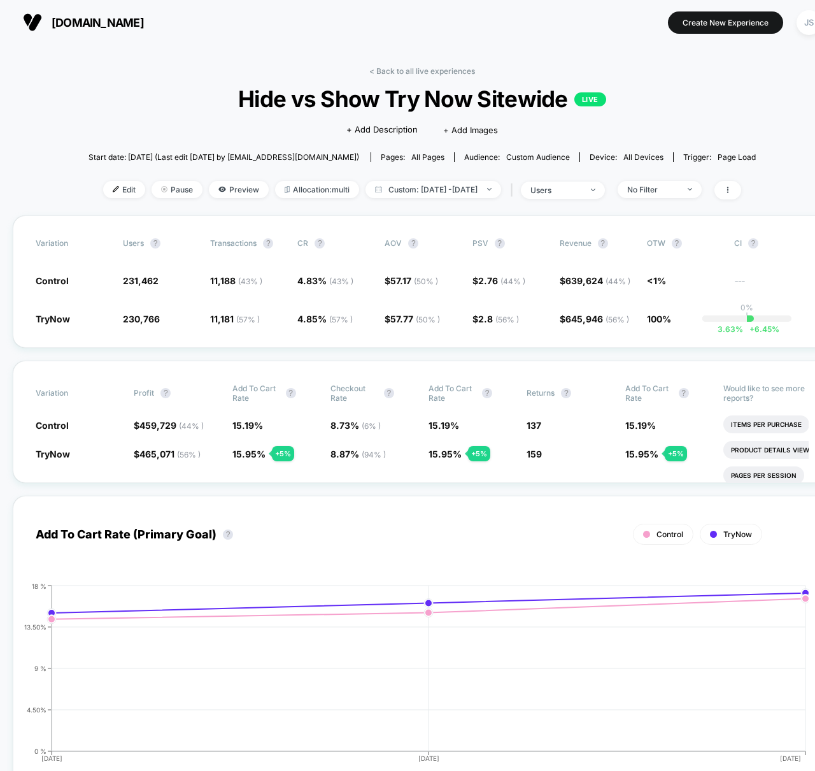
click at [133, 85] on span "Hide vs Show Try Now Sitewide LIVE" at bounding box center [422, 98] width 601 height 27
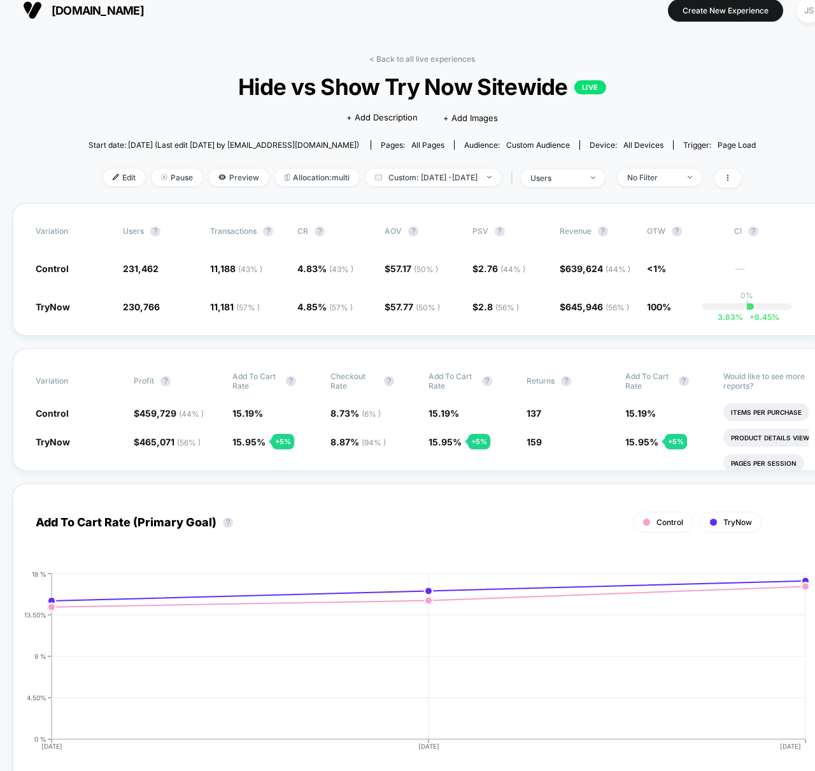
scroll to position [14, 0]
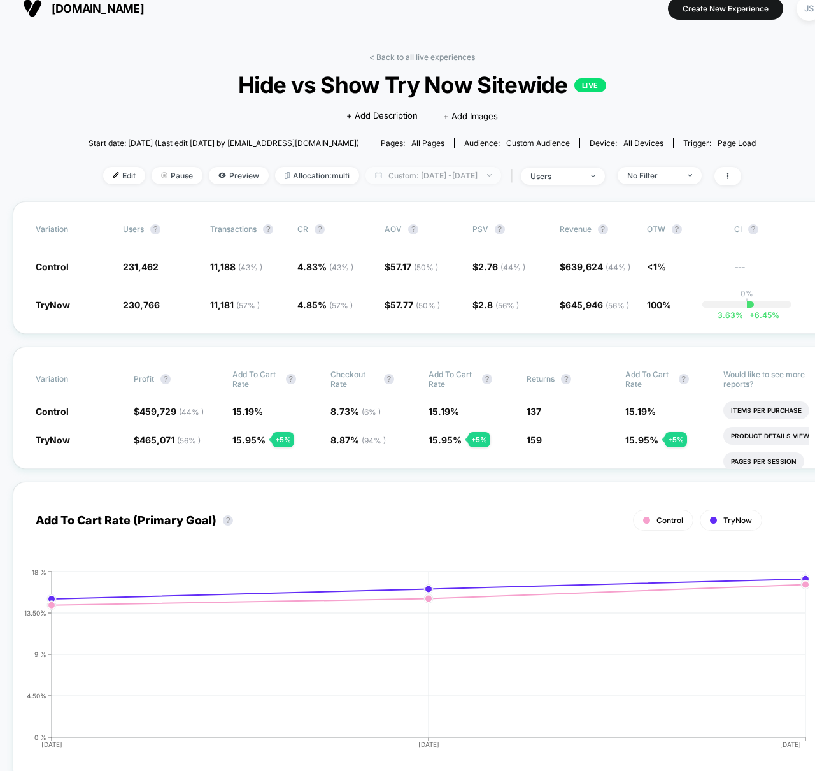
click at [440, 178] on span "Custom: [DATE] - [DATE]" at bounding box center [434, 175] width 136 height 17
select select "*"
select select "****"
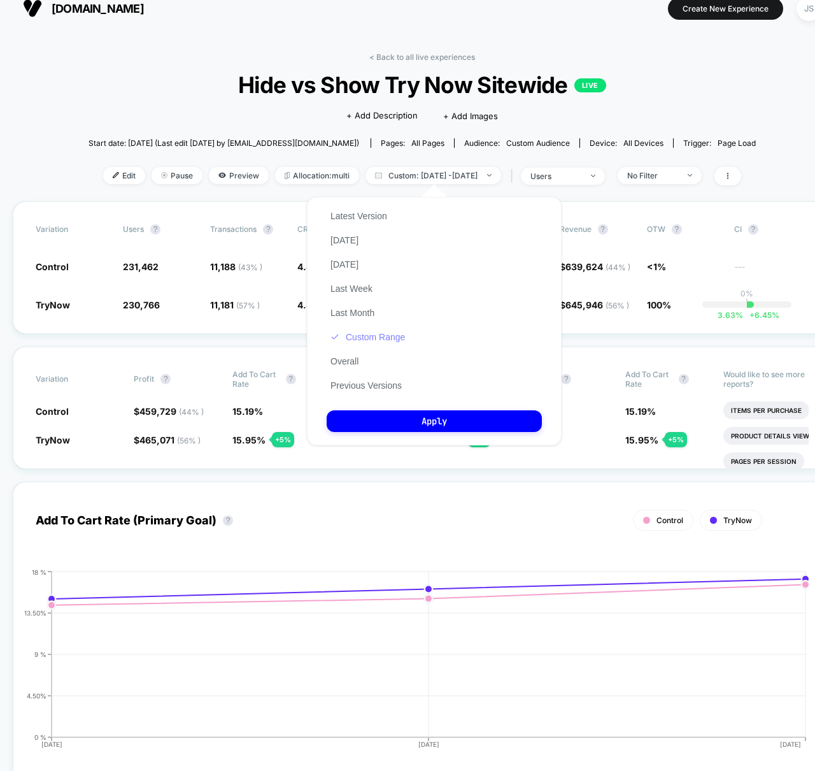
click at [373, 338] on button "Custom Range" at bounding box center [368, 336] width 82 height 11
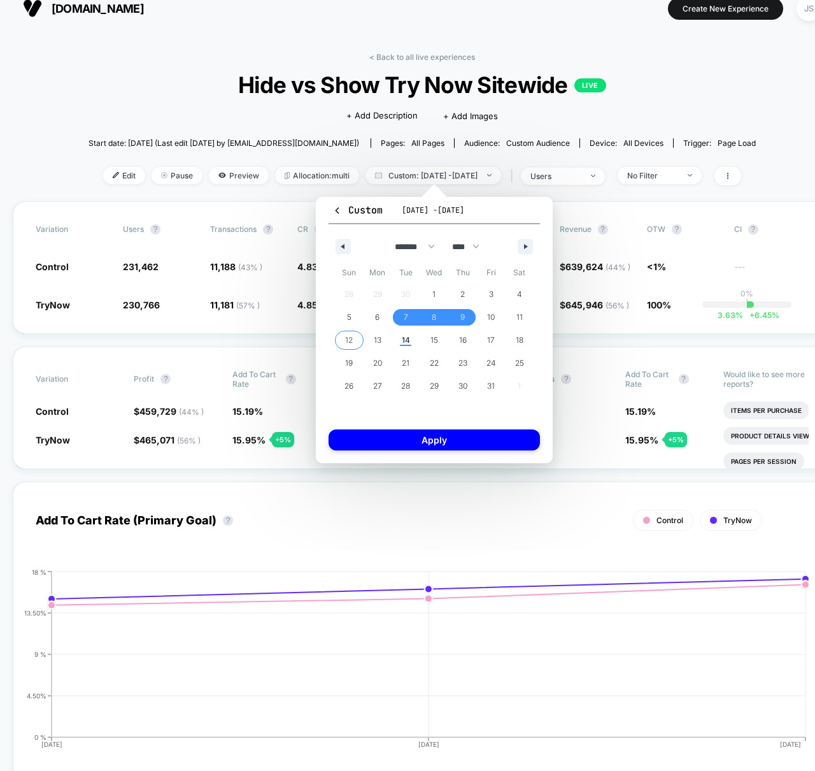
click at [355, 345] on span "12" at bounding box center [349, 340] width 29 height 17
click at [392, 339] on span "14" at bounding box center [406, 340] width 29 height 17
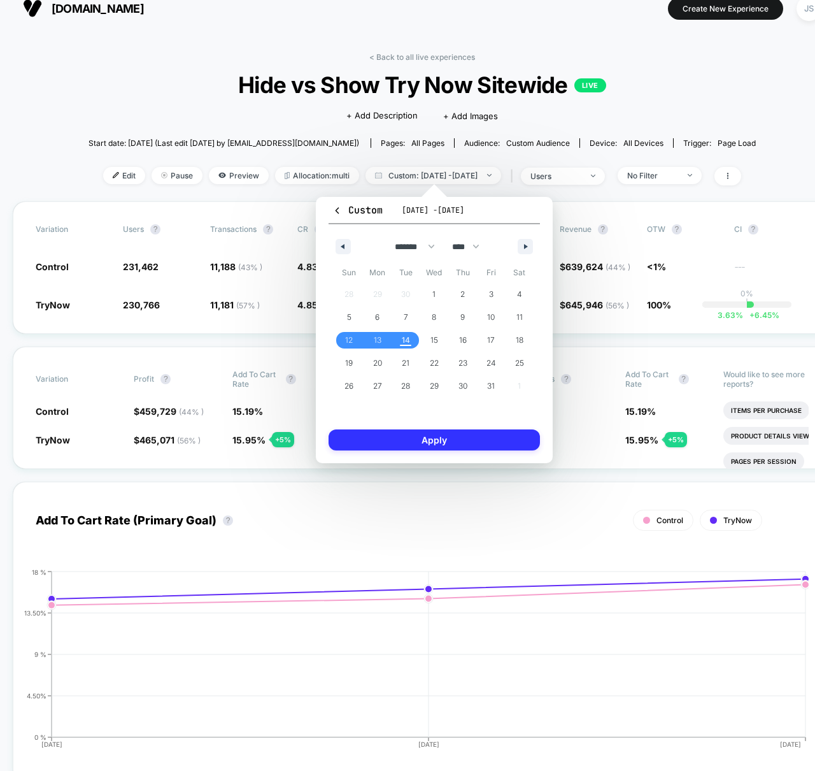
click at [413, 443] on button "Apply" at bounding box center [434, 439] width 211 height 21
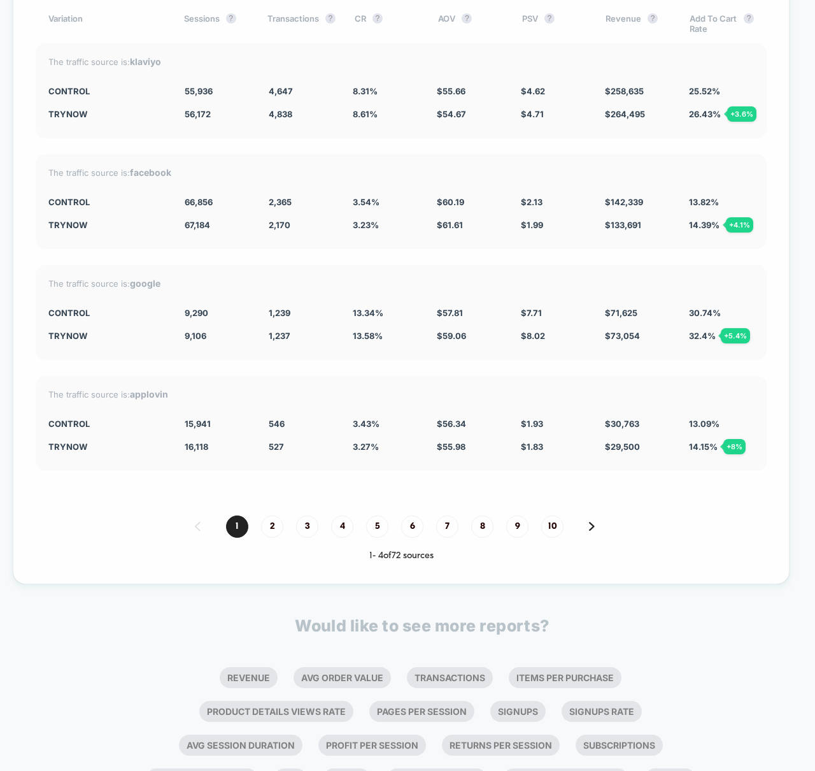
scroll to position [3549, 0]
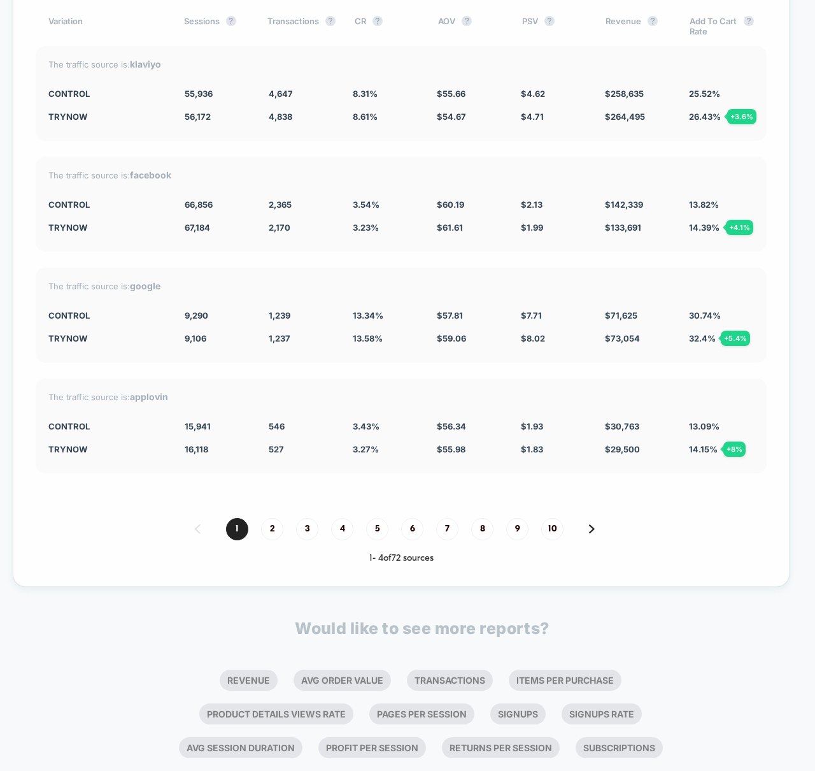
click at [395, 144] on div "Split By Traffic source Variation Sessions ? Transactions ? CR ? AOV ? PSV ? Re…" at bounding box center [401, 271] width 777 height 629
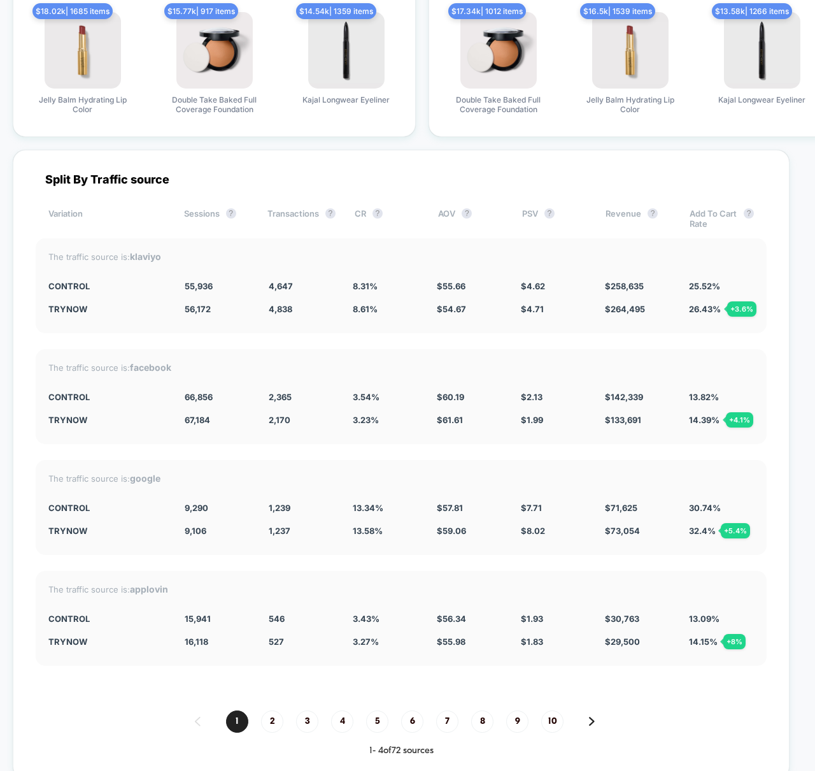
scroll to position [3482, 0]
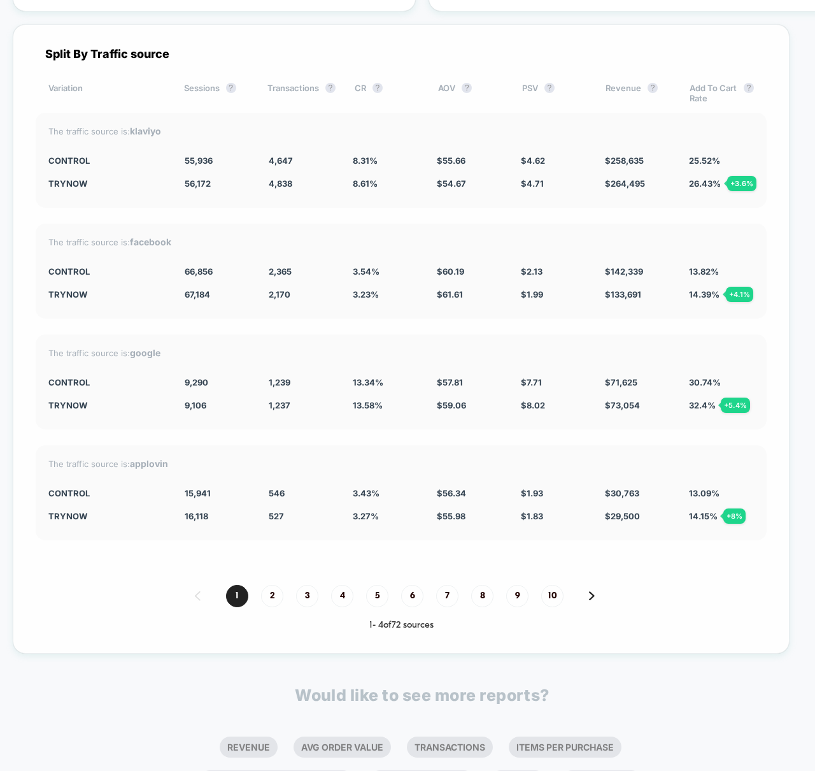
click at [69, 597] on div "1 2 3 4 5 6 7 8 9 10" at bounding box center [401, 596] width 731 height 22
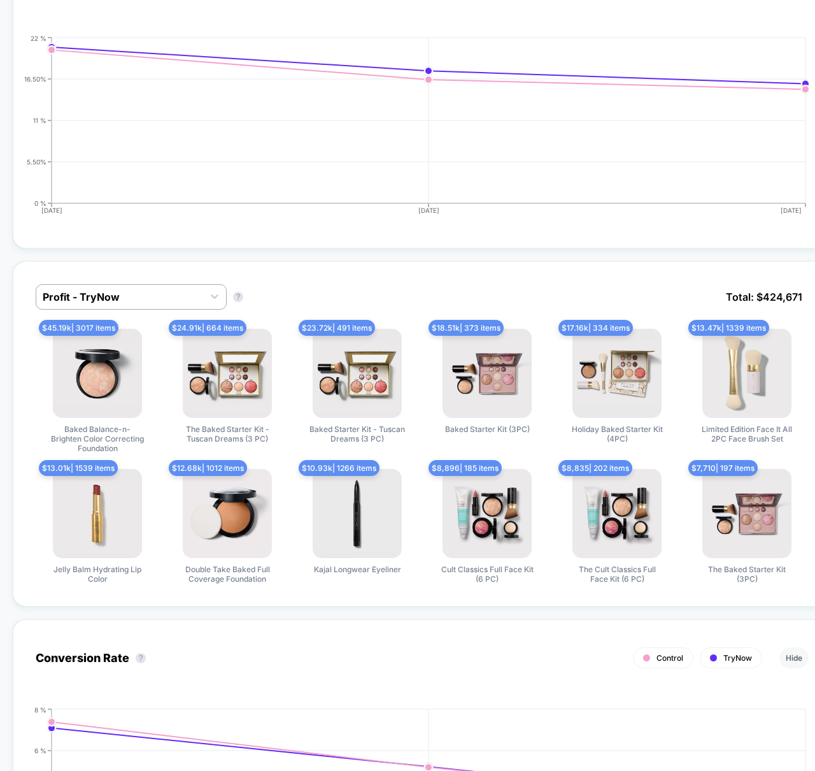
scroll to position [0, 0]
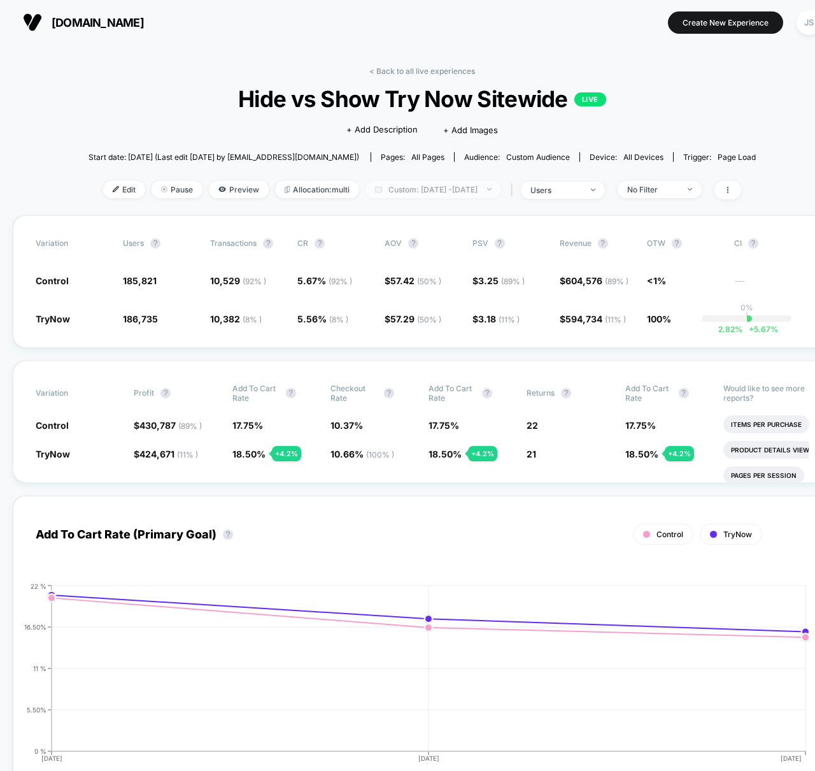
click at [434, 184] on span "Custom: Oct 12, 2025 - Oct 14, 2025" at bounding box center [434, 189] width 136 height 17
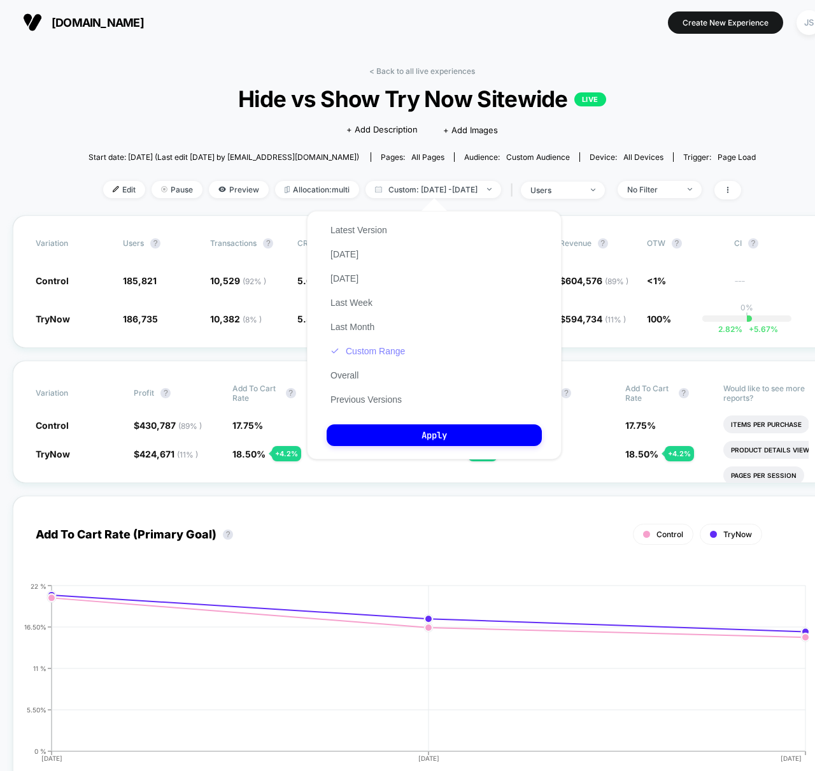
click at [368, 351] on button "Custom Range" at bounding box center [368, 350] width 82 height 11
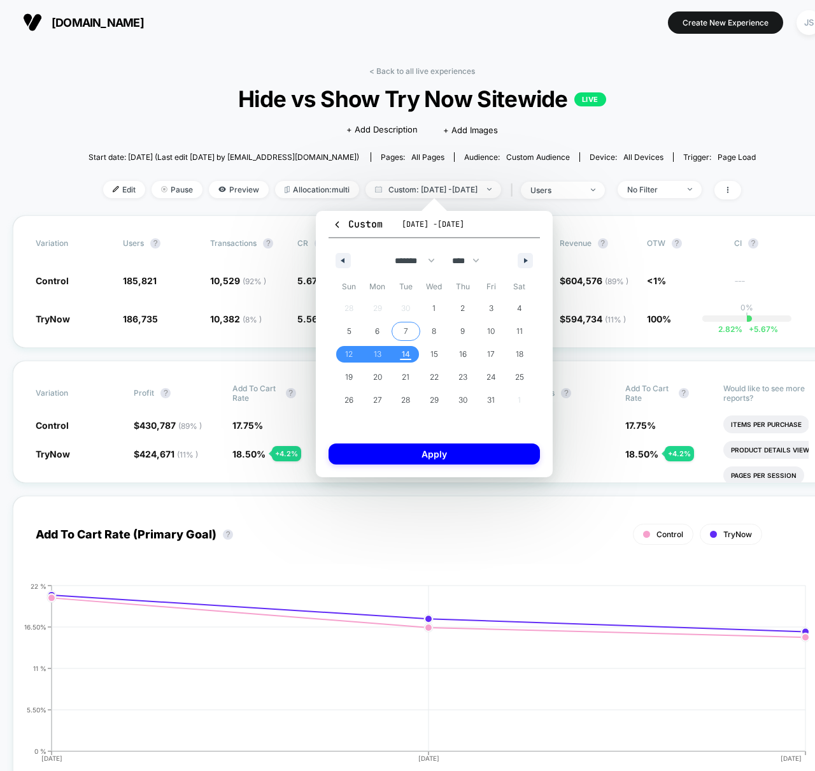
click at [410, 323] on span "7" at bounding box center [406, 331] width 29 height 17
click at [466, 331] on span "9" at bounding box center [462, 331] width 29 height 17
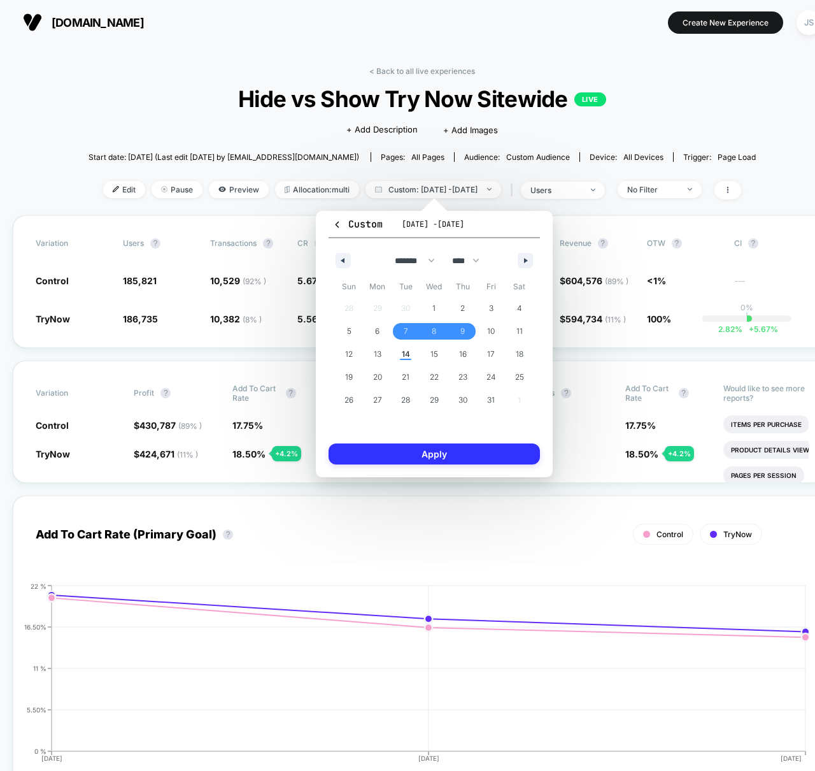
click at [453, 458] on button "Apply" at bounding box center [434, 453] width 211 height 21
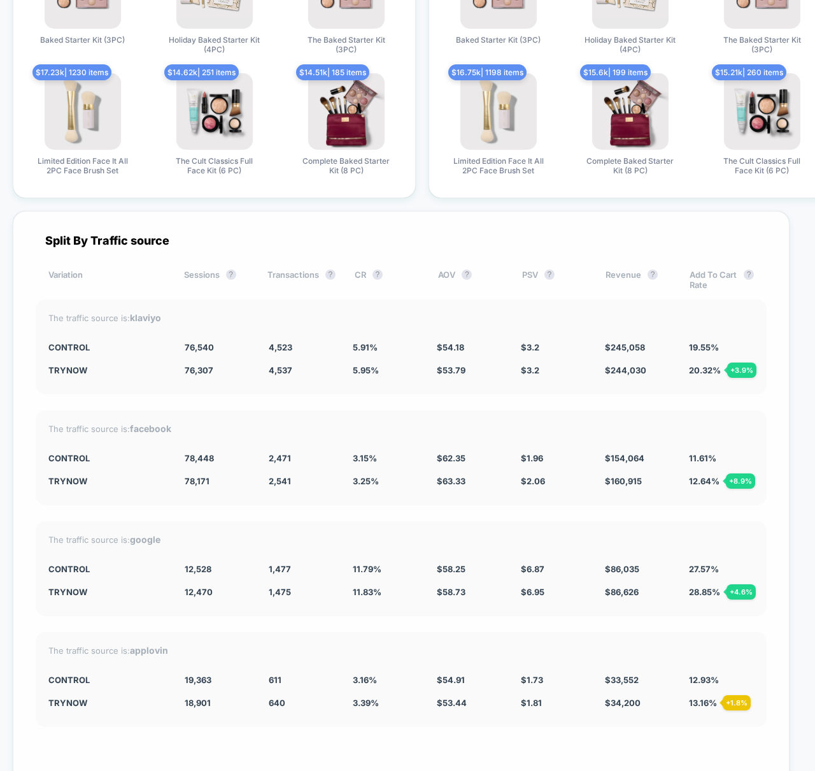
scroll to position [3296, 0]
click at [323, 638] on div "The traffic source is: applovin Control 19,363 611 3.16 % $ 54.91 $ 1.73 $ 33,5…" at bounding box center [401, 678] width 731 height 95
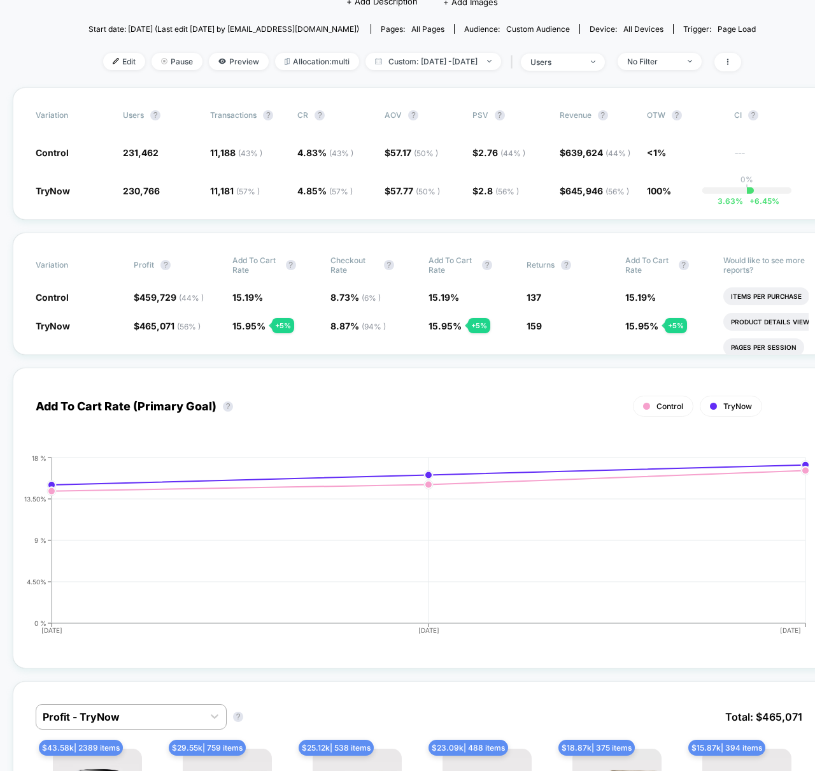
scroll to position [0, 0]
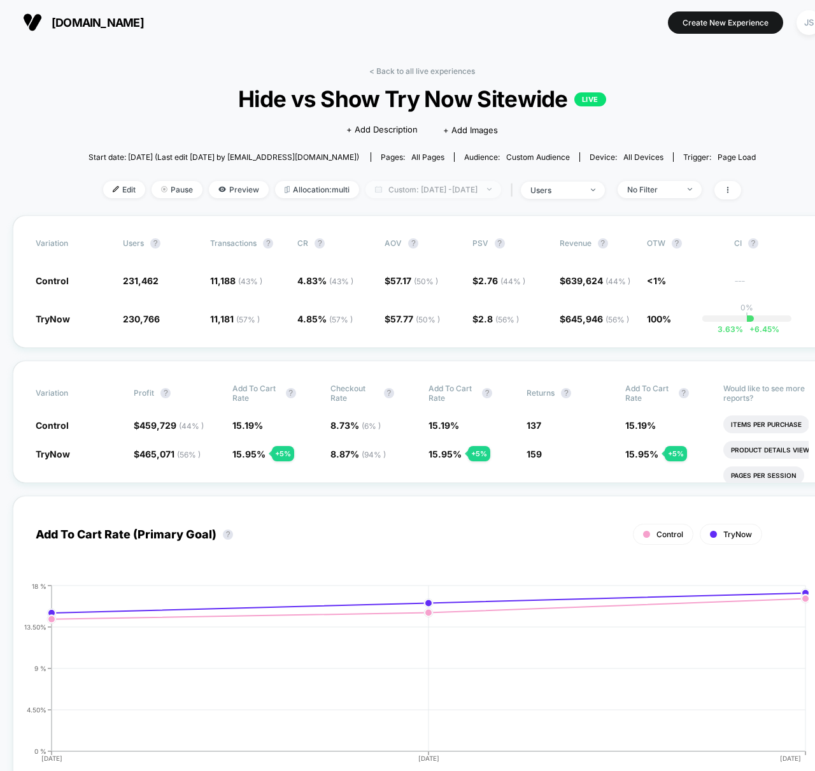
click at [436, 189] on span "Custom: [DATE] - [DATE]" at bounding box center [434, 189] width 136 height 17
select select "*"
select select "****"
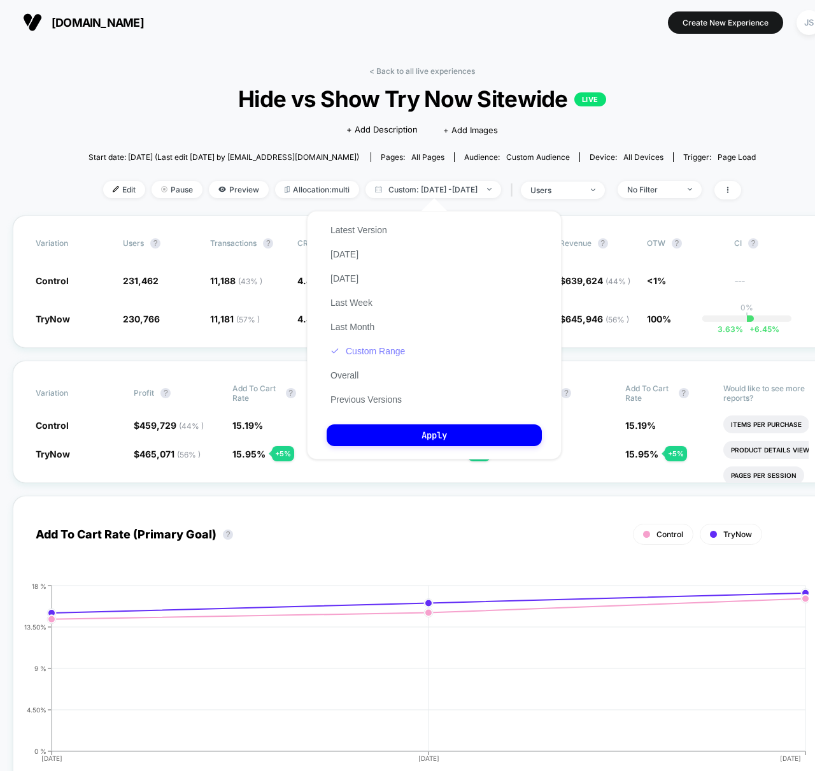
click at [387, 353] on button "Custom Range" at bounding box center [368, 350] width 82 height 11
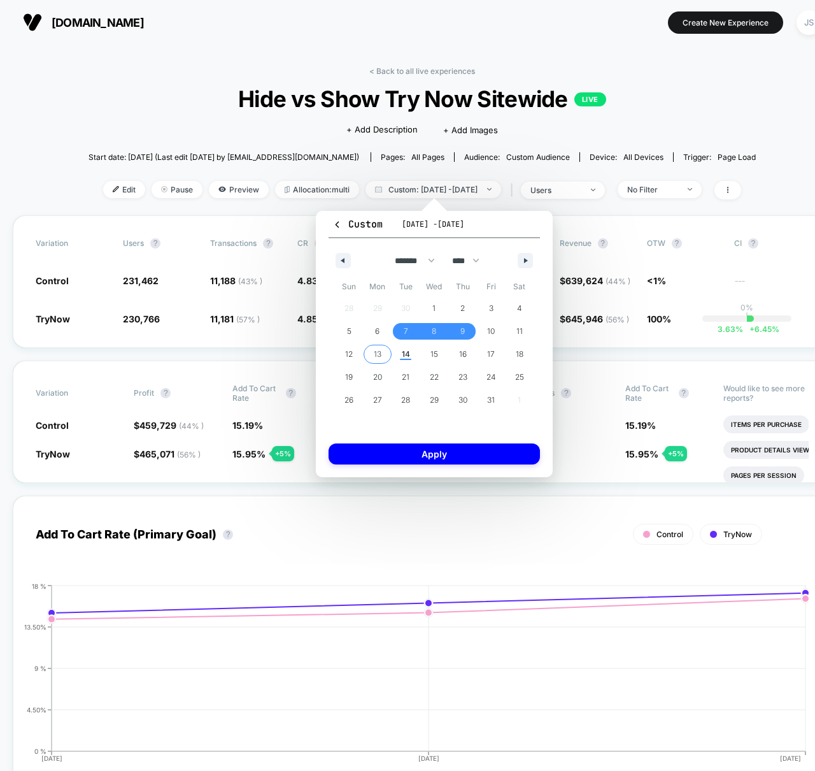
click at [376, 353] on span "13" at bounding box center [378, 354] width 8 height 23
click at [375, 357] on span "13" at bounding box center [378, 354] width 8 height 23
click at [347, 354] on span "12" at bounding box center [349, 354] width 8 height 23
click at [376, 353] on span "13" at bounding box center [378, 354] width 8 height 23
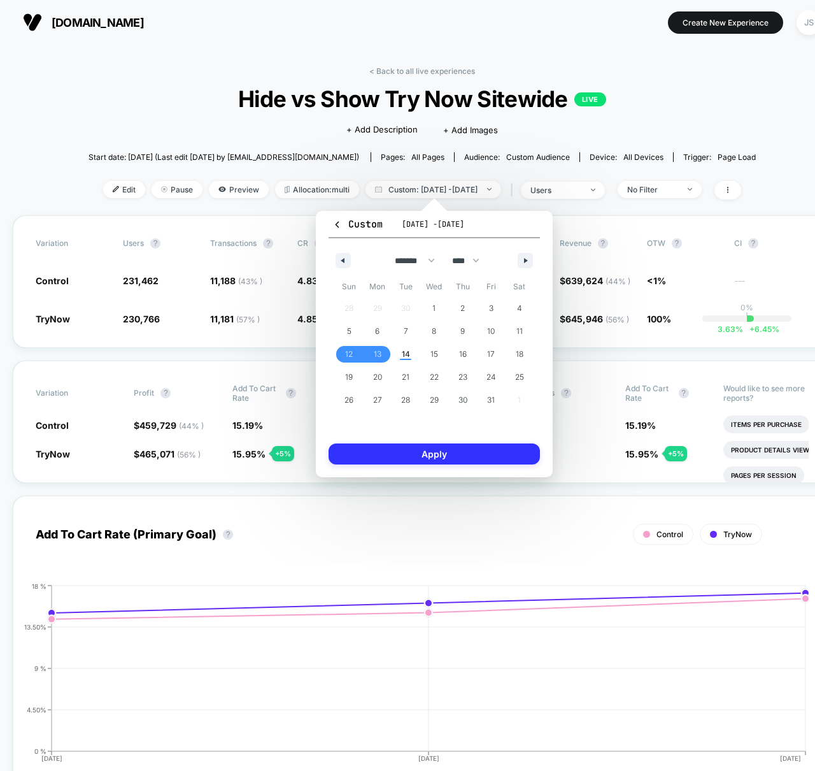
click at [407, 448] on button "Apply" at bounding box center [434, 453] width 211 height 21
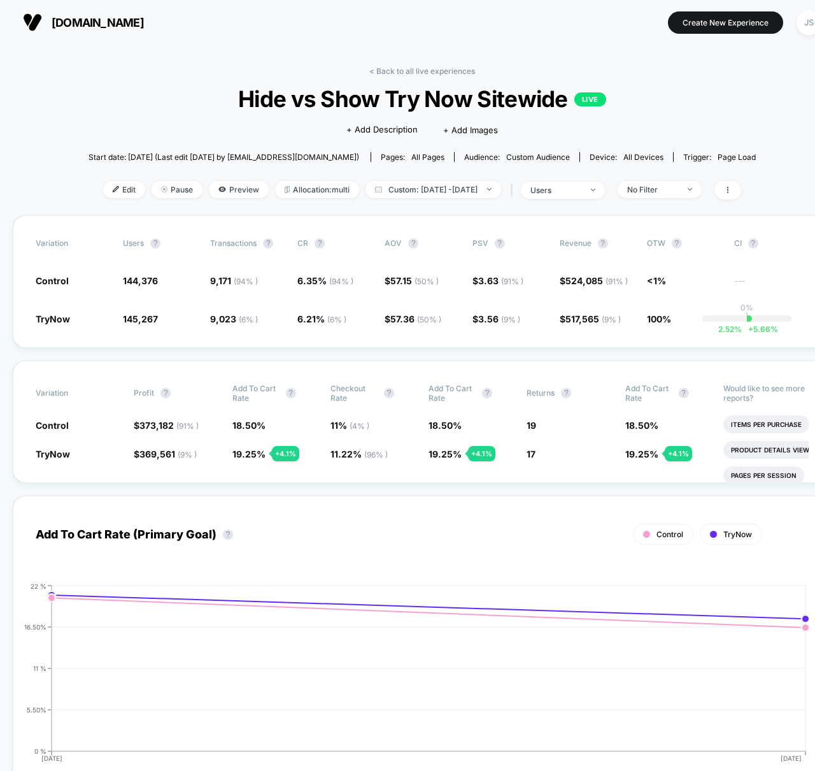
click at [316, 489] on div "Add To Cart Rate (Primary Goal) ? Control TryNow Hide 2025-10-12 2025-10-13 0 %…" at bounding box center [422, 639] width 819 height 313
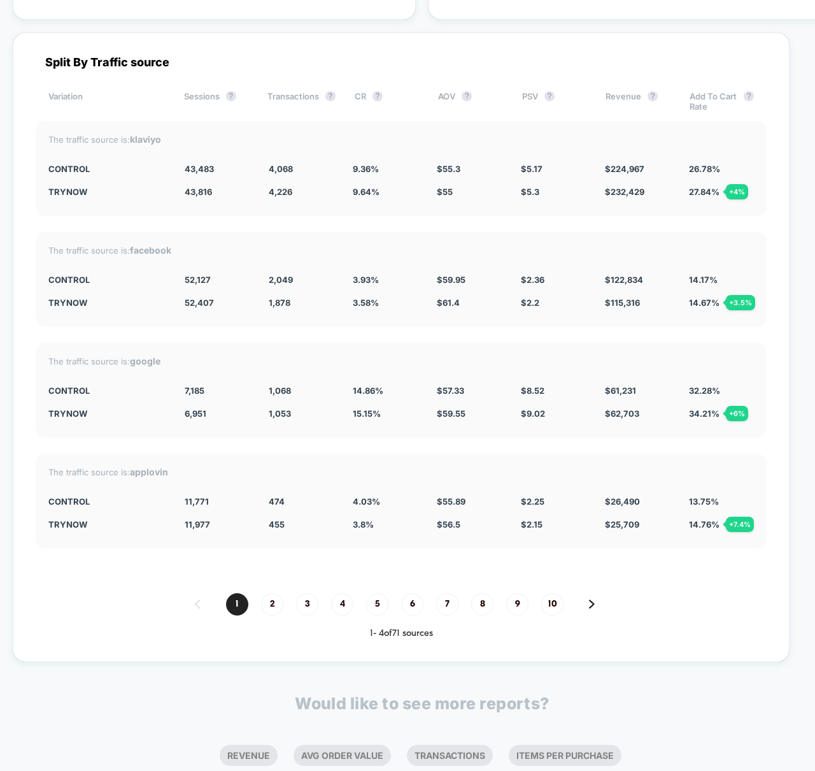
scroll to position [3449, 0]
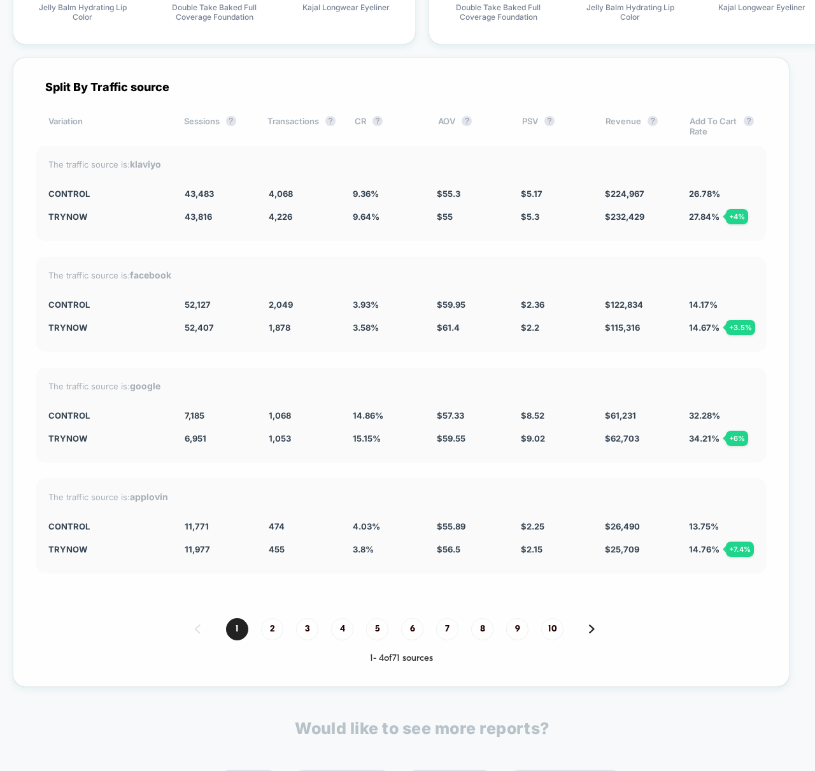
click at [367, 102] on div "Split By Traffic source Variation Sessions ? Transactions ? CR ? AOV ? PSV ? Re…" at bounding box center [401, 371] width 777 height 629
click at [108, 658] on div "1 - 4 of 71 sources" at bounding box center [401, 658] width 731 height 11
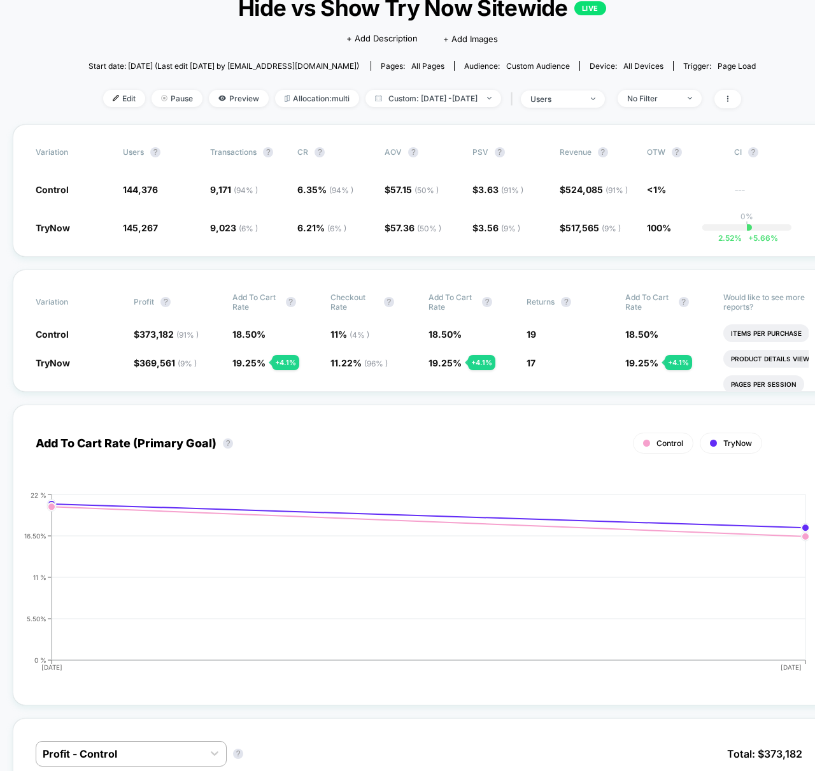
scroll to position [0, 0]
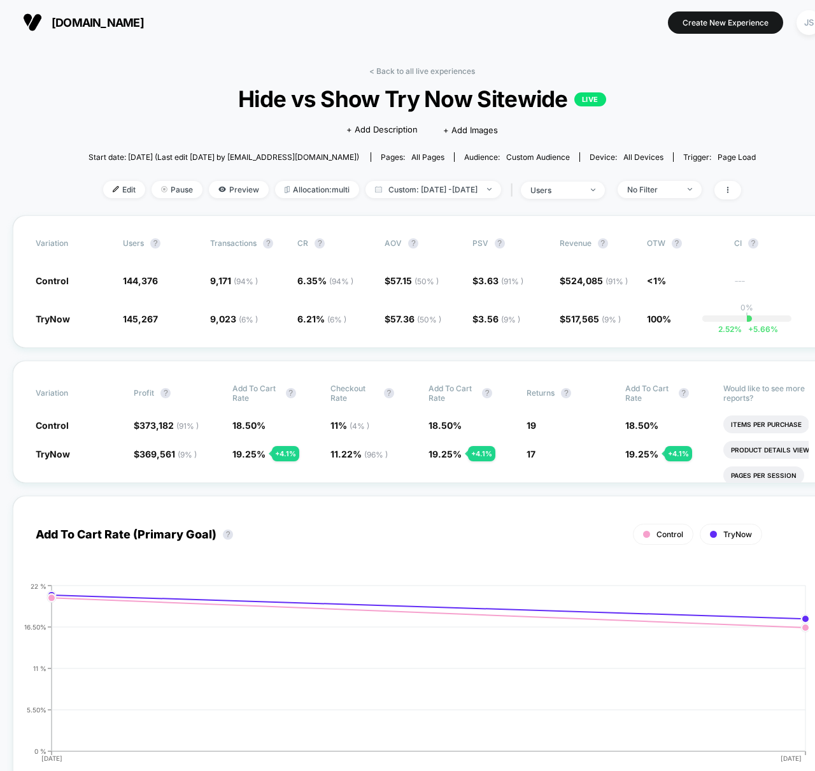
click at [327, 483] on div "Add To Cart Rate (Primary Goal) ? Control TryNow Hide 2025-10-12 2025-10-13 0 %…" at bounding box center [422, 639] width 819 height 313
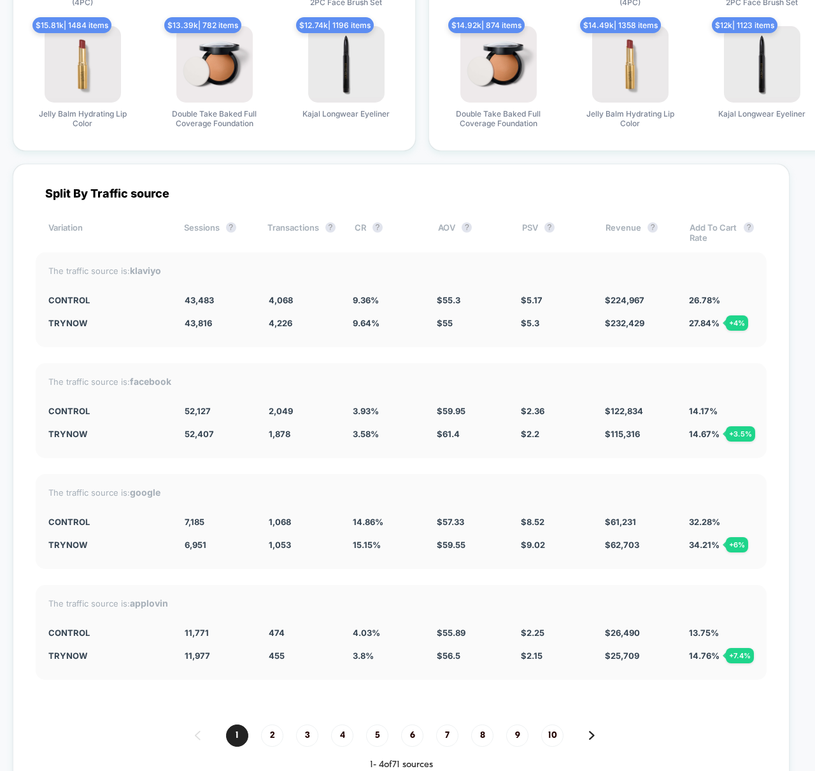
scroll to position [3292, 0]
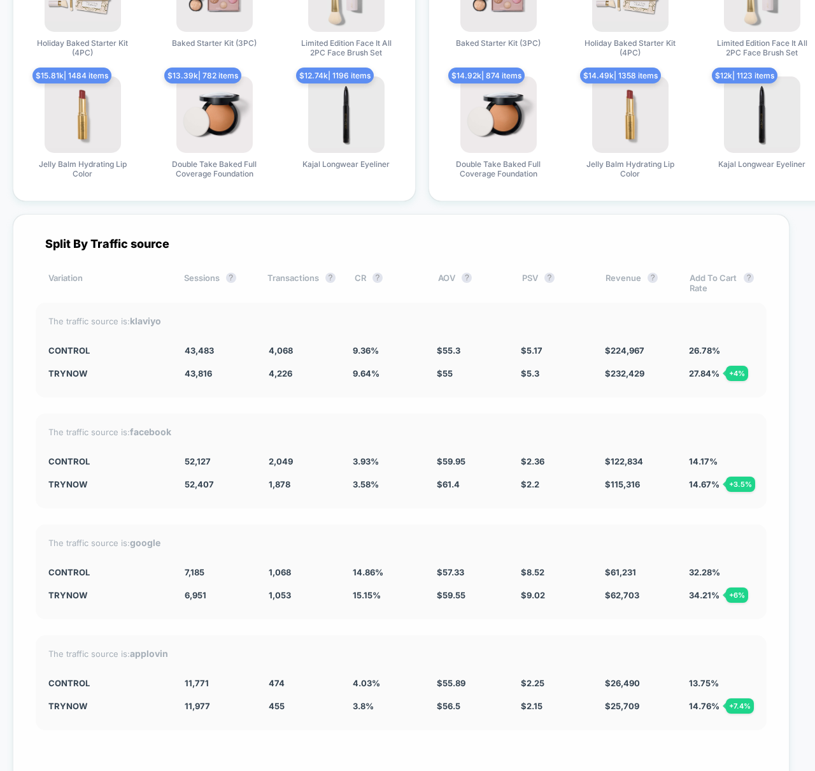
click at [243, 249] on div "Split By Traffic source" at bounding box center [401, 243] width 731 height 13
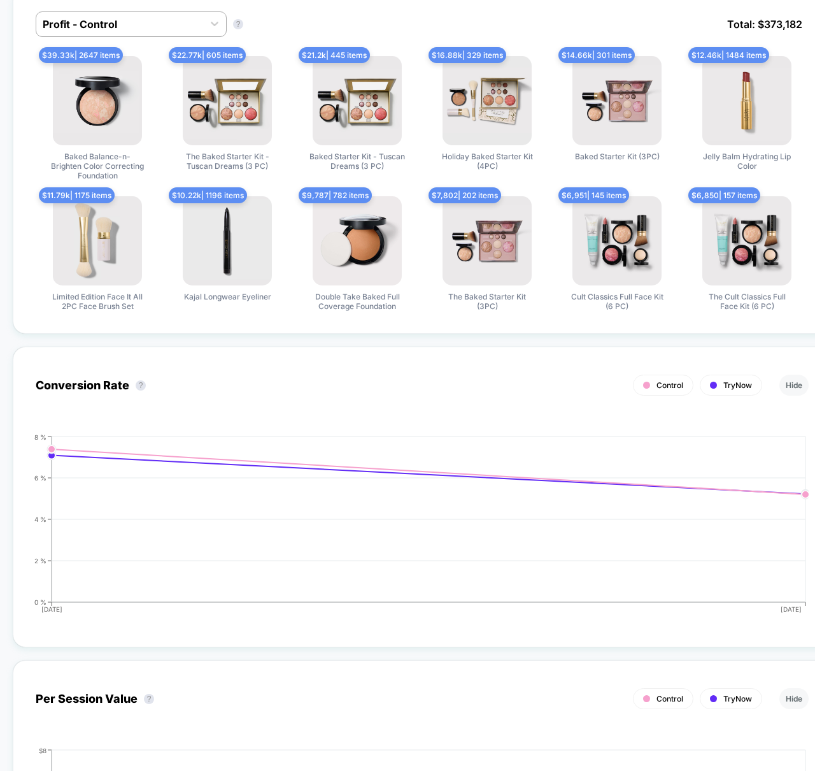
scroll to position [0, 0]
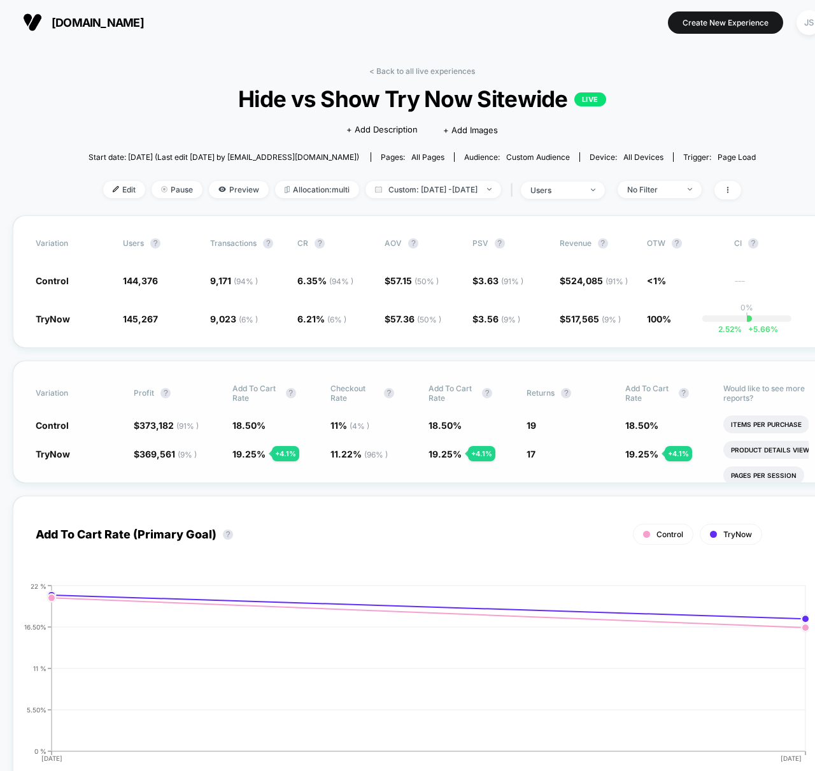
click at [352, 465] on div "Variation Profit ? Add To Cart Rate ? Checkout Rate ? Add To Cart Rate ? Return…" at bounding box center [422, 421] width 819 height 122
click at [328, 476] on div "Variation Profit ? Add To Cart Rate ? Checkout Rate ? Add To Cart Rate ? Return…" at bounding box center [422, 421] width 819 height 122
click at [346, 471] on div "Variation Profit ? Add To Cart Rate ? Checkout Rate ? Add To Cart Rate ? Return…" at bounding box center [422, 421] width 819 height 122
click at [430, 179] on div "< Back to all live experiences Hide vs Show Try Now Sitewide LIVE Click to edit…" at bounding box center [422, 140] width 667 height 149
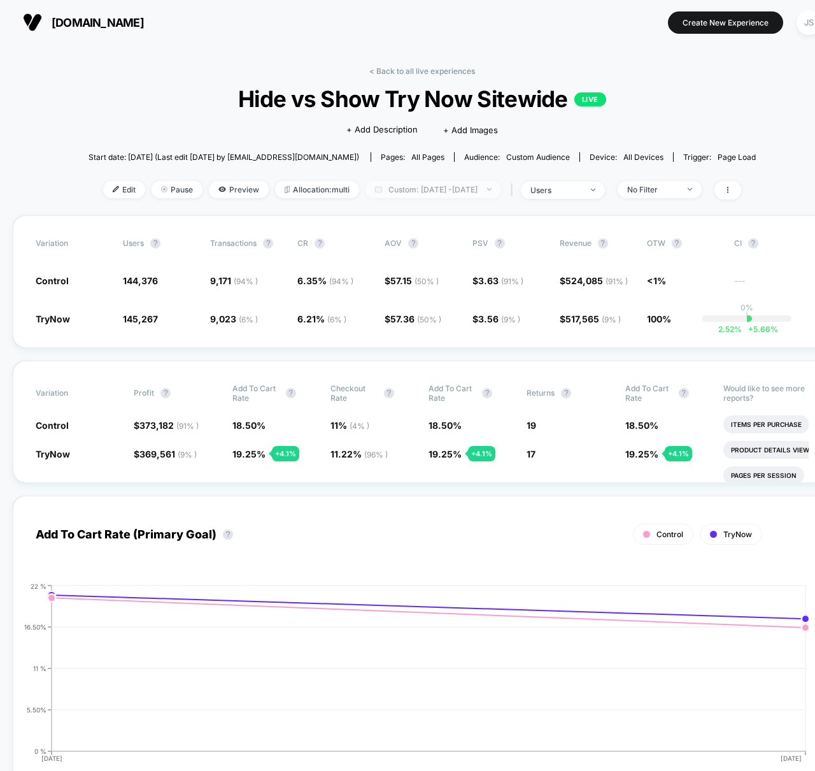
click at [430, 186] on span "Custom: Oct 12, 2025 - Oct 13, 2025" at bounding box center [434, 189] width 136 height 17
select select "*"
select select "****"
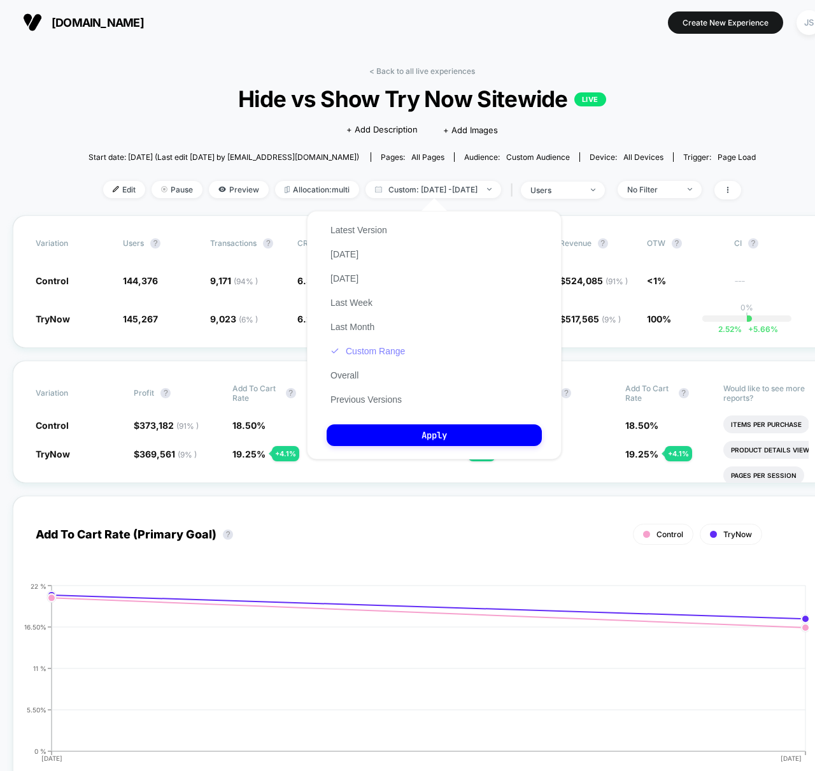
click at [380, 346] on button "Custom Range" at bounding box center [368, 350] width 82 height 11
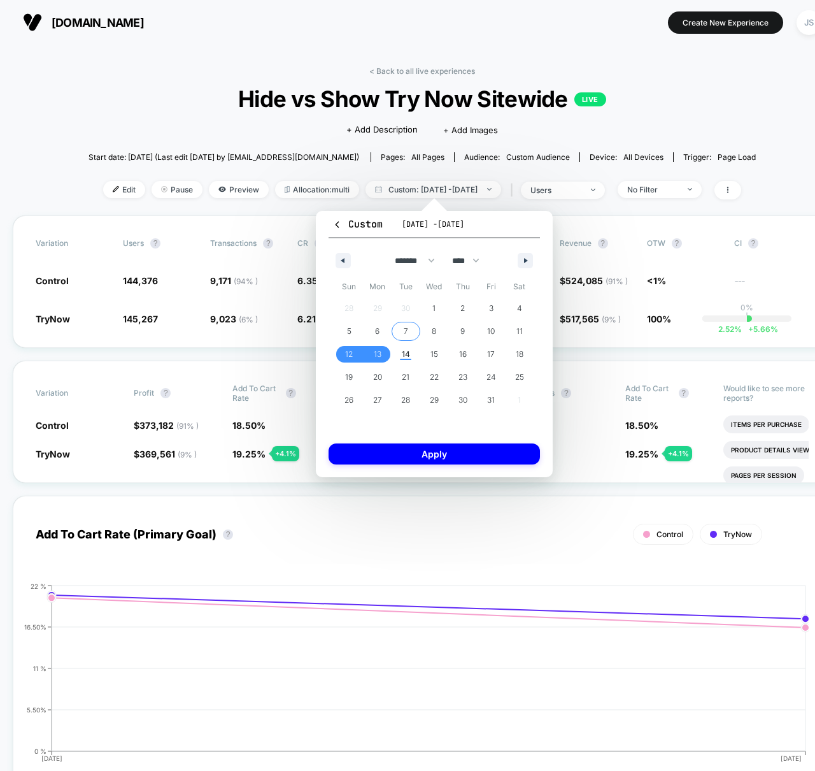
click at [399, 323] on span "7" at bounding box center [406, 331] width 29 height 17
click at [459, 334] on span "9" at bounding box center [462, 331] width 29 height 17
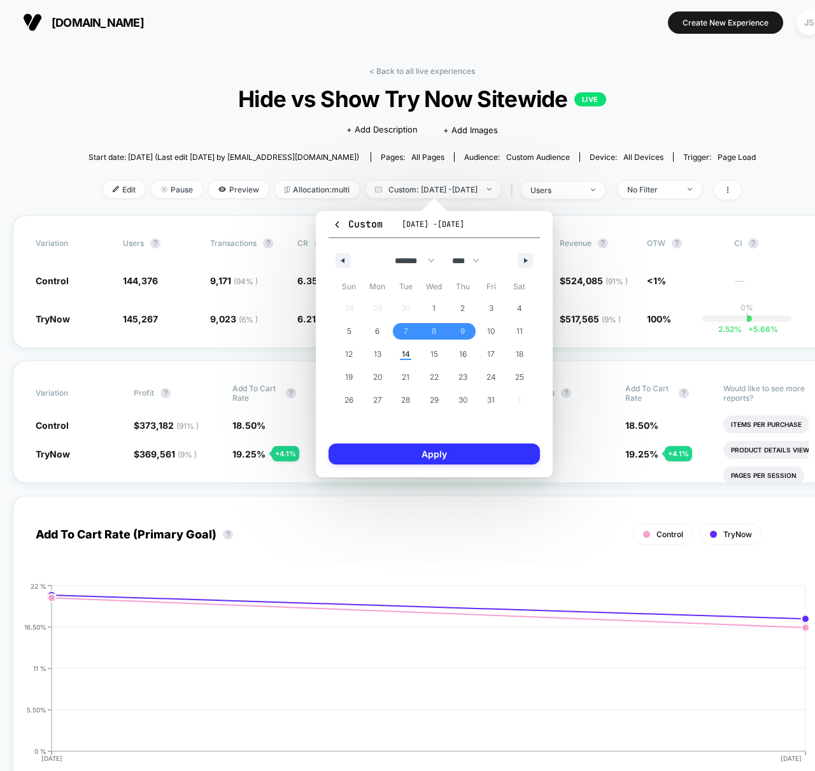
click at [452, 449] on button "Apply" at bounding box center [434, 453] width 211 height 21
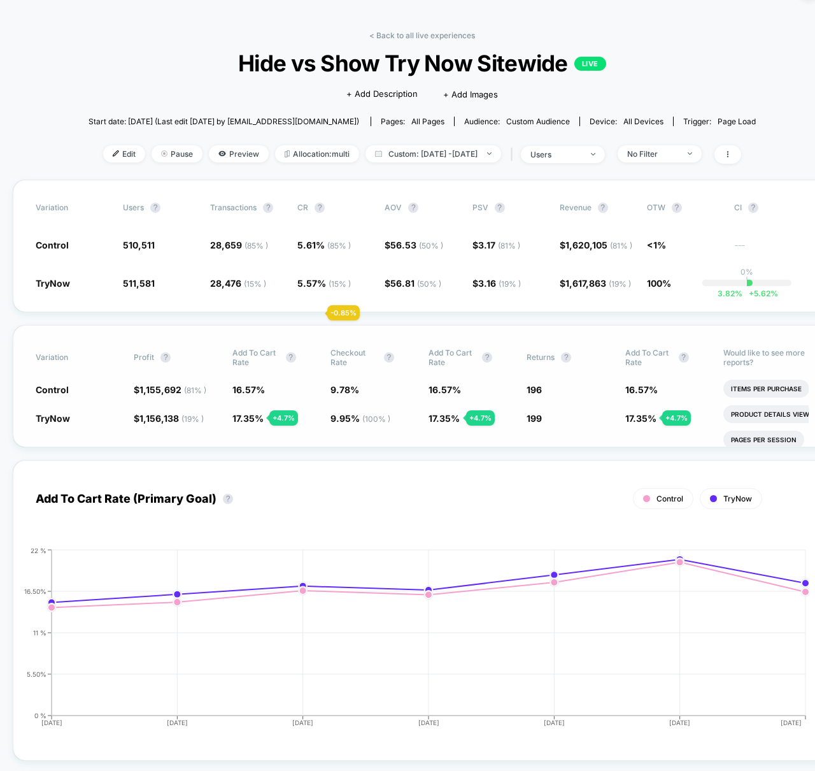
scroll to position [45, 0]
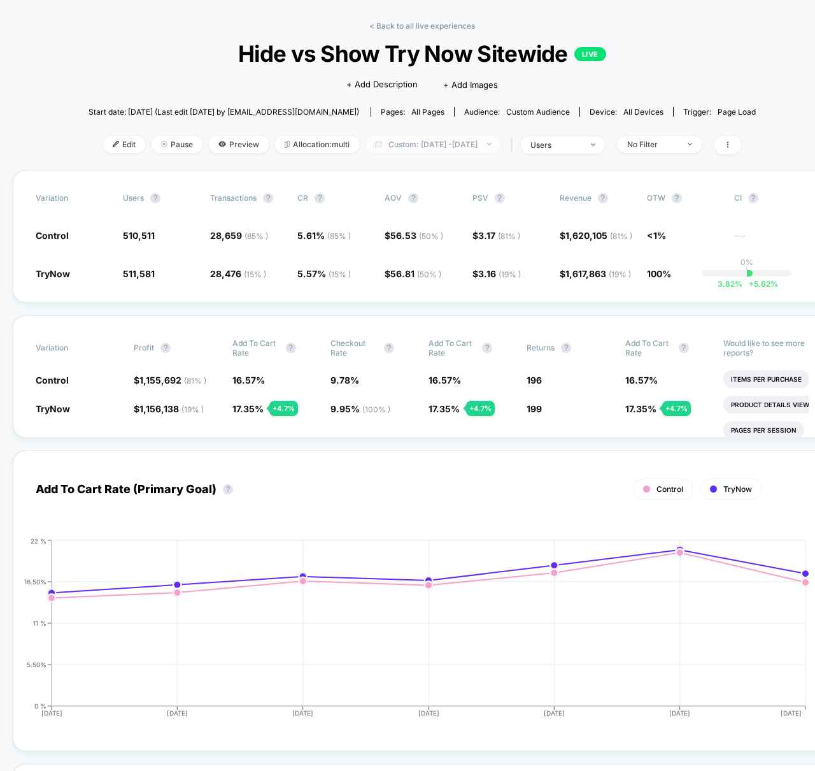
click at [397, 138] on span "Custom: Oct 7, 2025 - Oct 13, 2025" at bounding box center [434, 144] width 136 height 17
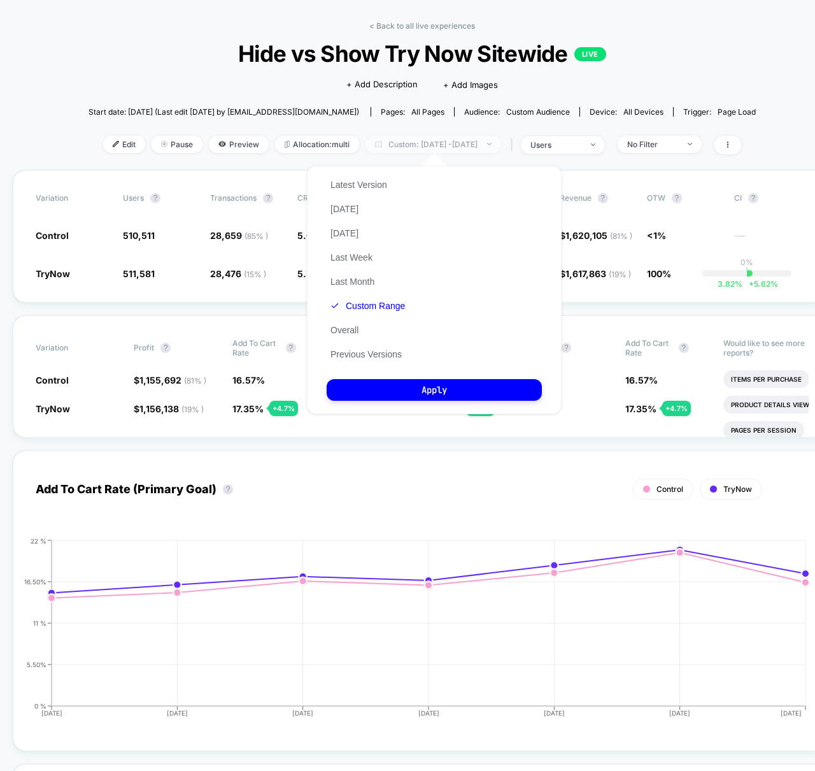
click at [397, 138] on span "Custom: Oct 7, 2025 - Oct 13, 2025" at bounding box center [434, 144] width 136 height 17
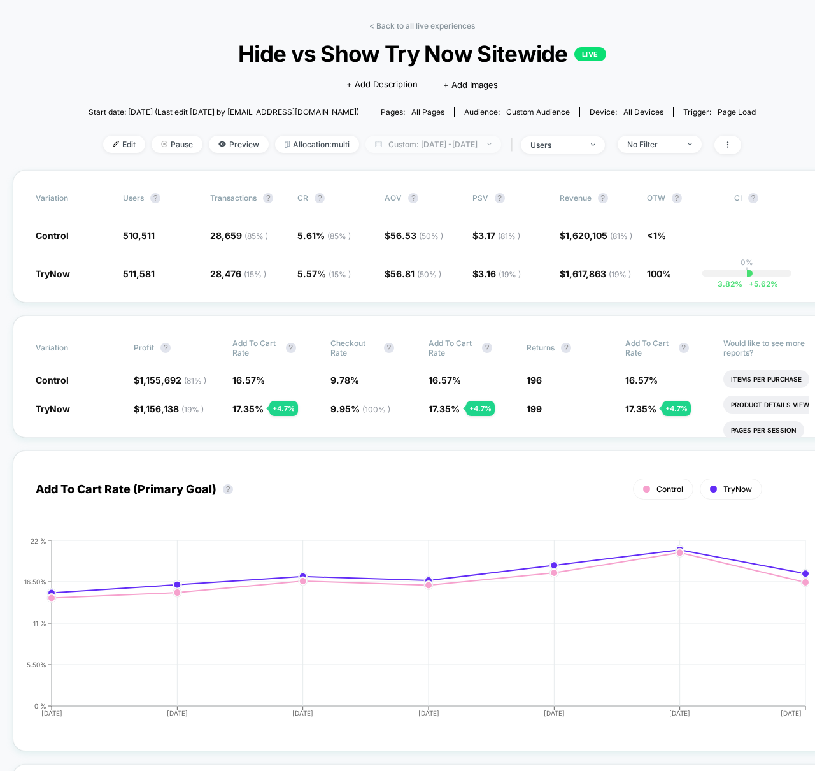
click at [394, 149] on span "Custom: Oct 7, 2025 - Oct 13, 2025" at bounding box center [434, 144] width 136 height 17
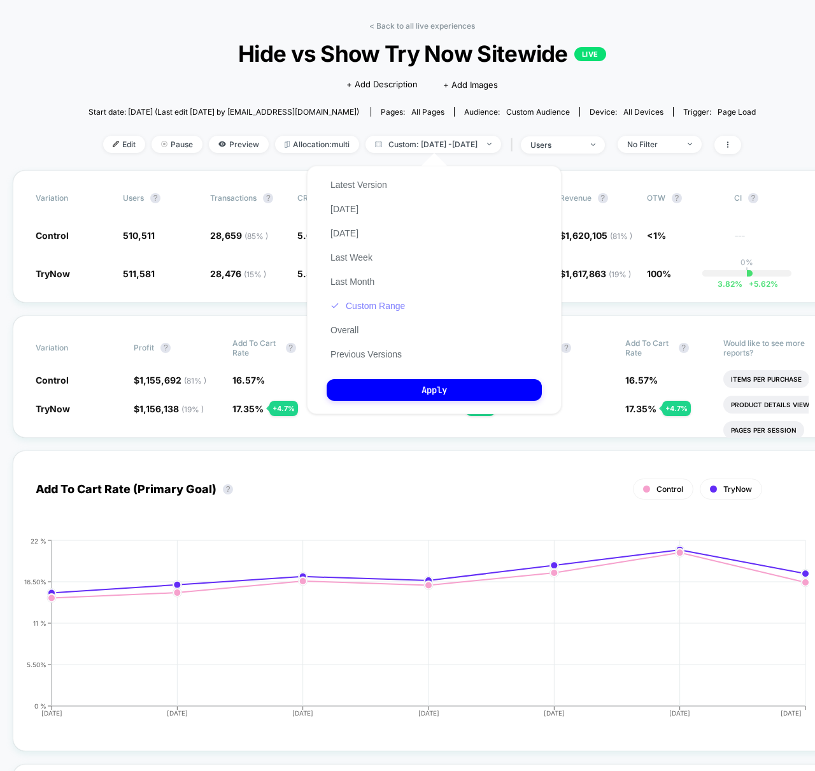
click at [348, 304] on button "Custom Range" at bounding box center [368, 305] width 82 height 11
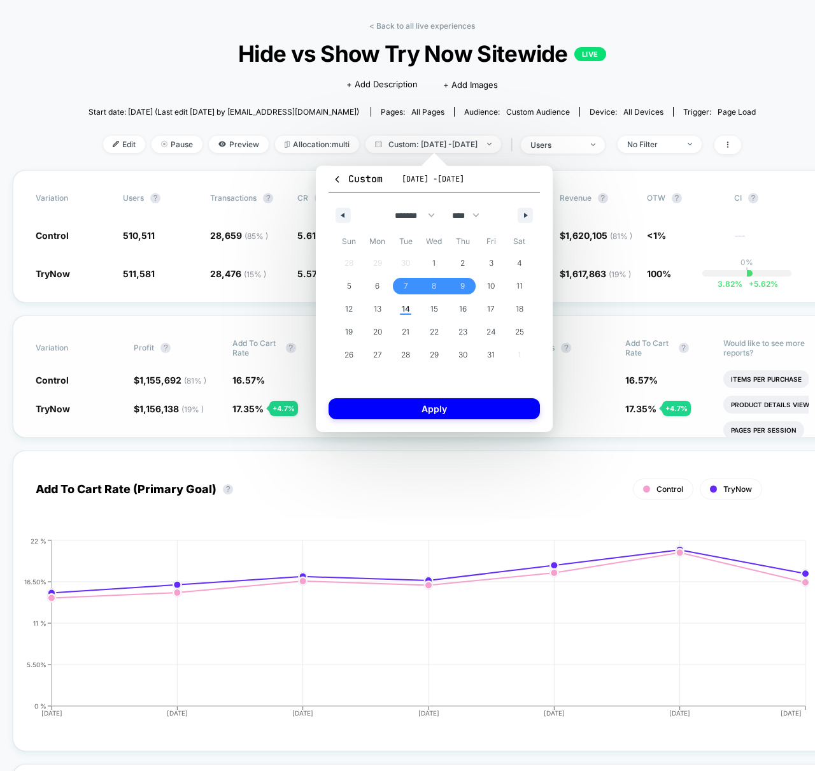
click at [252, 332] on div "Variation Profit ? Add To Cart Rate ? Checkout Rate ? Add To Cart Rate ? Return…" at bounding box center [422, 376] width 819 height 122
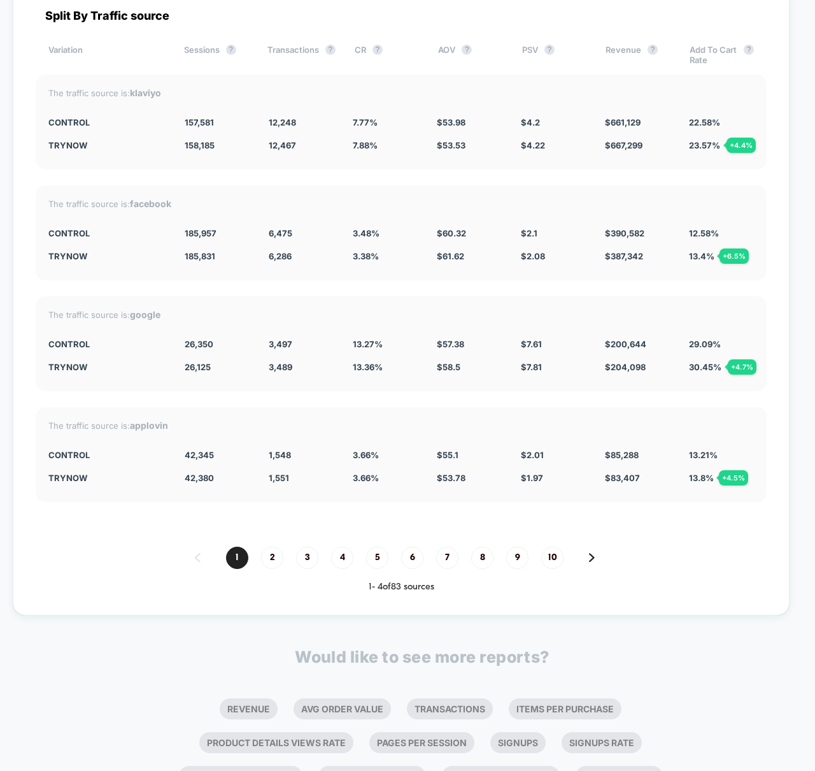
scroll to position [3521, 0]
click at [69, 568] on div "1 2 3 4 5 6 7 8 9 10" at bounding box center [401, 557] width 731 height 22
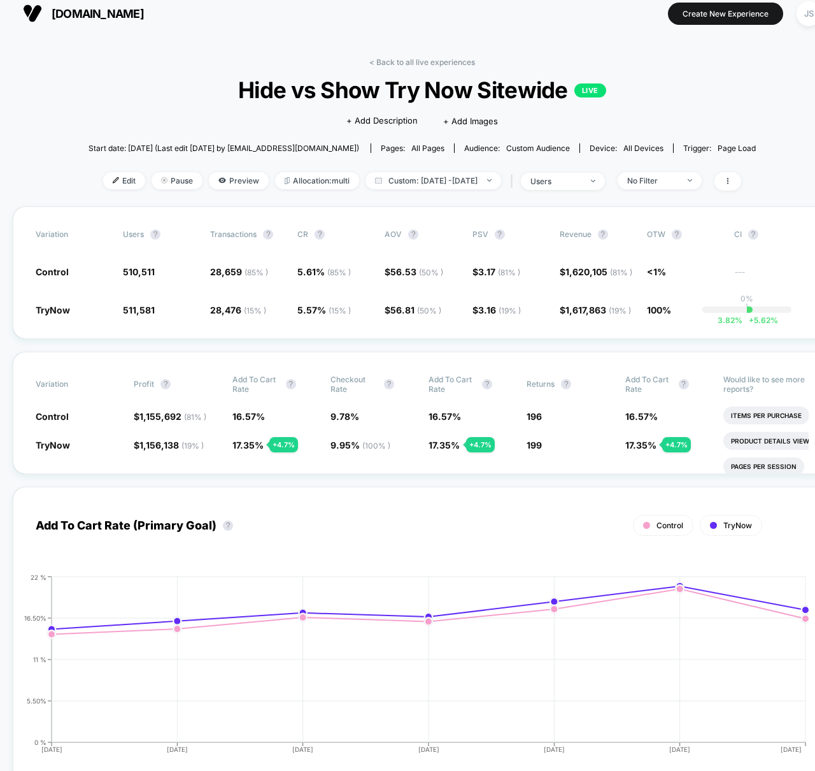
scroll to position [0, 0]
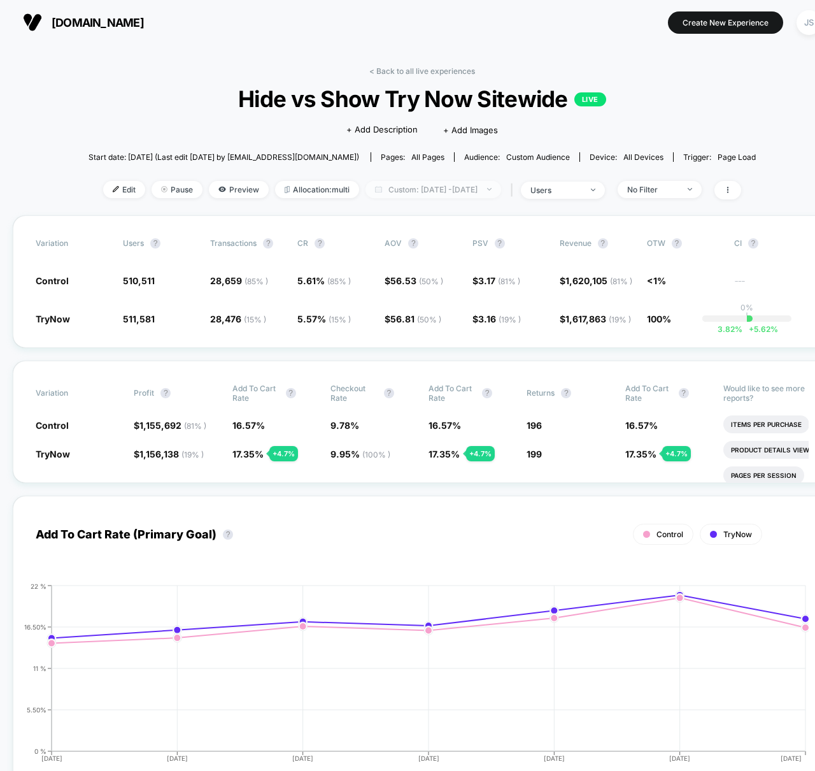
click at [401, 186] on span "Custom: Oct 7, 2025 - Oct 13, 2025" at bounding box center [434, 189] width 136 height 17
select select "*"
select select "****"
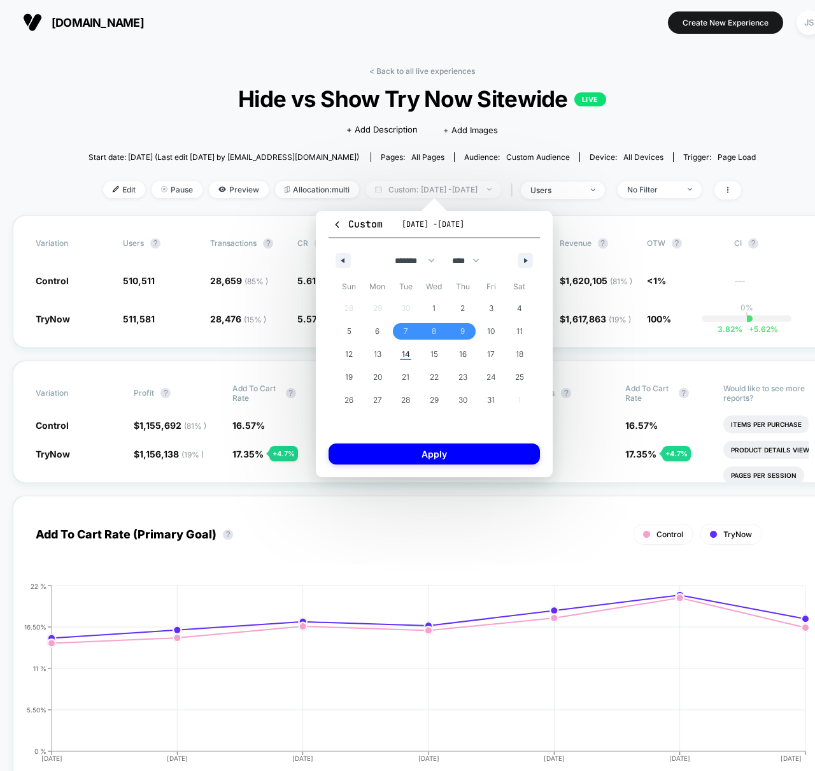
click at [401, 186] on span "Custom: Oct 7, 2025 - Oct 13, 2025" at bounding box center [434, 189] width 136 height 17
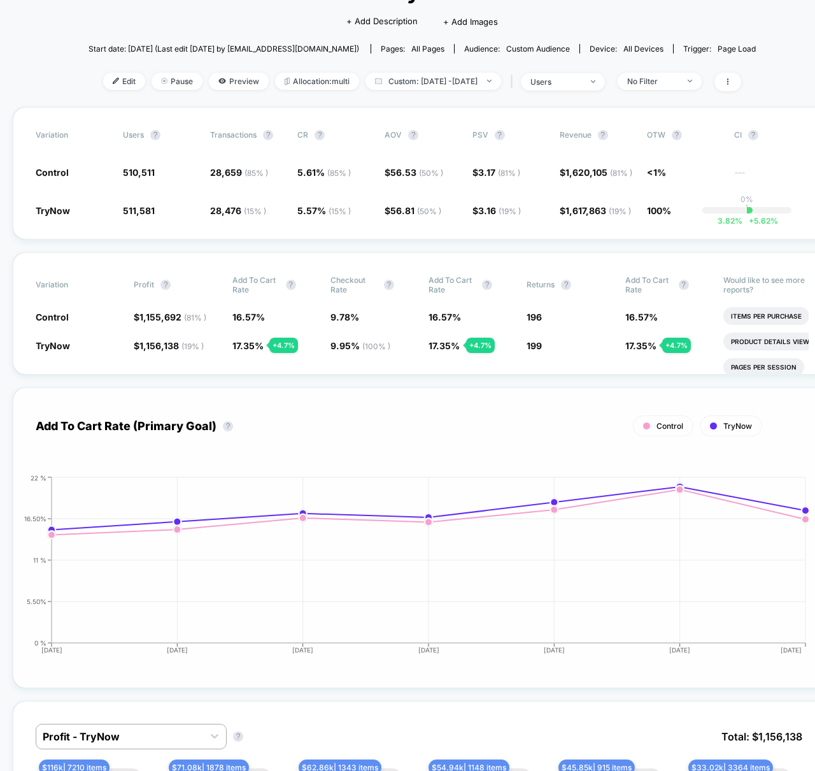
scroll to position [81, 0]
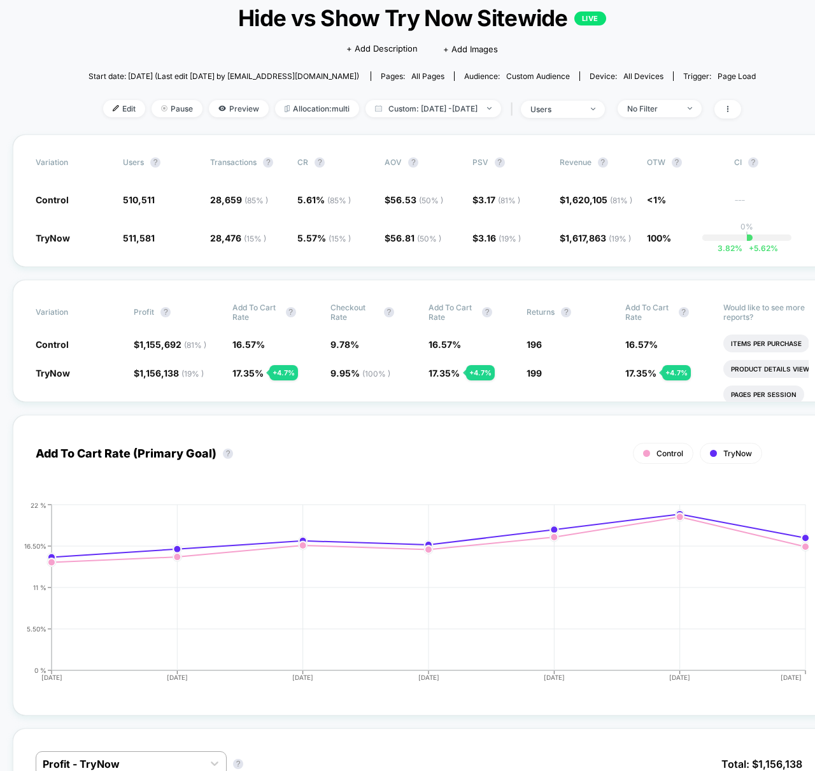
click at [345, 423] on div "Add To Cart Rate (Primary Goal) ? Control TryNow Hide 2025-10-07 2025-10-08 202…" at bounding box center [422, 558] width 819 height 313
click at [384, 109] on span "Custom: Oct 7, 2025 - Oct 13, 2025" at bounding box center [434, 108] width 136 height 17
select select "*"
select select "****"
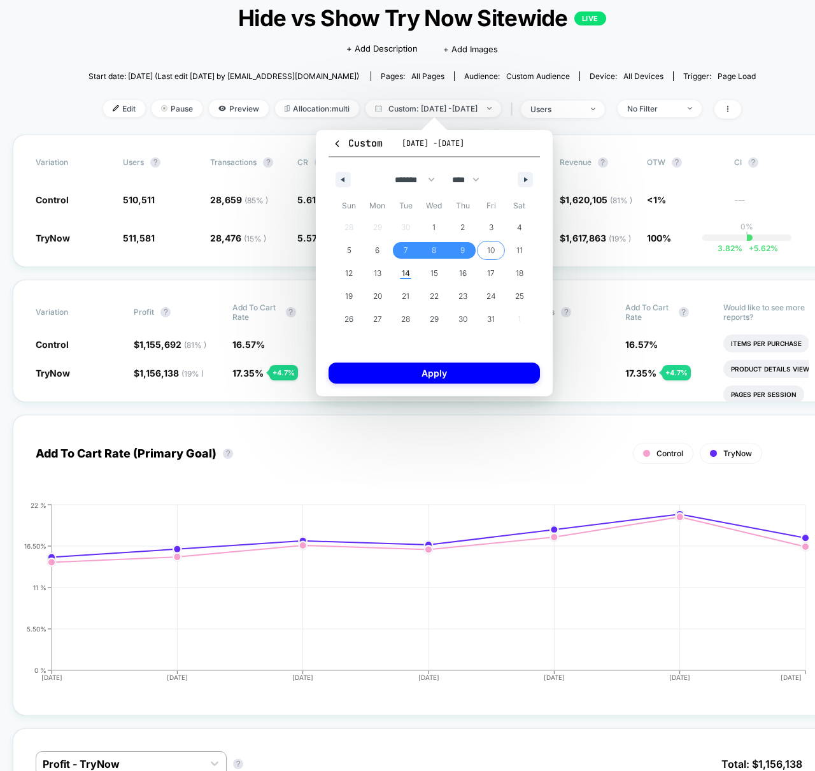
click at [492, 252] on span "10" at bounding box center [491, 250] width 8 height 23
click at [406, 274] on span "14" at bounding box center [406, 273] width 8 height 23
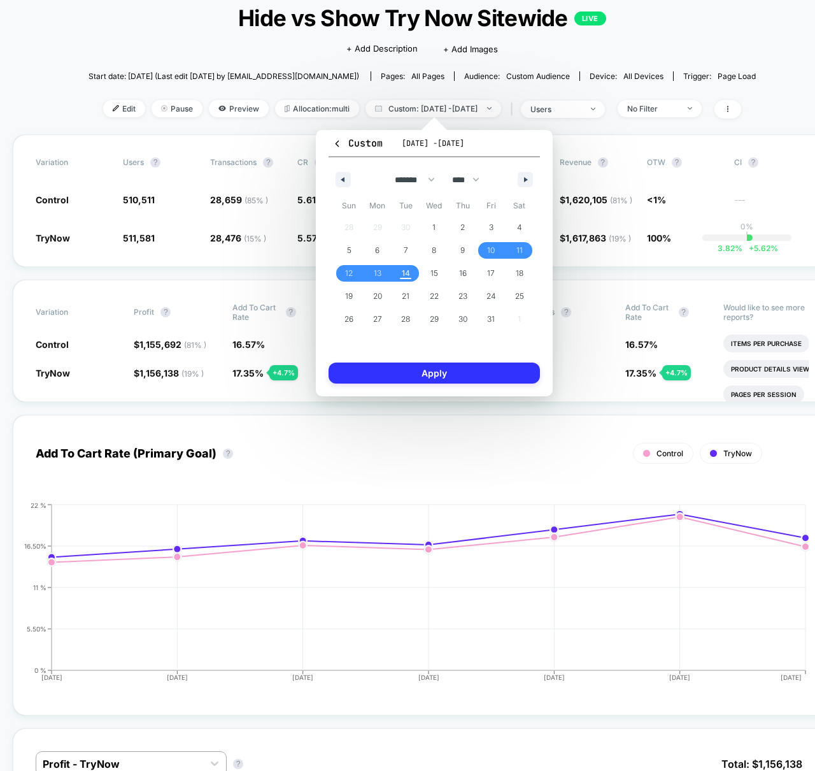
click at [394, 371] on button "Apply" at bounding box center [434, 372] width 211 height 21
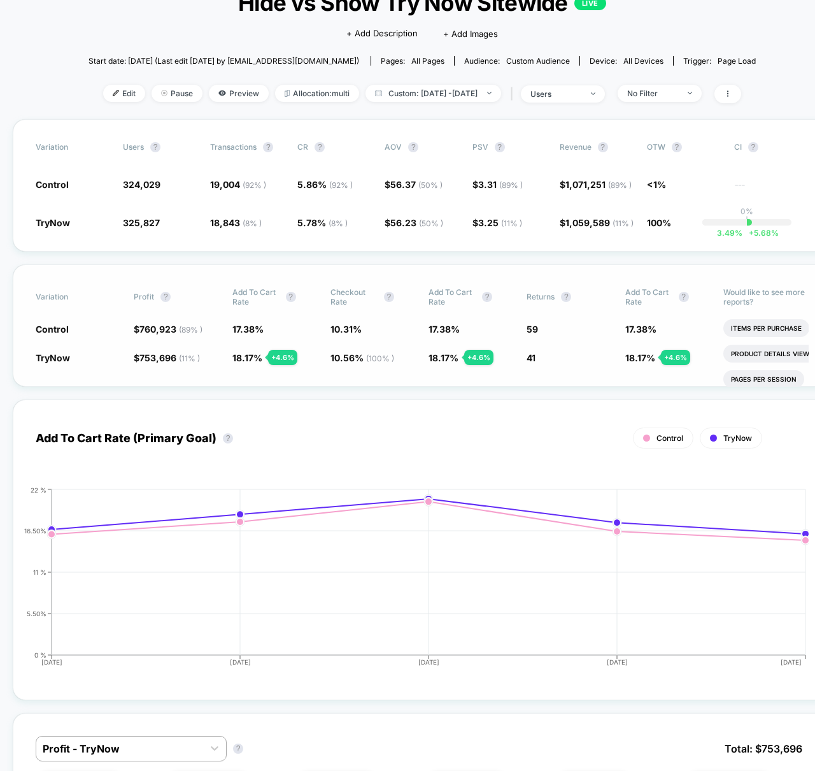
scroll to position [97, 0]
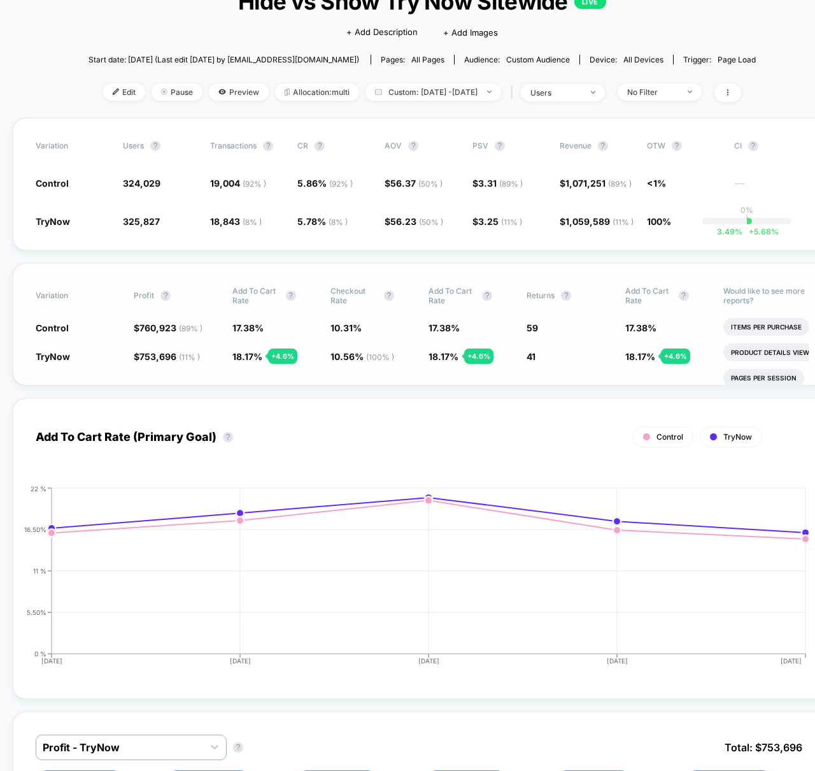
click at [375, 385] on div "Variation Profit ? Add To Cart Rate ? Checkout Rate ? Add To Cart Rate ? Return…" at bounding box center [422, 324] width 819 height 122
click at [315, 227] on span "5.78 % ( 8 % ) - 1.4 %" at bounding box center [334, 221] width 75 height 13
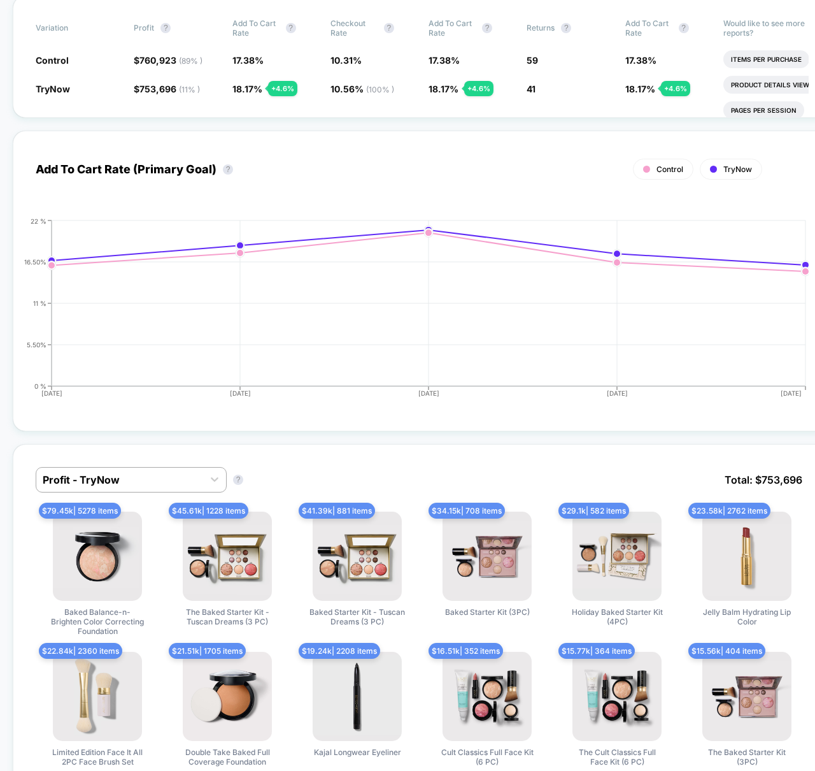
scroll to position [0, 0]
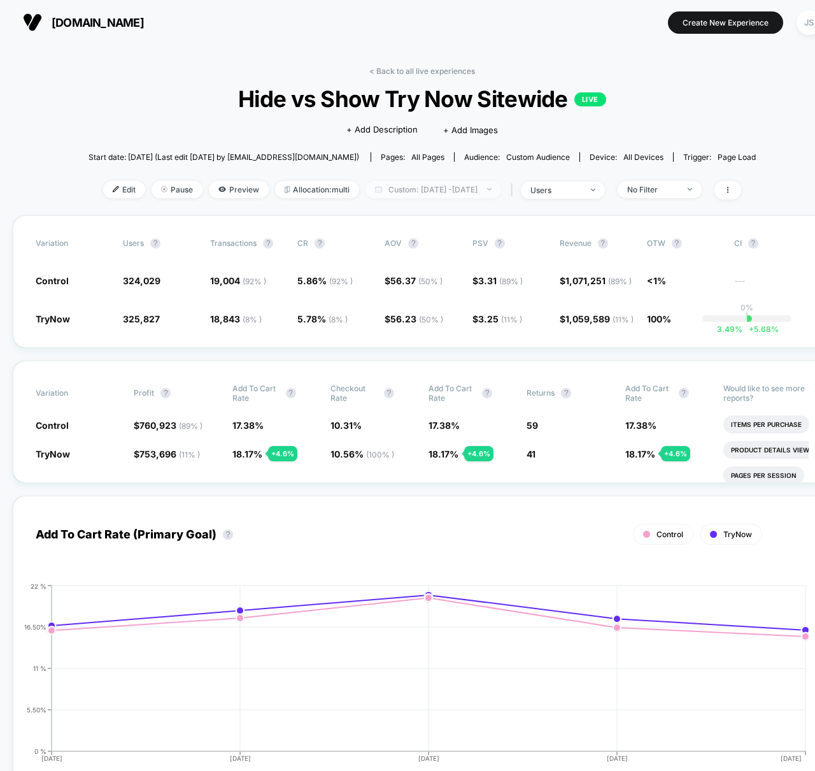
click at [467, 191] on span "Custom: Oct 10, 2025 - Oct 14, 2025" at bounding box center [434, 189] width 136 height 17
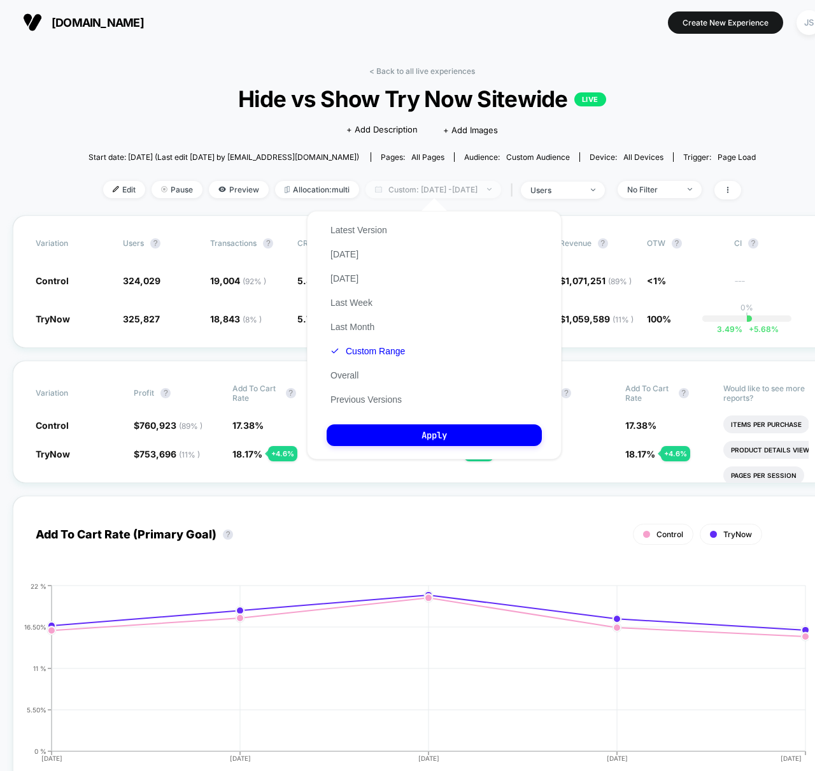
click at [458, 186] on span "Custom: Oct 10, 2025 - Oct 14, 2025" at bounding box center [434, 189] width 136 height 17
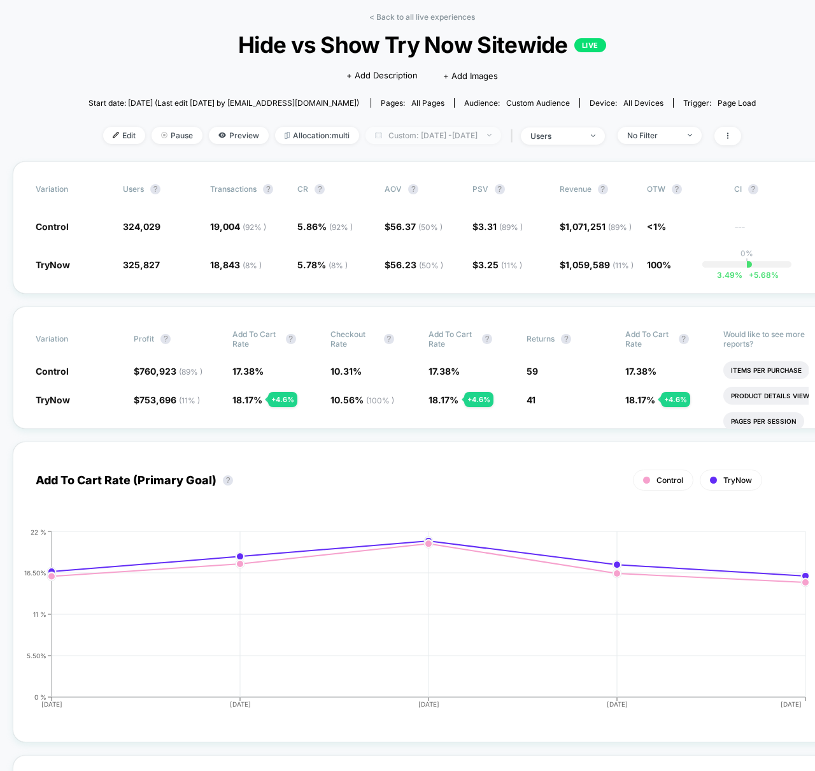
scroll to position [57, 0]
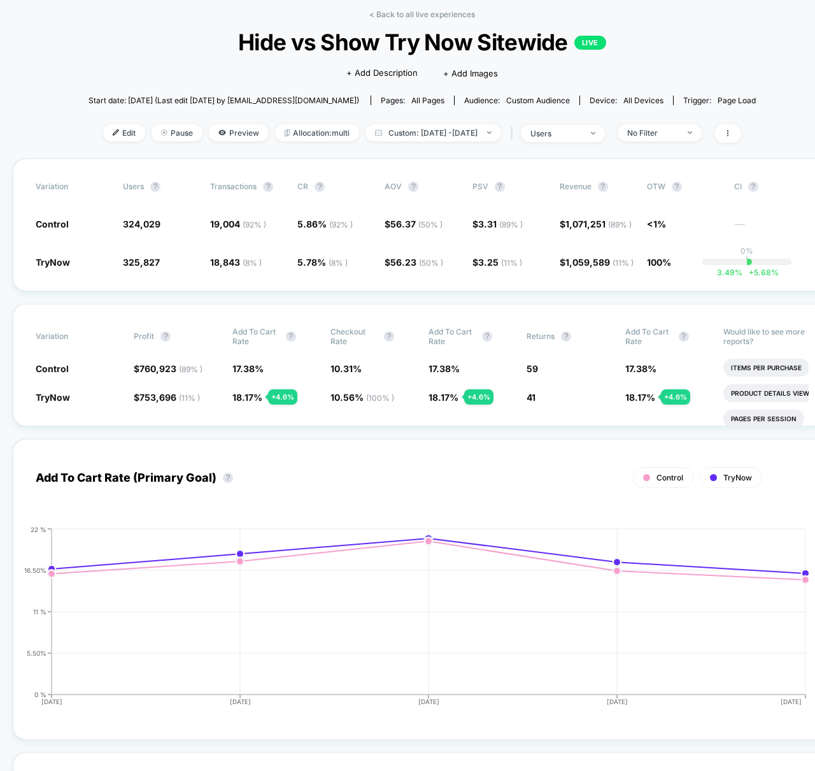
click at [446, 142] on div "Edit Pause Preview Allocation: multi Custom: Oct 10, 2025 - Oct 14, 2025 | user…" at bounding box center [422, 133] width 667 height 18
click at [461, 130] on span "Custom: Oct 10, 2025 - Oct 14, 2025" at bounding box center [434, 132] width 136 height 17
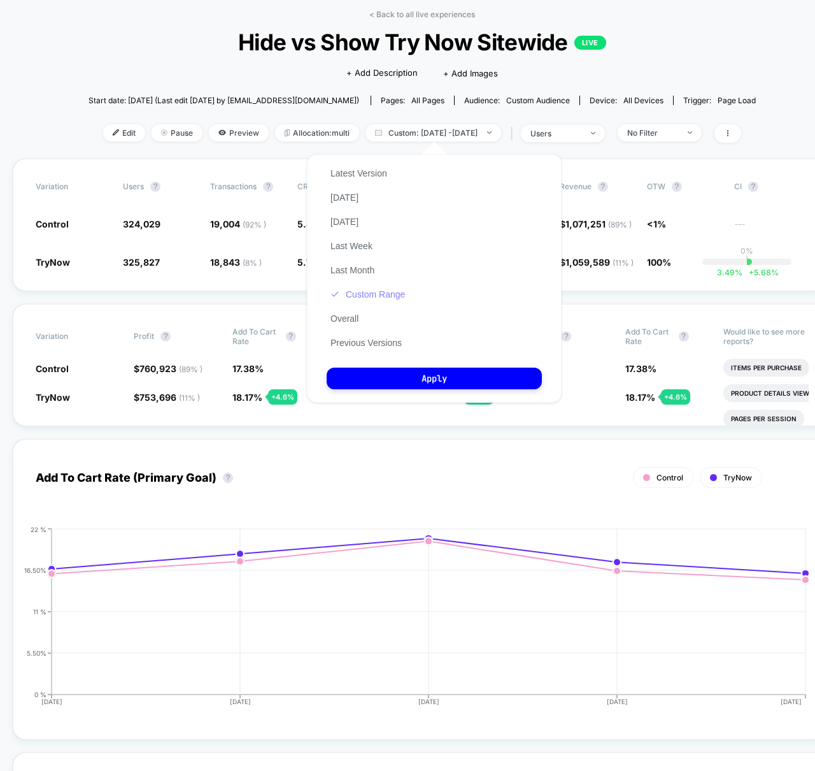
click at [369, 292] on button "Custom Range" at bounding box center [368, 293] width 82 height 11
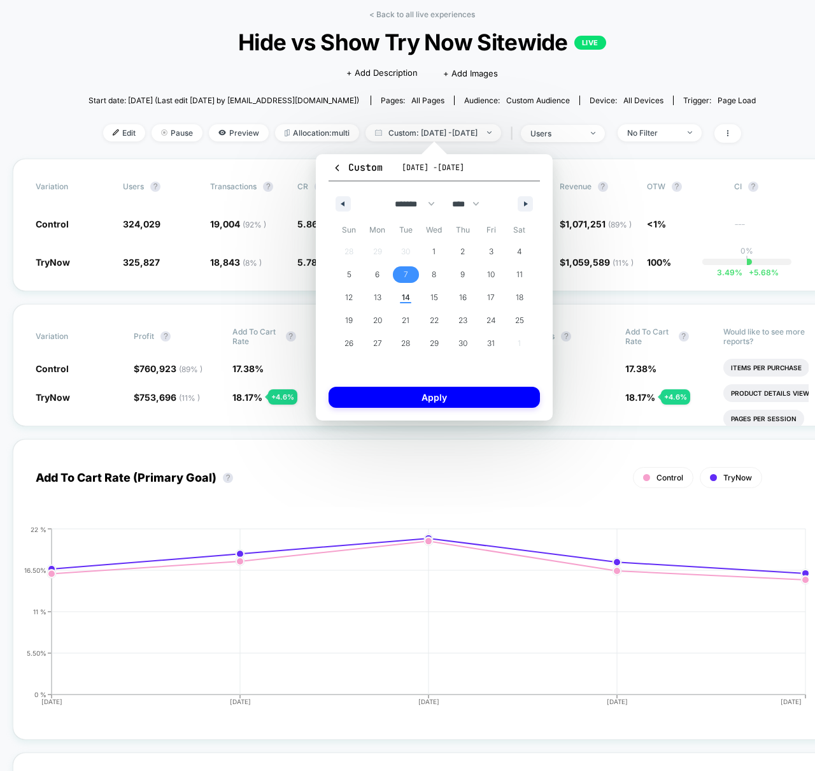
click at [407, 269] on span "7" at bounding box center [406, 274] width 4 height 23
click at [464, 276] on span "9" at bounding box center [462, 274] width 4 height 23
click at [445, 394] on button "Apply" at bounding box center [434, 397] width 211 height 21
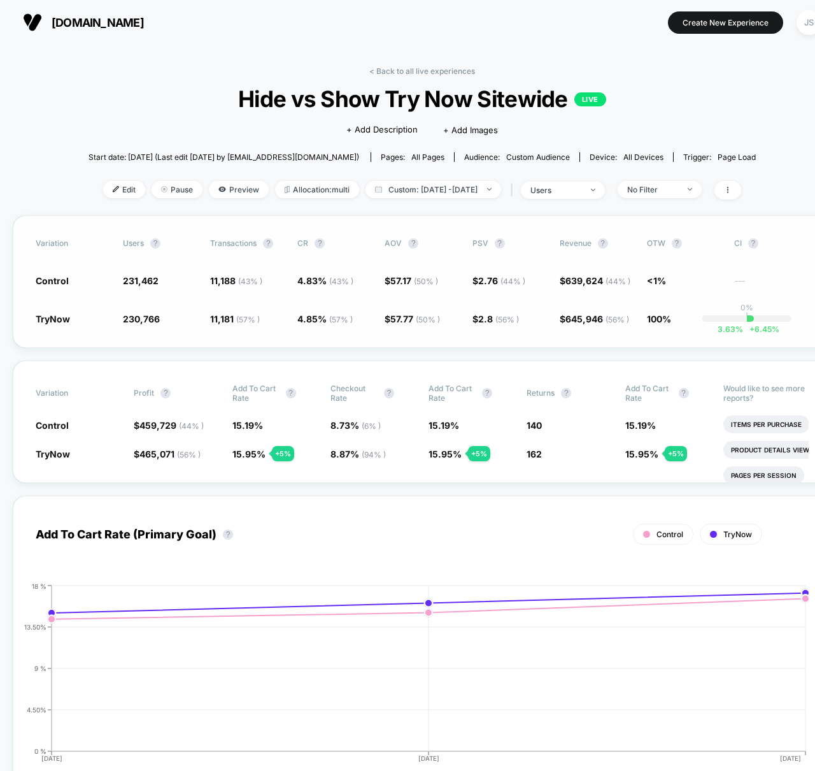
click at [350, 346] on div "Variation users ? Transactions ? CR ? AOV ? PSV ? Revenue ? OTW ? CI ? Control …" at bounding box center [422, 281] width 819 height 132
click at [423, 187] on span "Custom: [DATE] - [DATE]" at bounding box center [434, 189] width 136 height 17
select select "*"
select select "****"
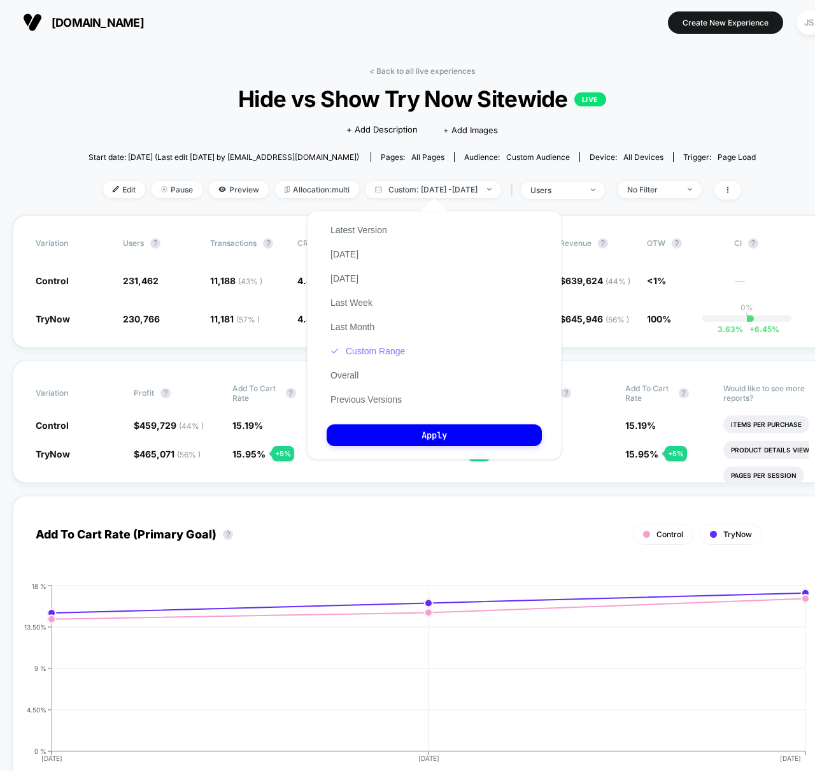
click at [388, 347] on button "Custom Range" at bounding box center [368, 350] width 82 height 11
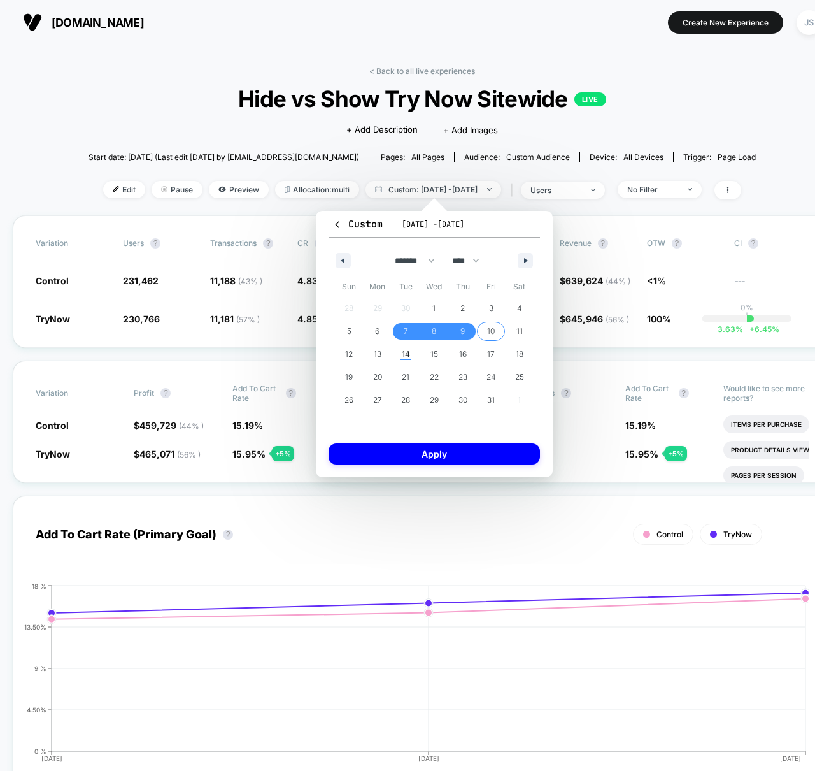
click at [484, 337] on span "10" at bounding box center [491, 331] width 29 height 17
click at [413, 356] on span "14" at bounding box center [406, 354] width 29 height 17
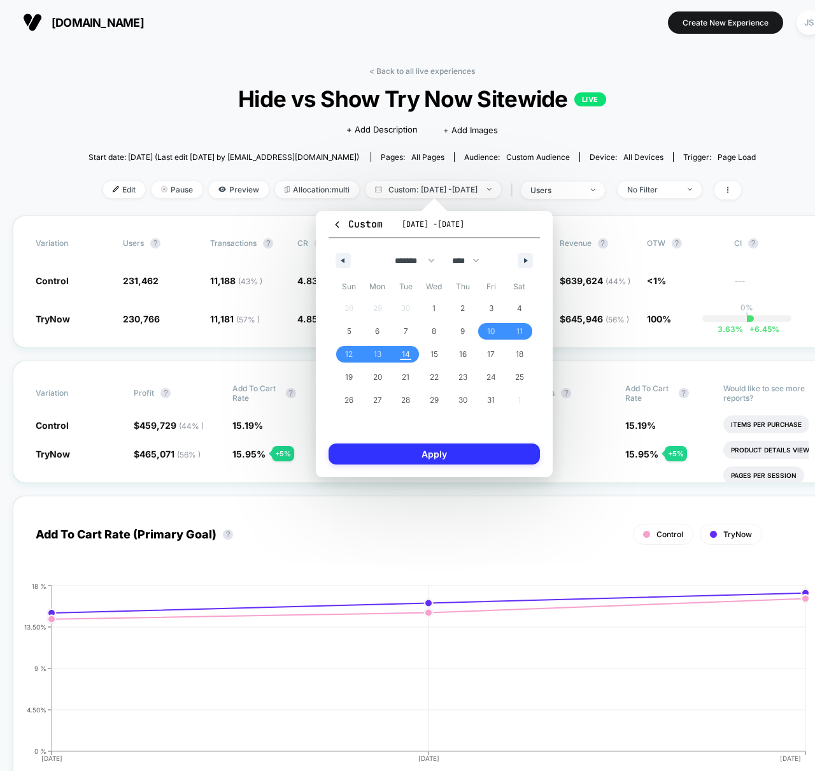
click at [402, 459] on button "Apply" at bounding box center [434, 453] width 211 height 21
